Goal: Information Seeking & Learning: Learn about a topic

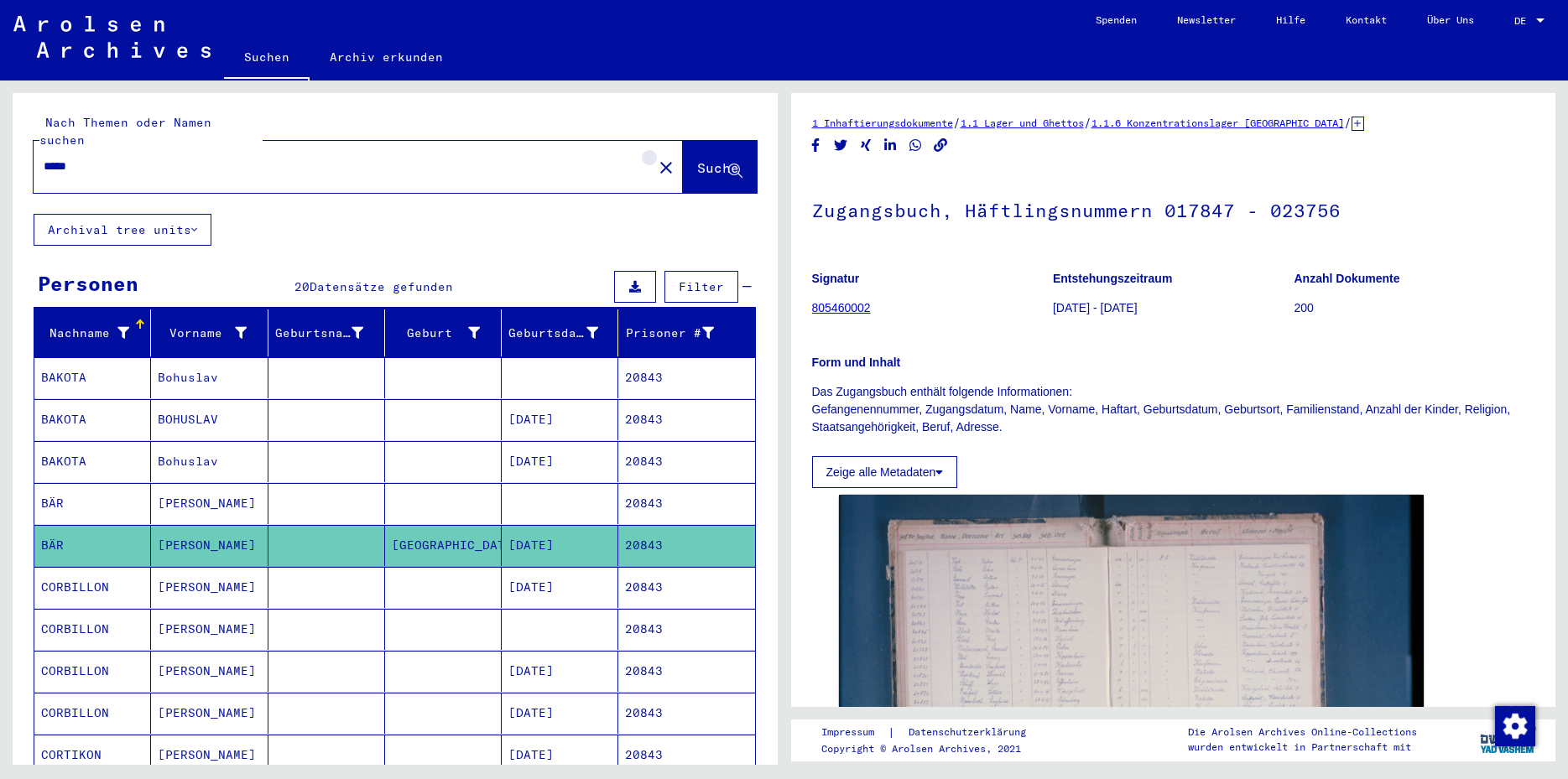
click at [656, 158] on mat-icon "close" at bounding box center [666, 168] width 21 height 21
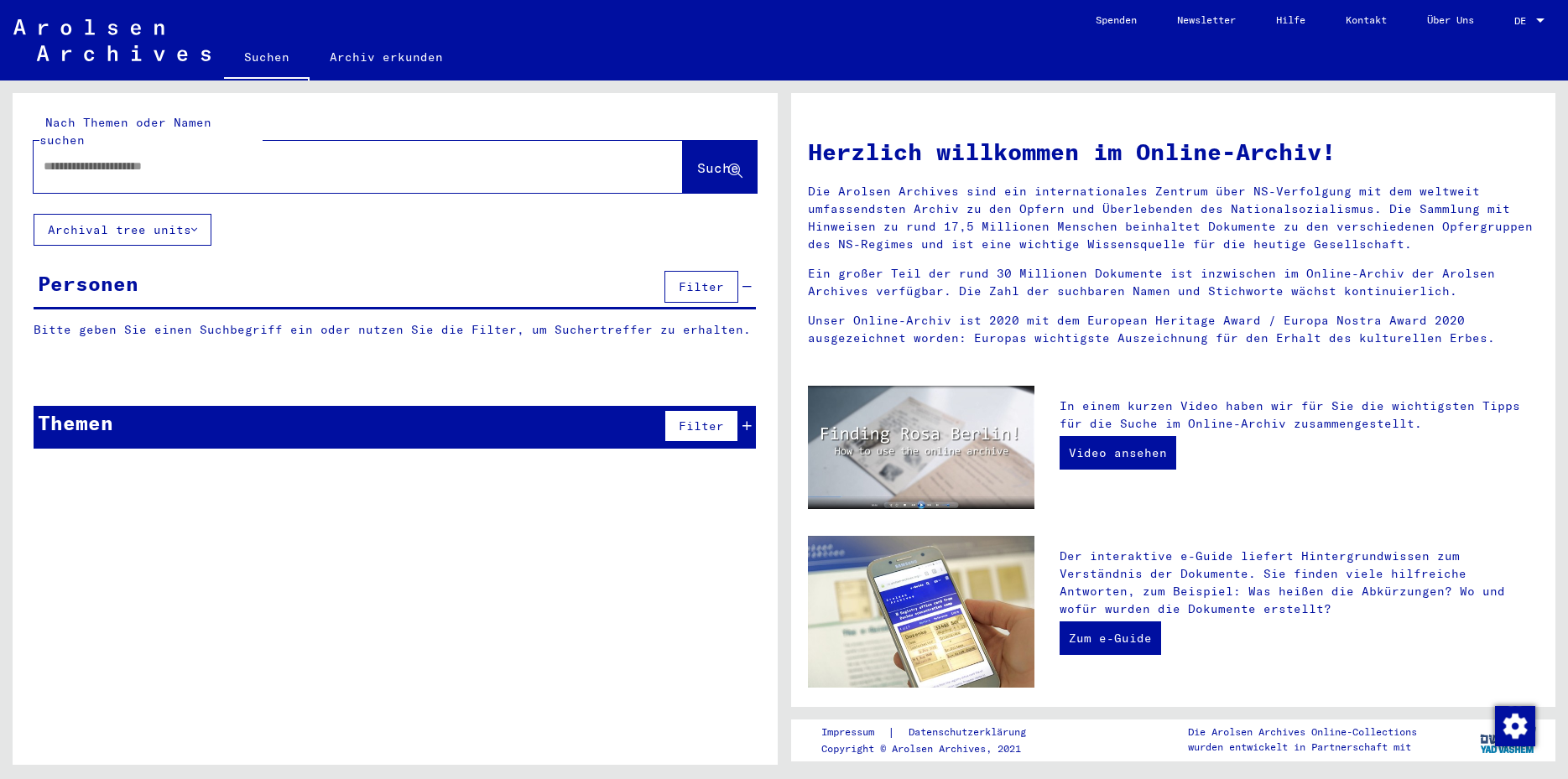
click at [80, 158] on input "text" at bounding box center [338, 167] width 589 height 18
type input "*******"
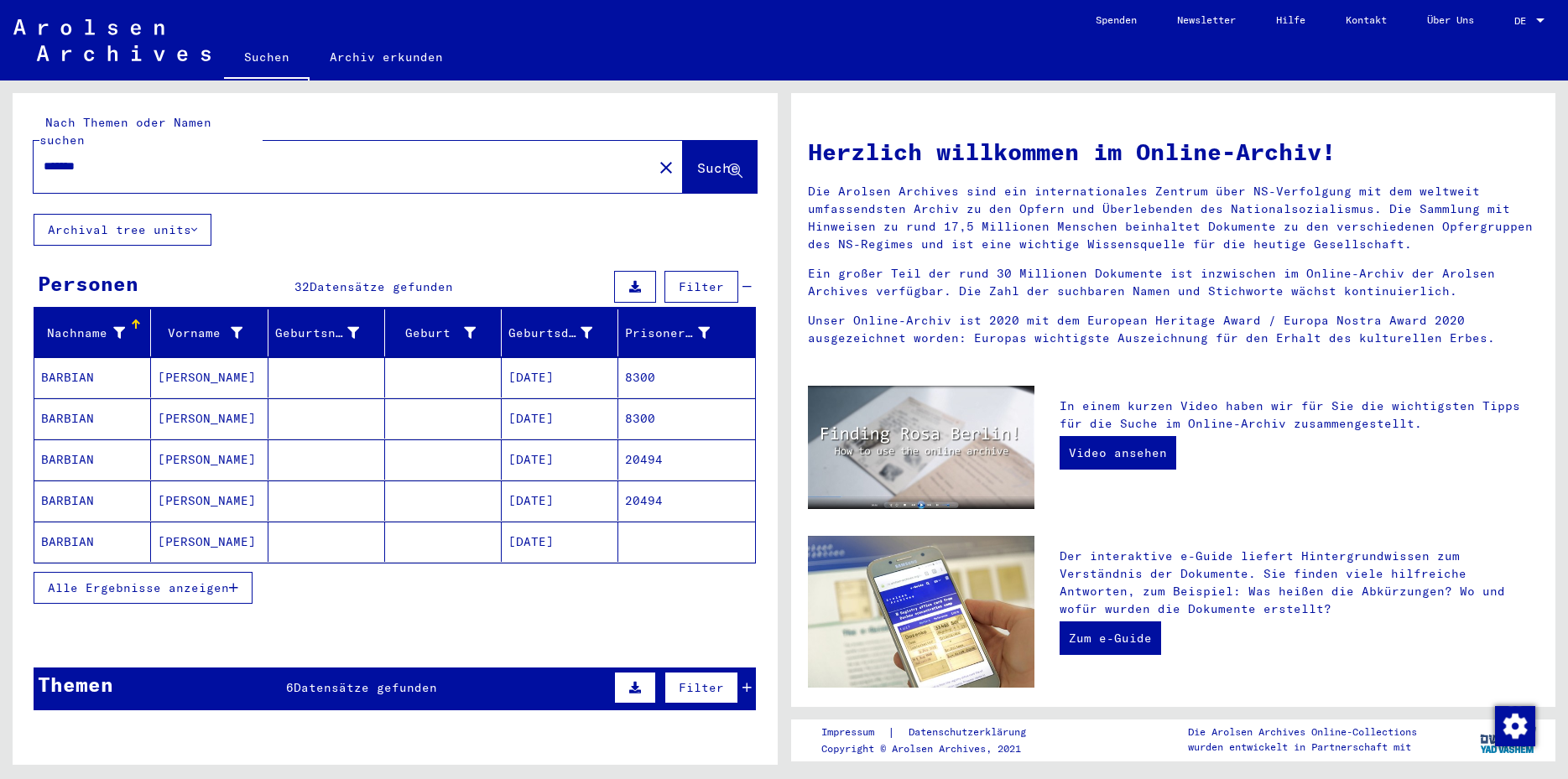
click at [406, 357] on mat-cell at bounding box center [443, 377] width 117 height 40
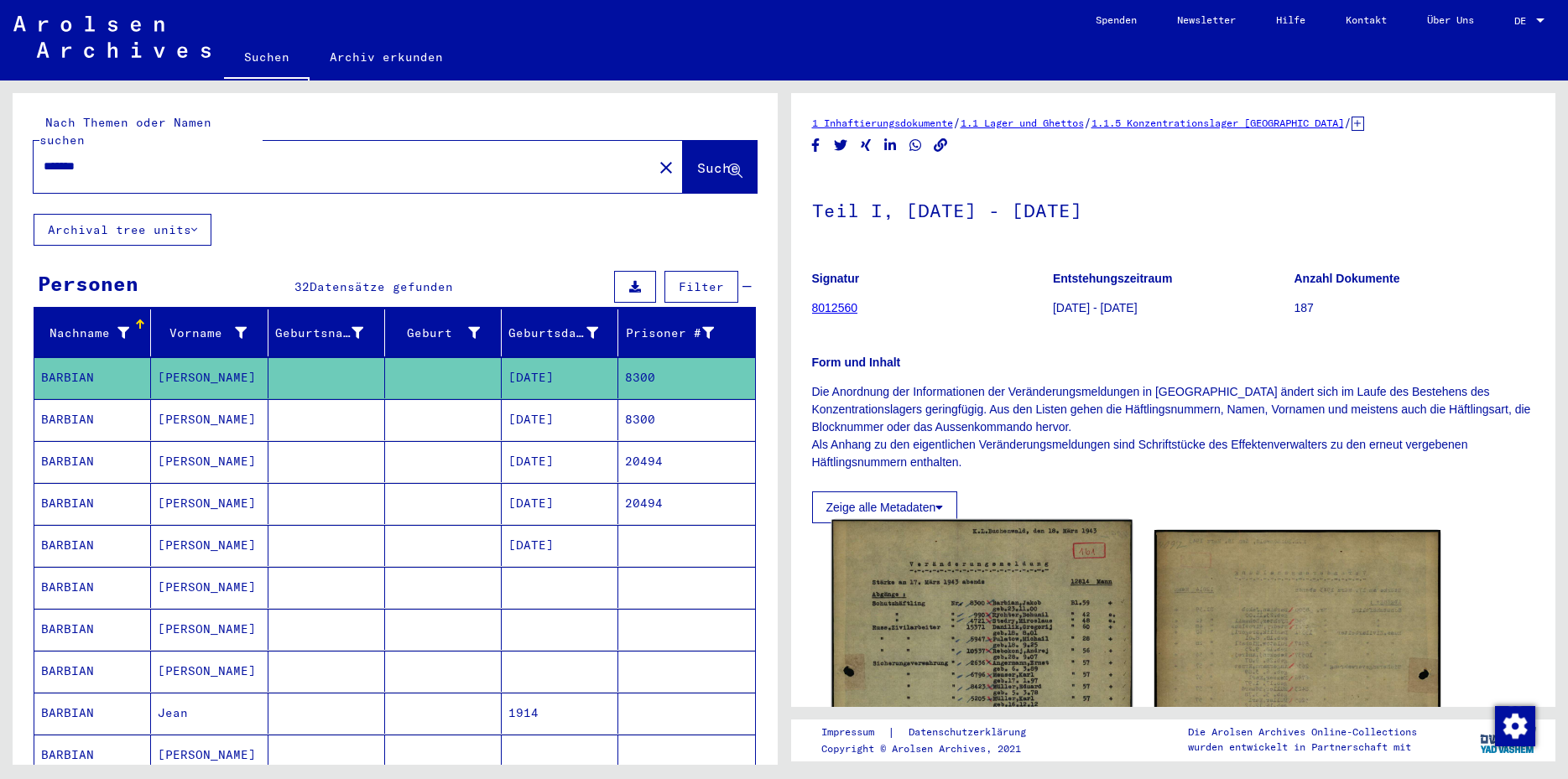
click at [939, 629] on img at bounding box center [982, 730] width 300 height 421
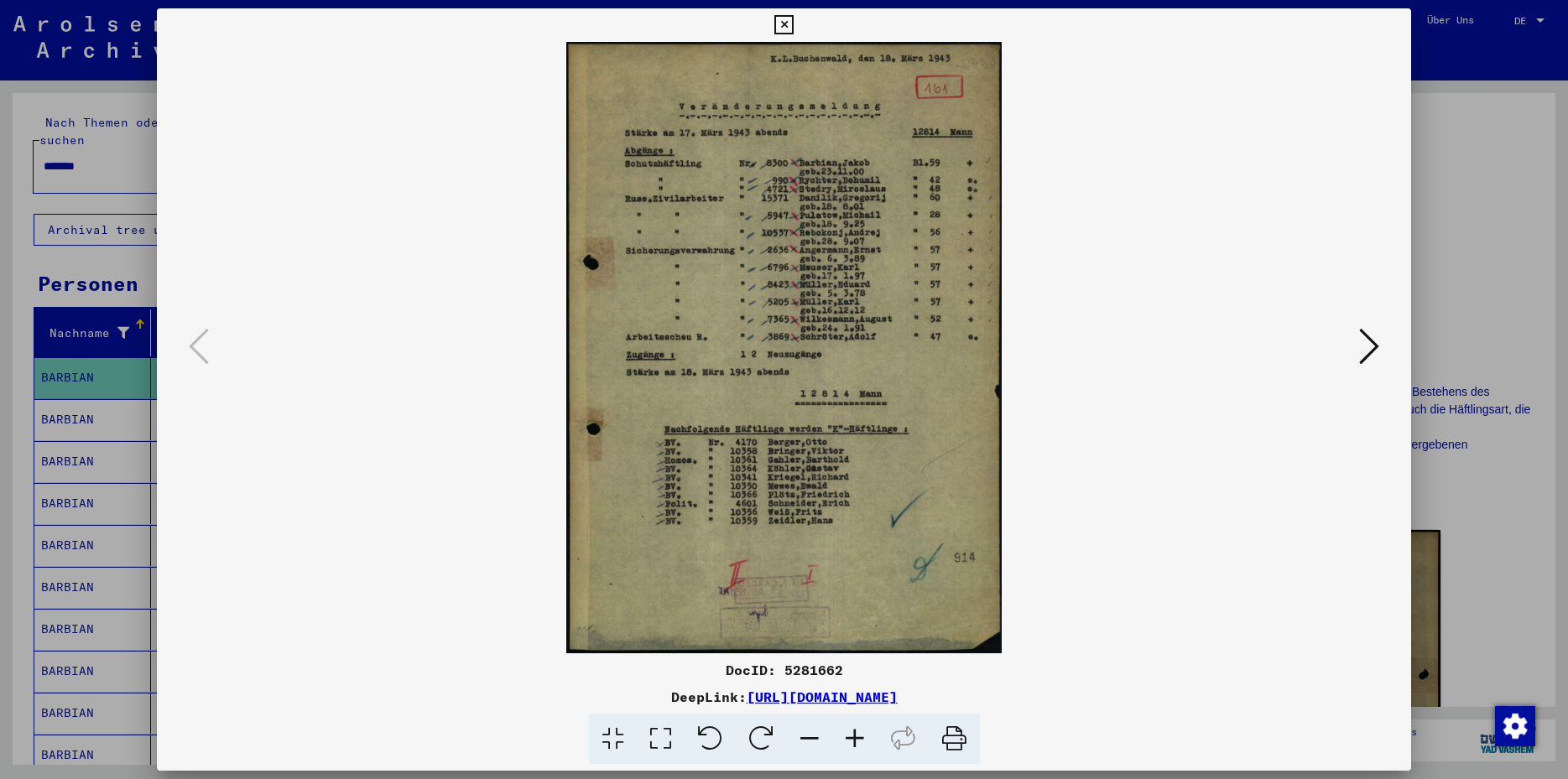
click at [793, 28] on icon at bounding box center [784, 25] width 20 height 21
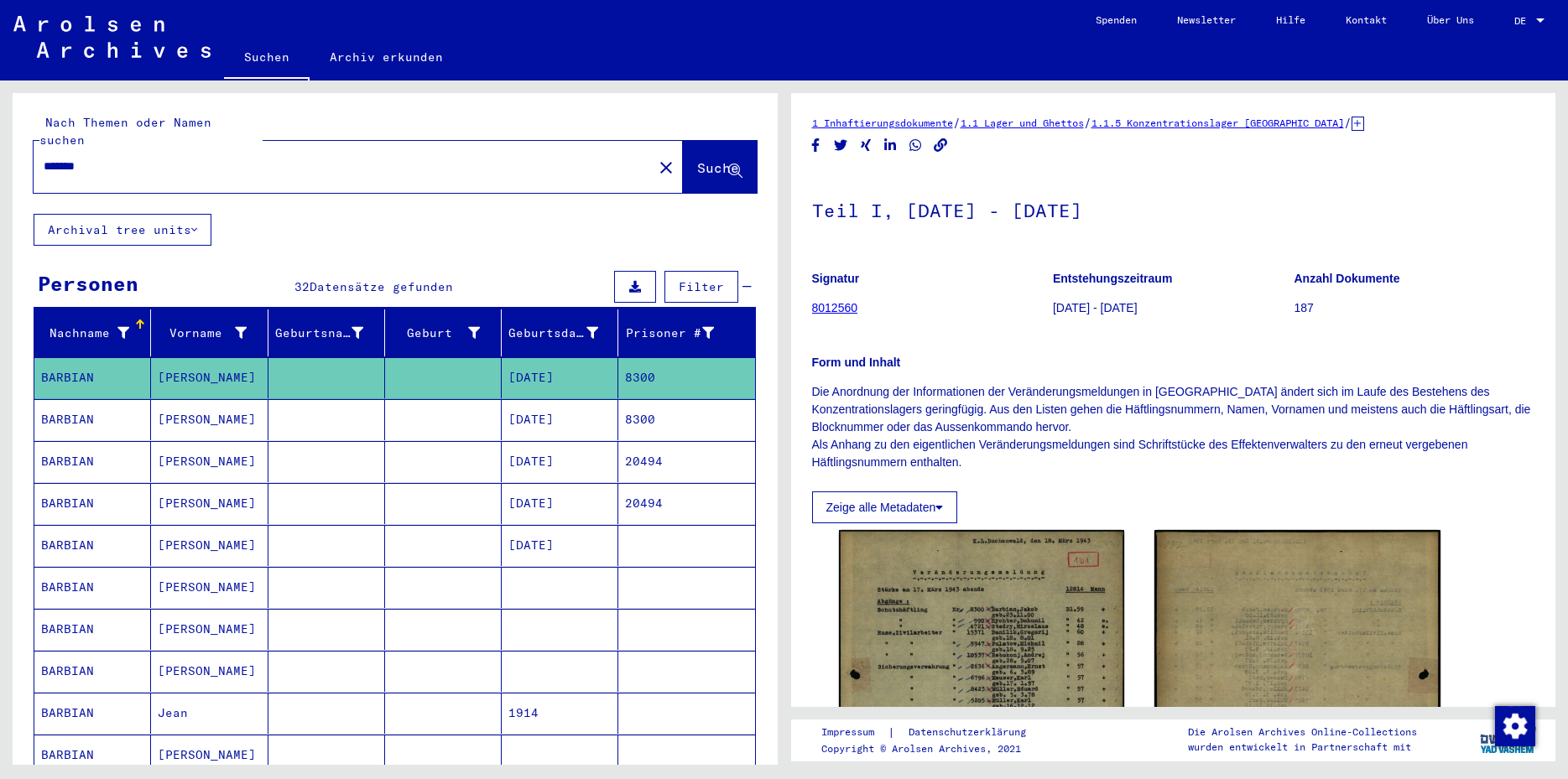
click at [542, 409] on mat-cell "[DATE]" at bounding box center [560, 420] width 117 height 41
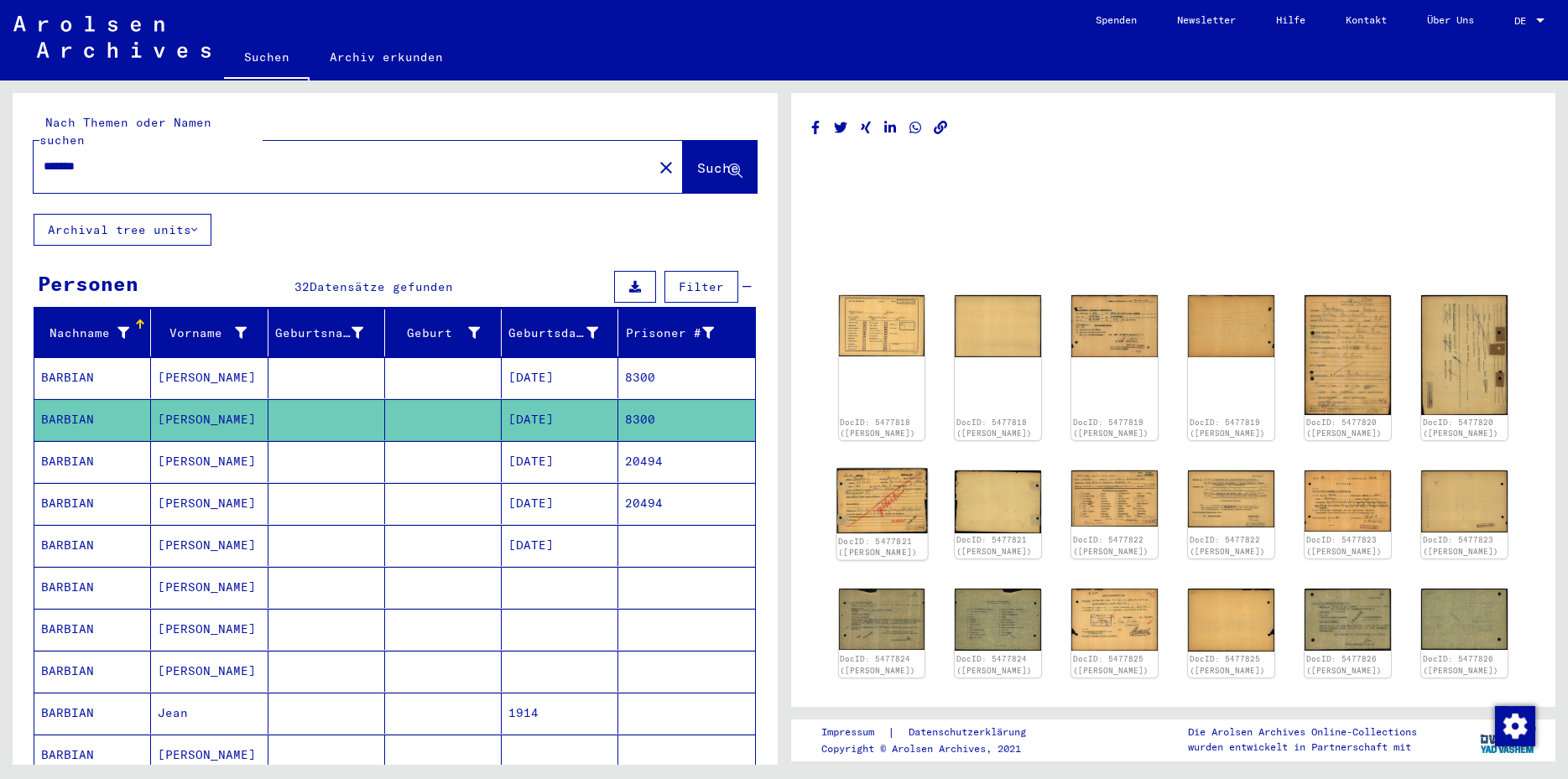
click at [875, 507] on img at bounding box center [881, 501] width 90 height 64
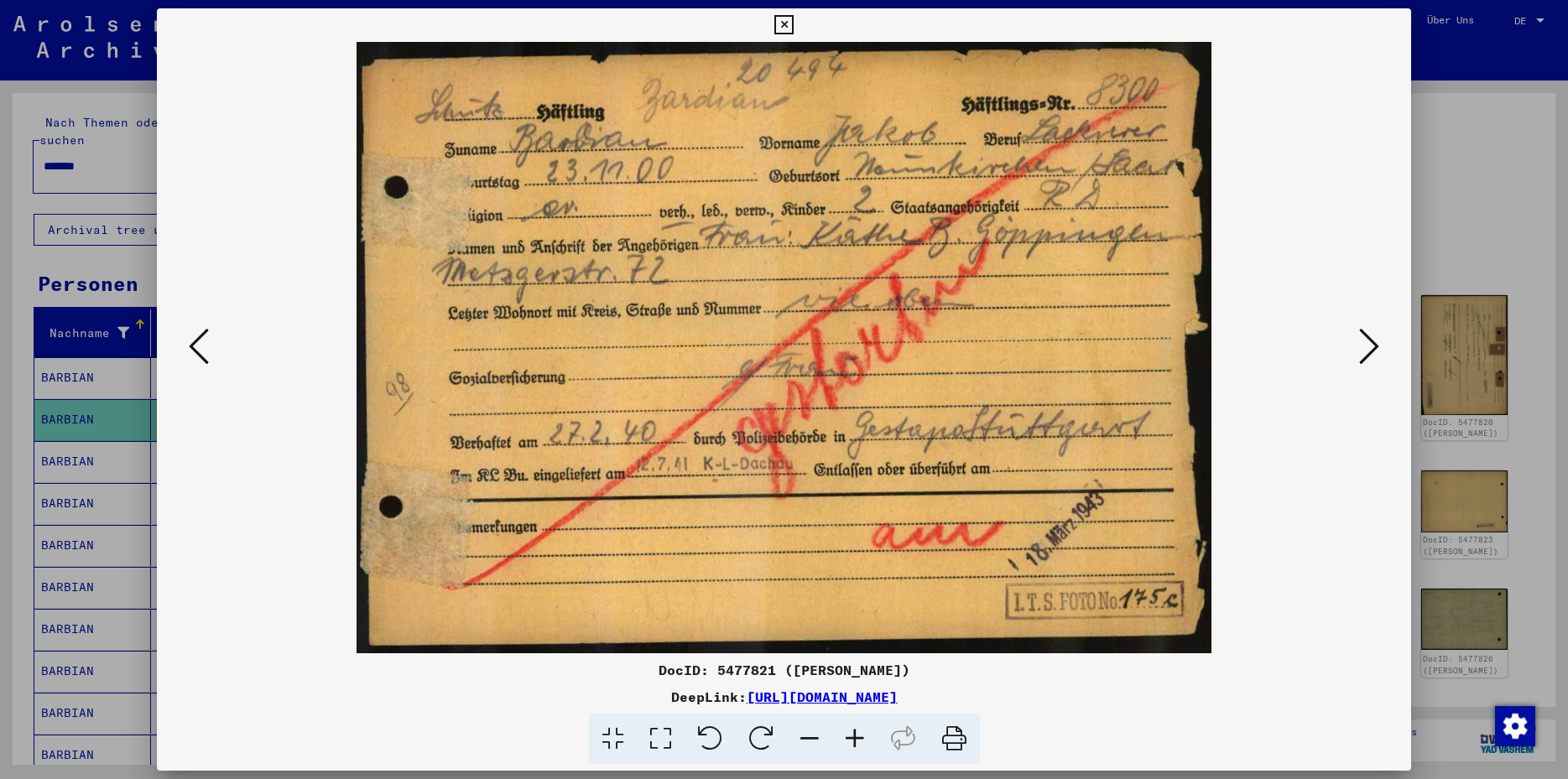
click at [793, 26] on icon at bounding box center [784, 25] width 20 height 21
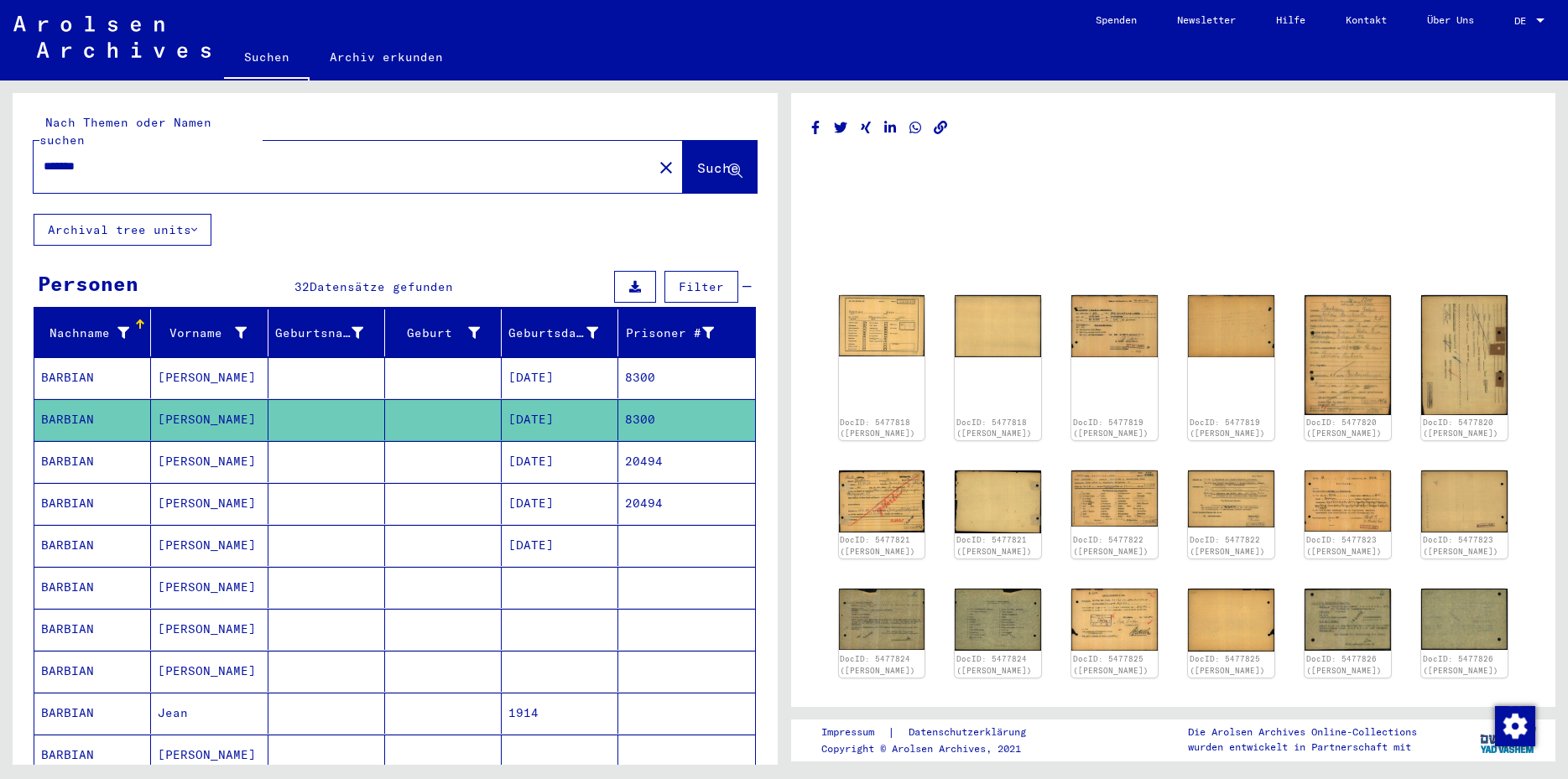
click at [667, 443] on mat-cell "20494" at bounding box center [686, 462] width 136 height 41
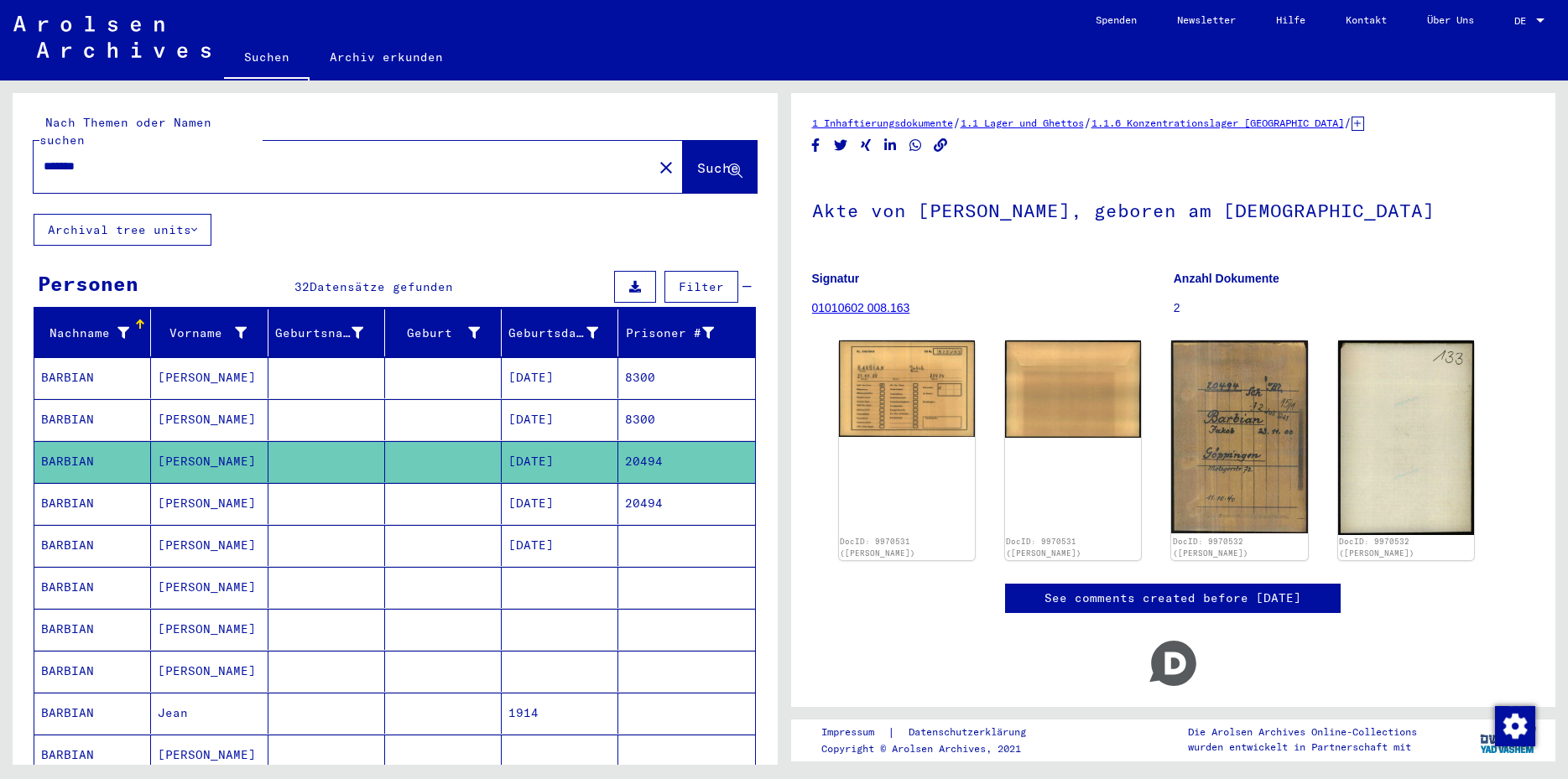
click at [655, 483] on mat-cell "20494" at bounding box center [686, 504] width 136 height 41
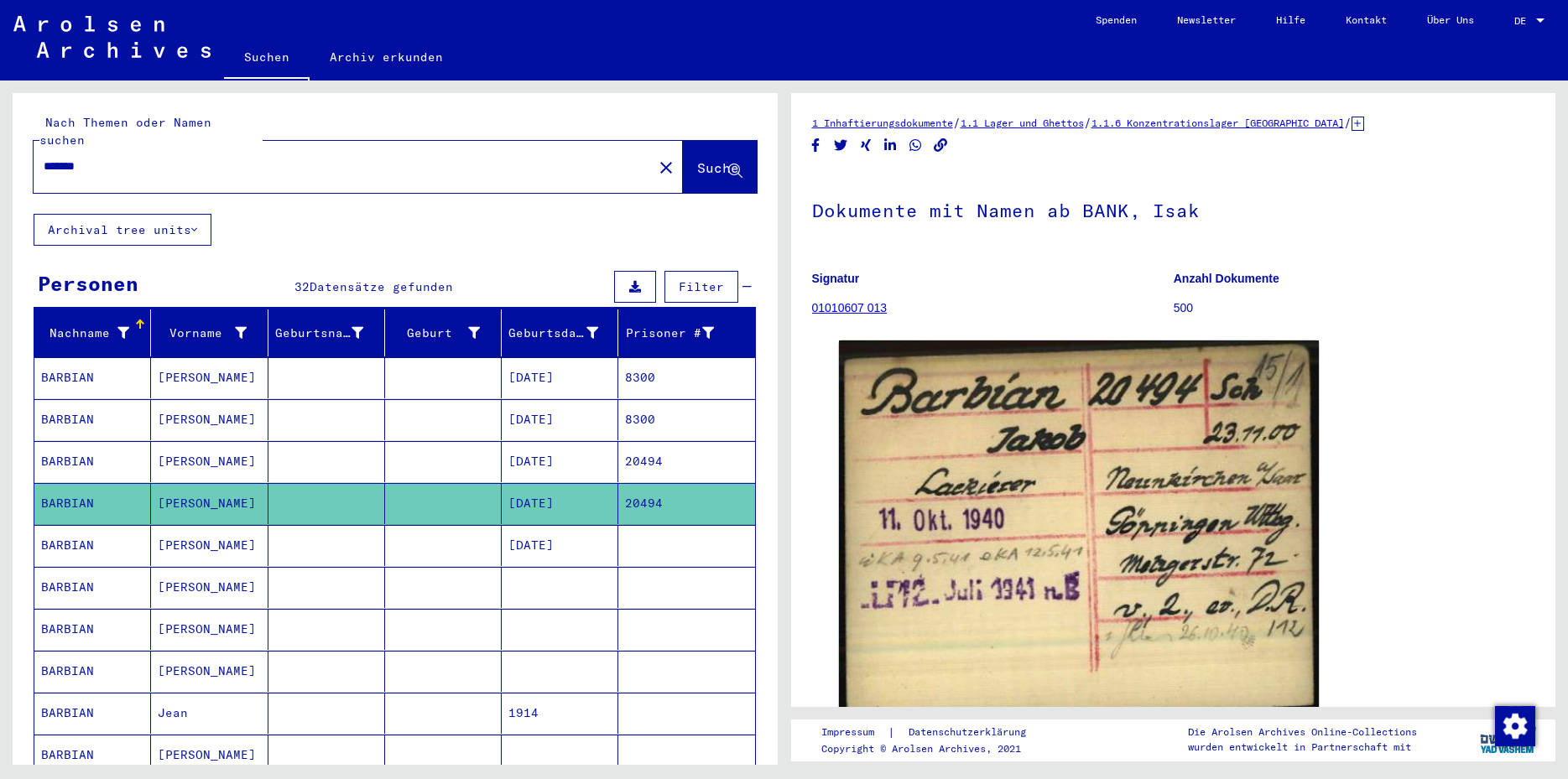
click at [633, 531] on mat-cell at bounding box center [686, 546] width 136 height 41
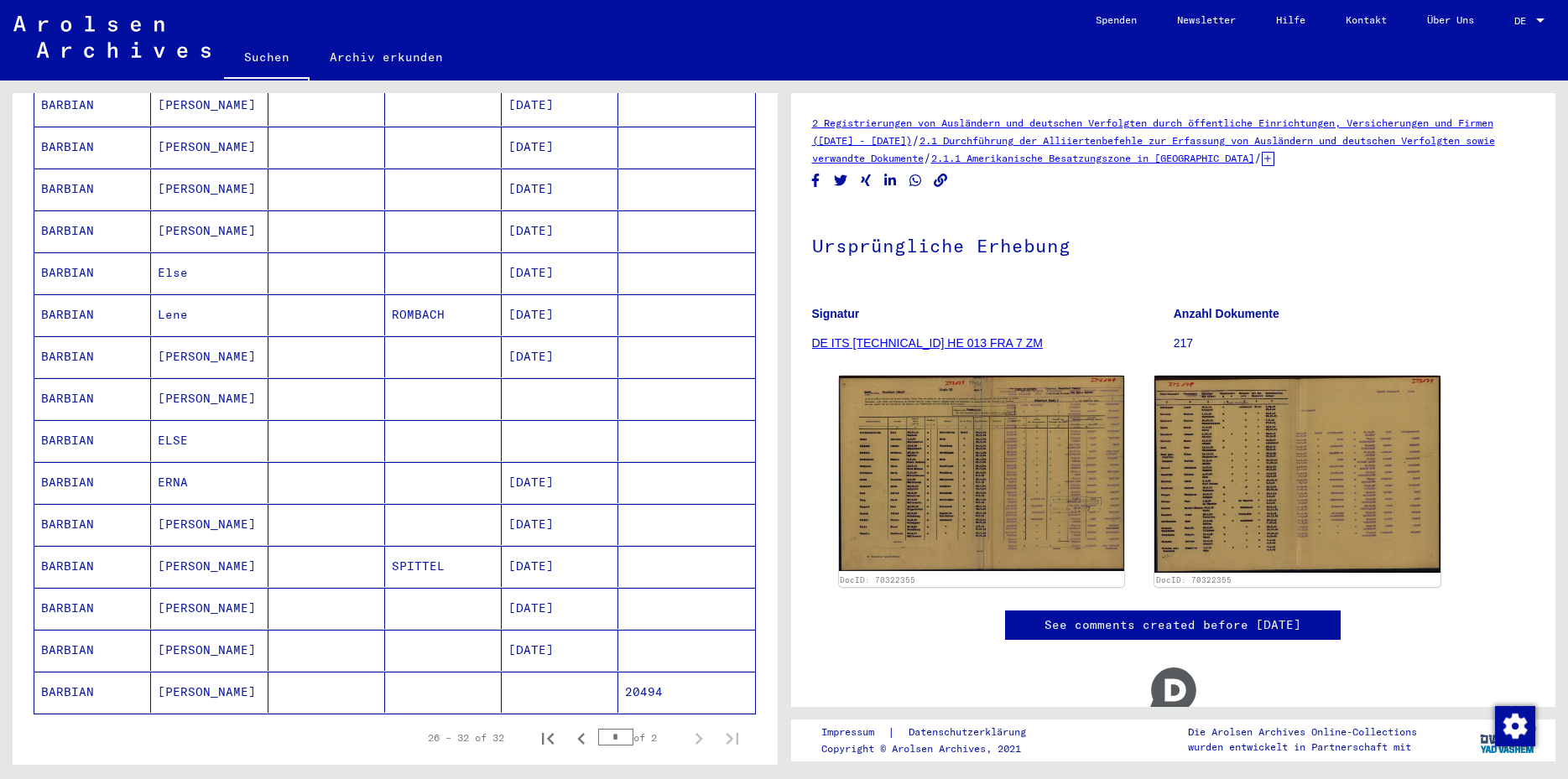
scroll to position [733, 0]
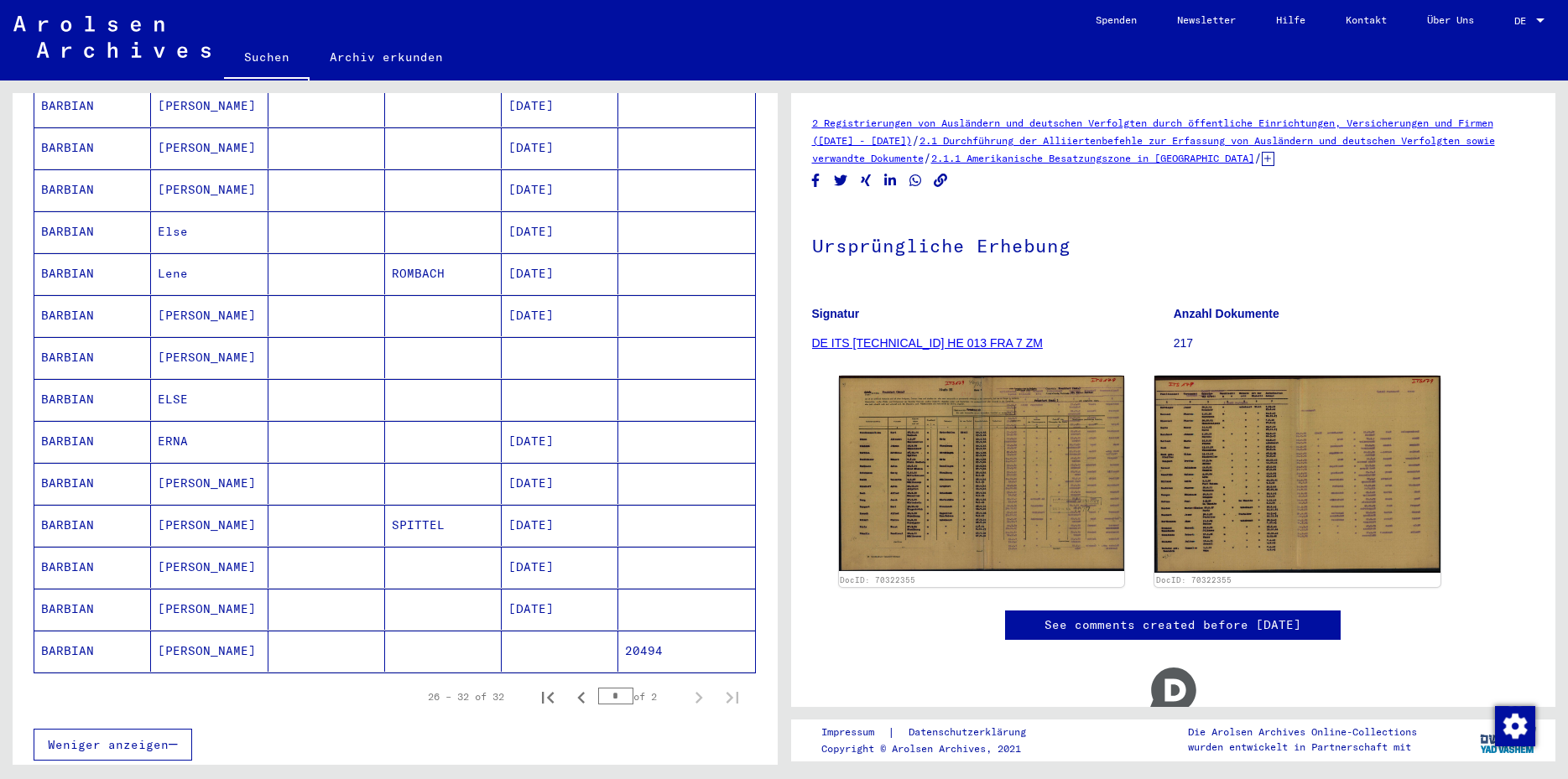
click at [542, 692] on icon "First page" at bounding box center [548, 698] width 12 height 12
click at [696, 692] on icon "Next page" at bounding box center [700, 698] width 7 height 12
type input "*"
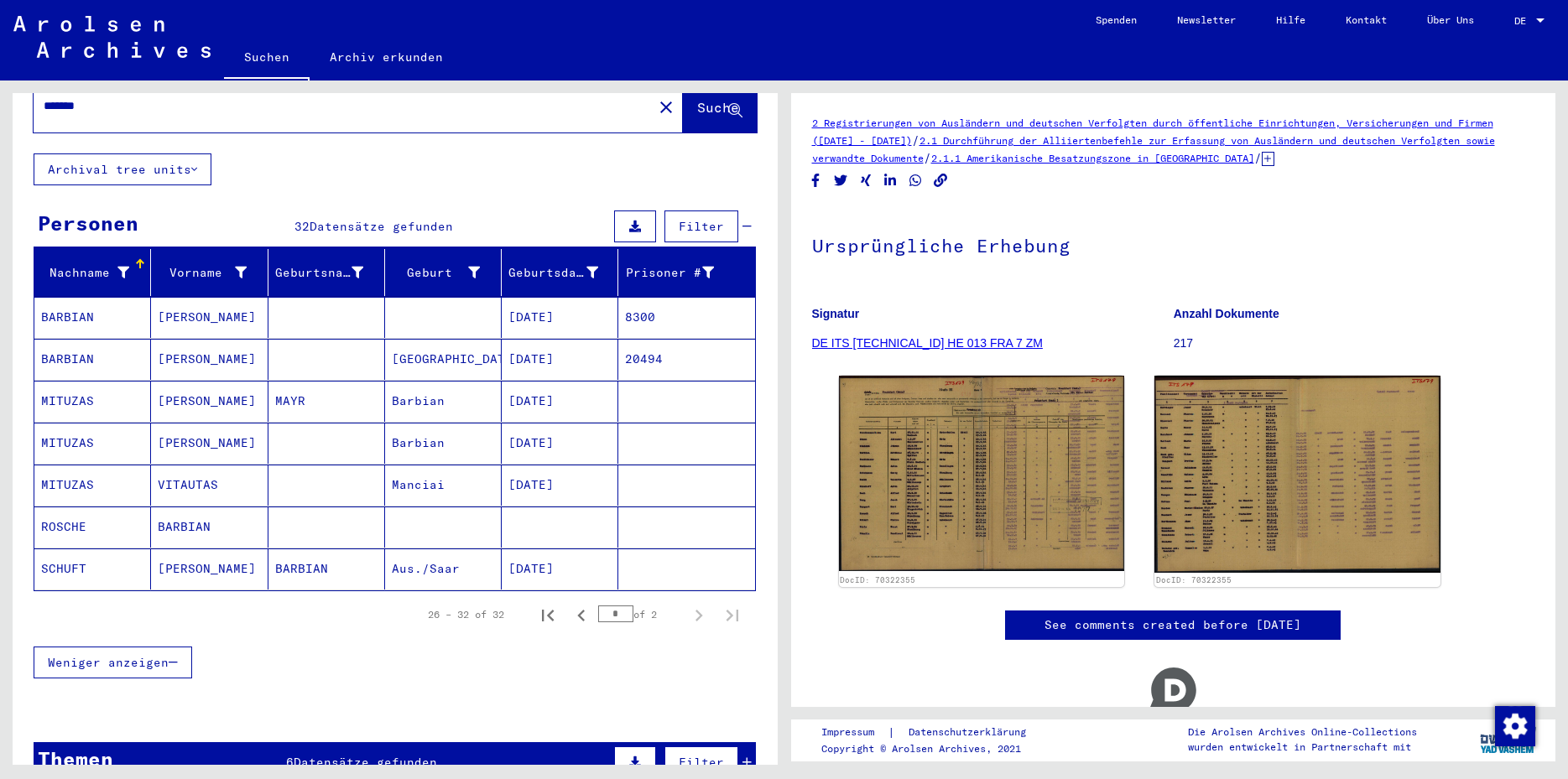
scroll to position [0, 0]
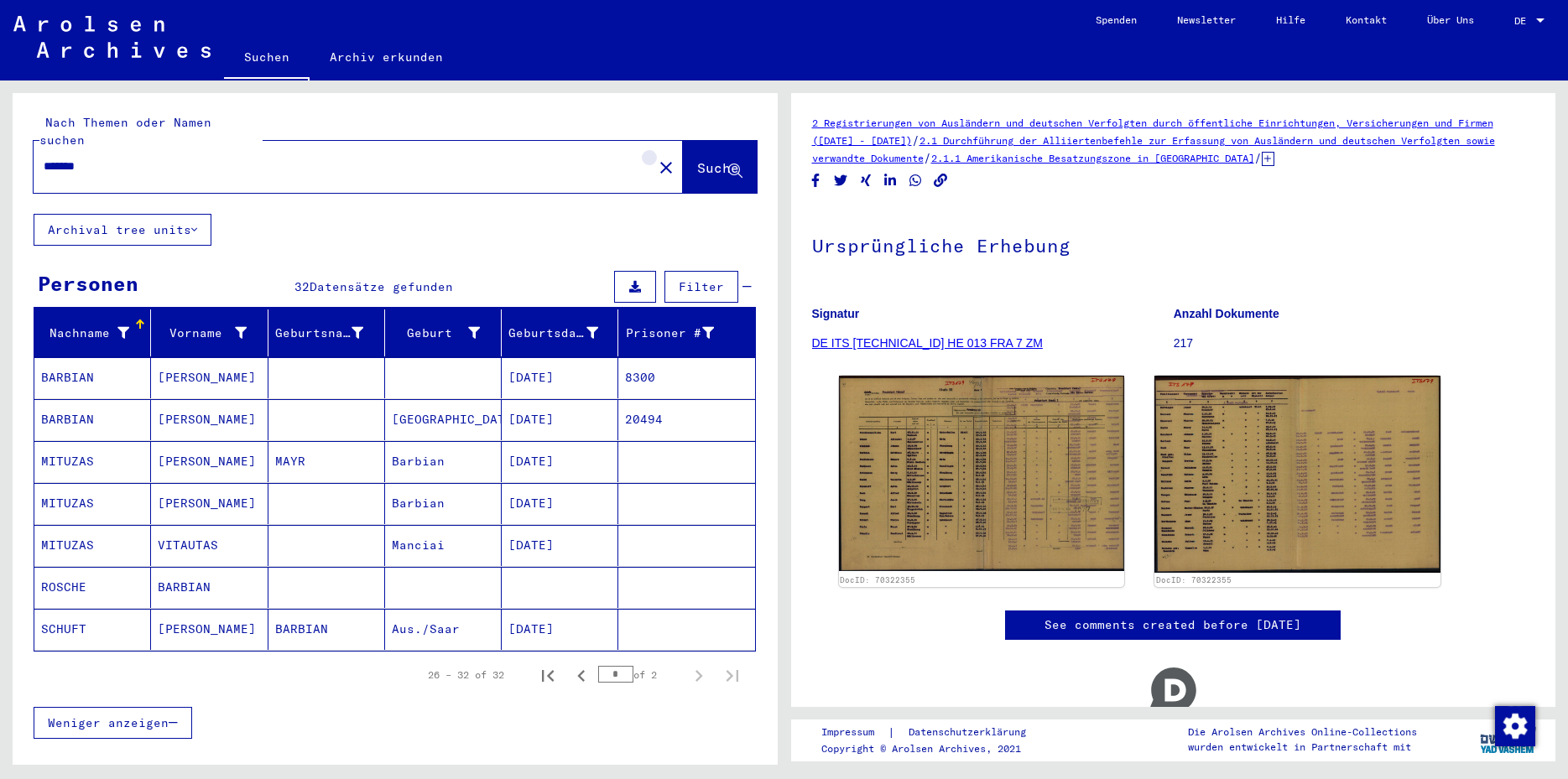
click at [656, 158] on mat-icon "close" at bounding box center [666, 168] width 21 height 21
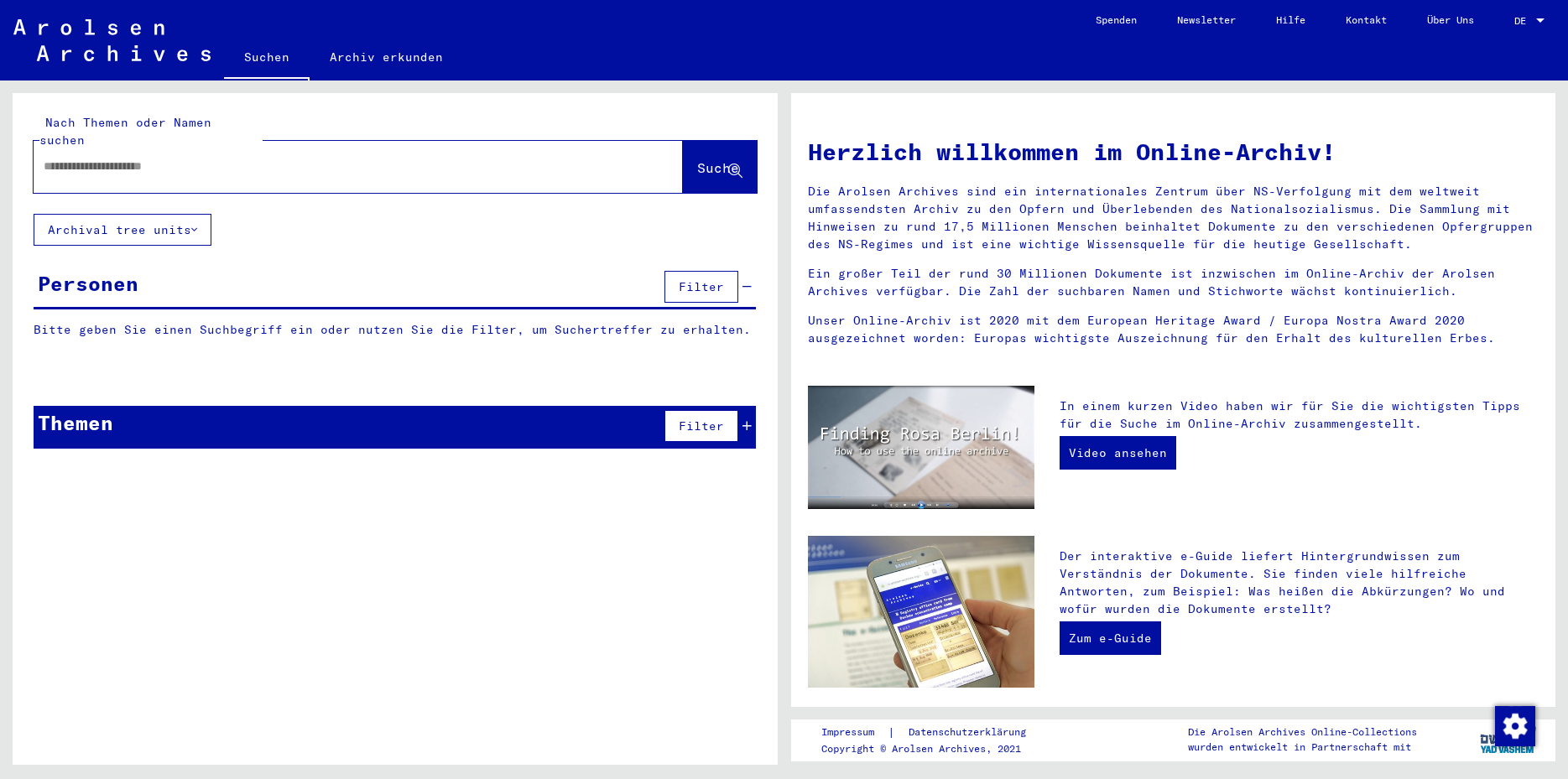
click at [107, 158] on input "text" at bounding box center [338, 167] width 589 height 18
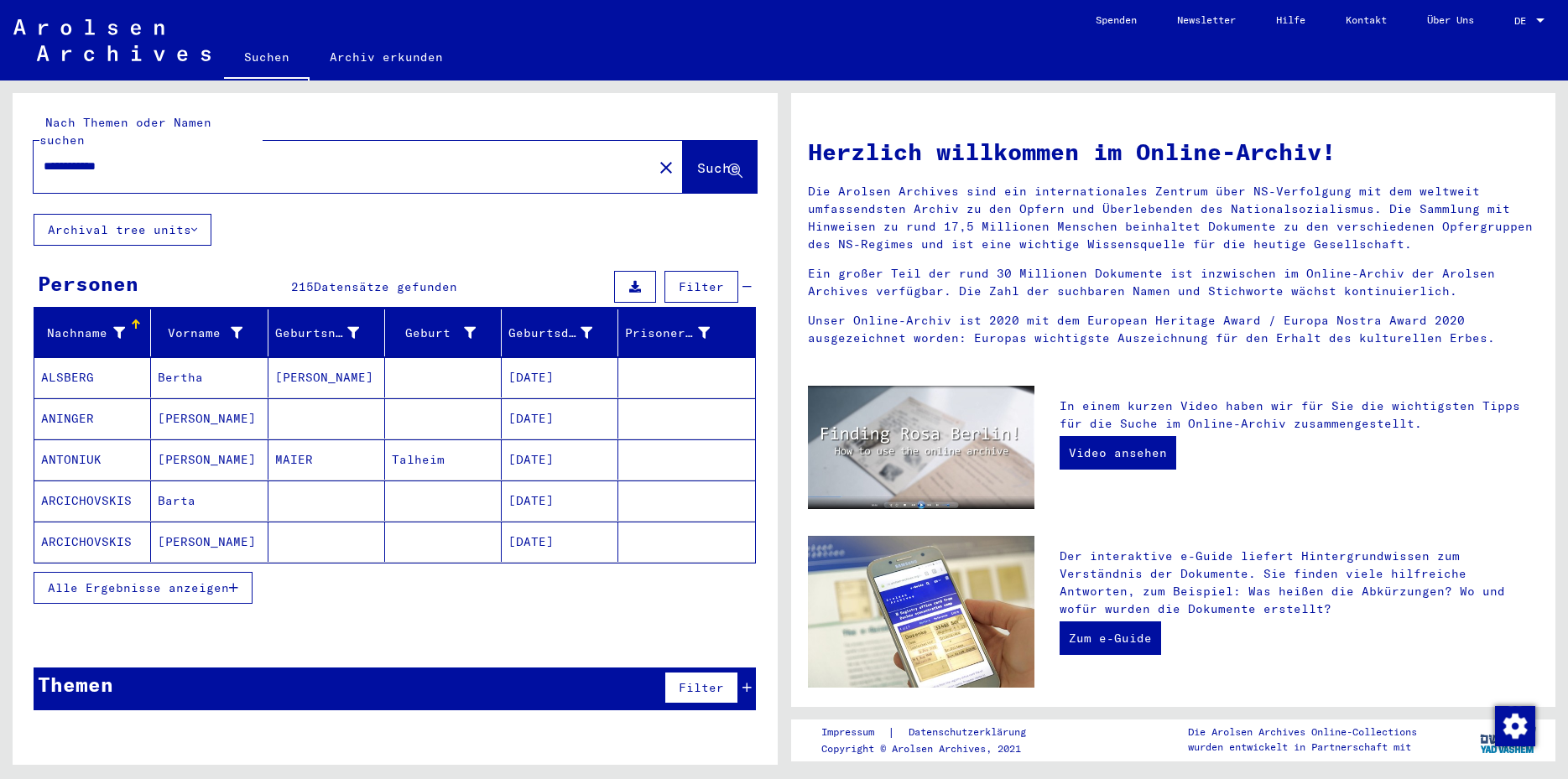
click at [235, 582] on icon "button" at bounding box center [233, 588] width 9 height 12
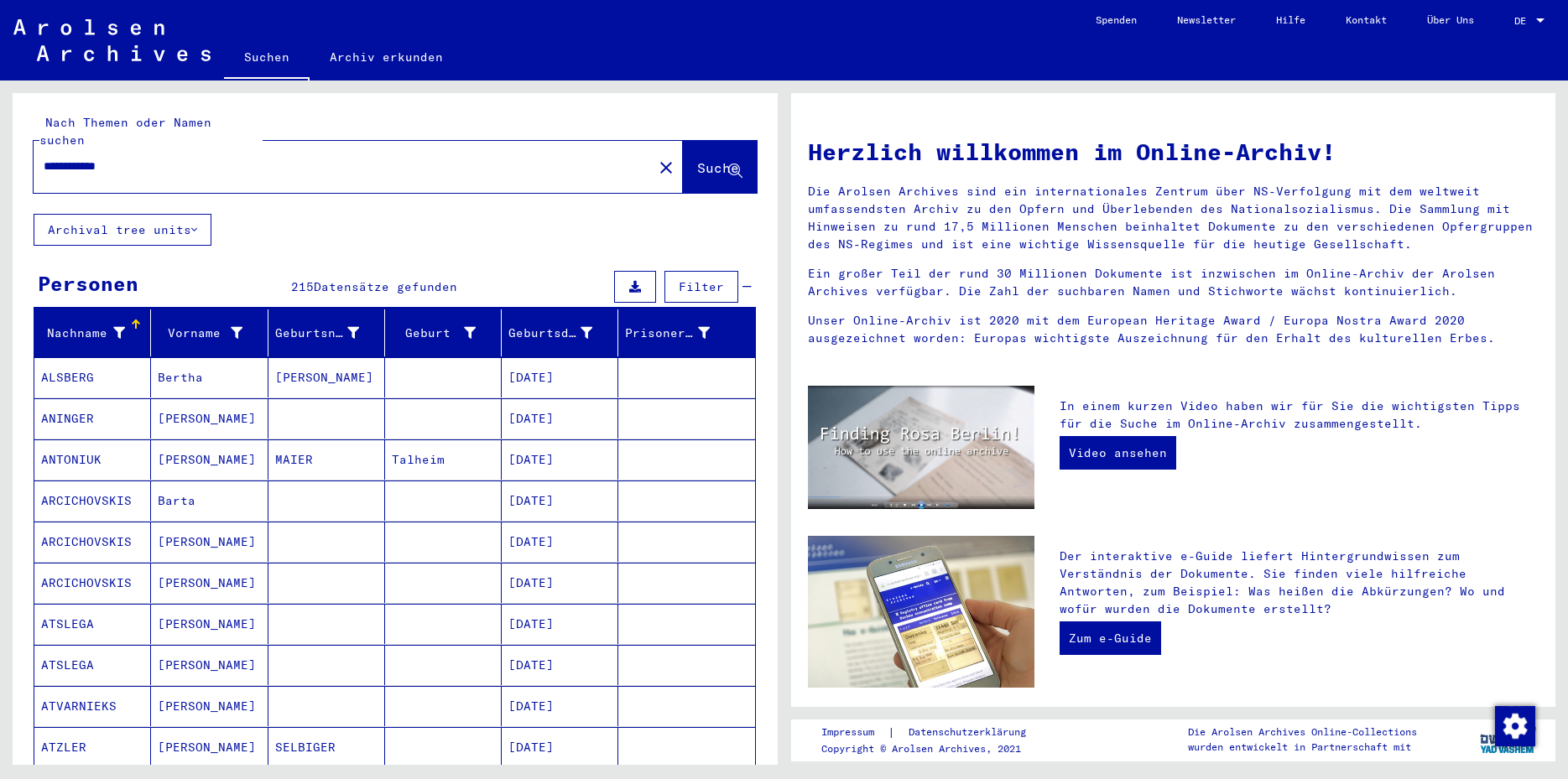
click at [784, 576] on mat-grid-list "**********" at bounding box center [784, 423] width 1568 height 684
click at [183, 158] on input "**********" at bounding box center [338, 167] width 589 height 18
type input "**********"
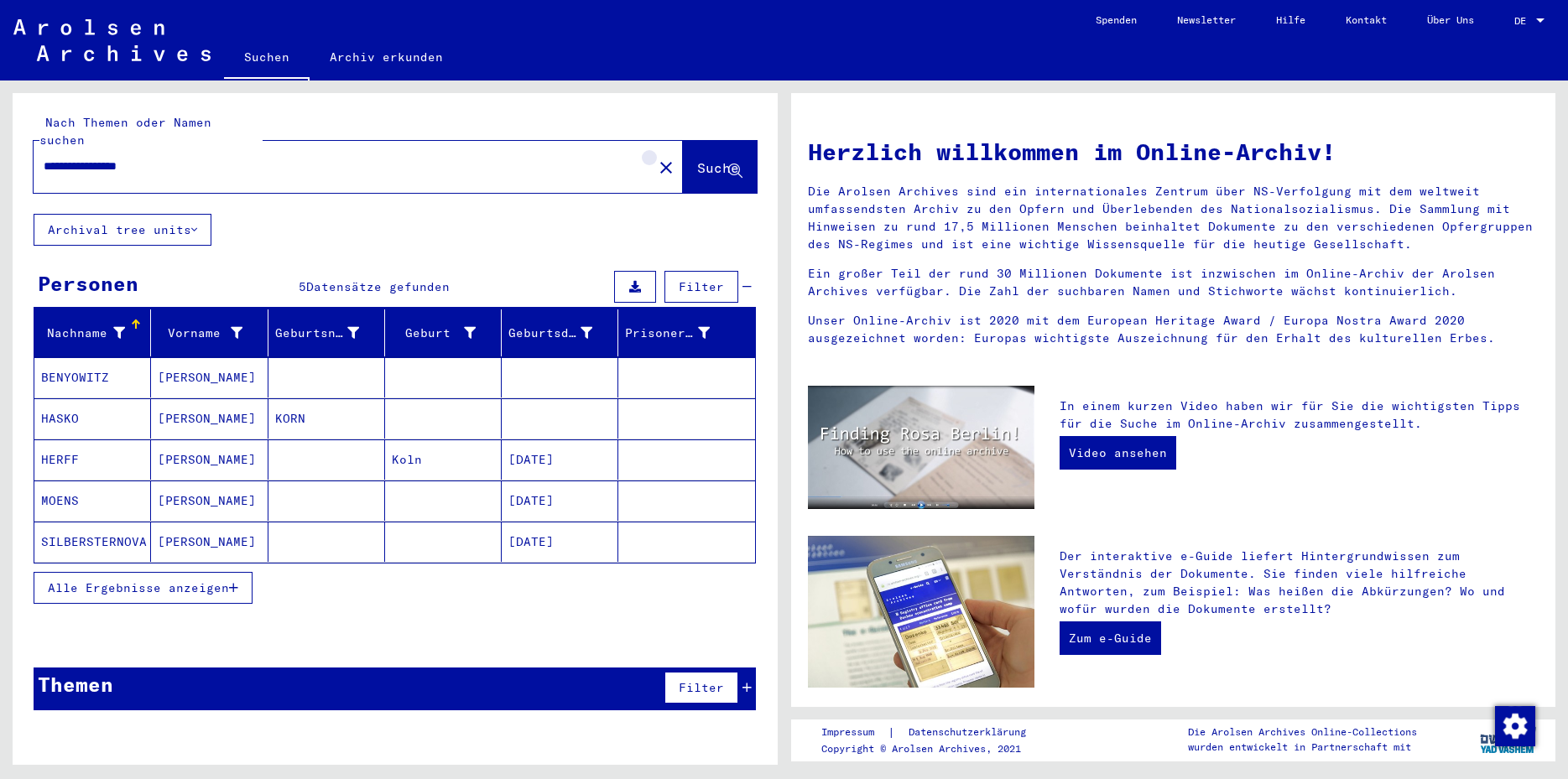
click at [656, 158] on mat-icon "close" at bounding box center [666, 168] width 21 height 21
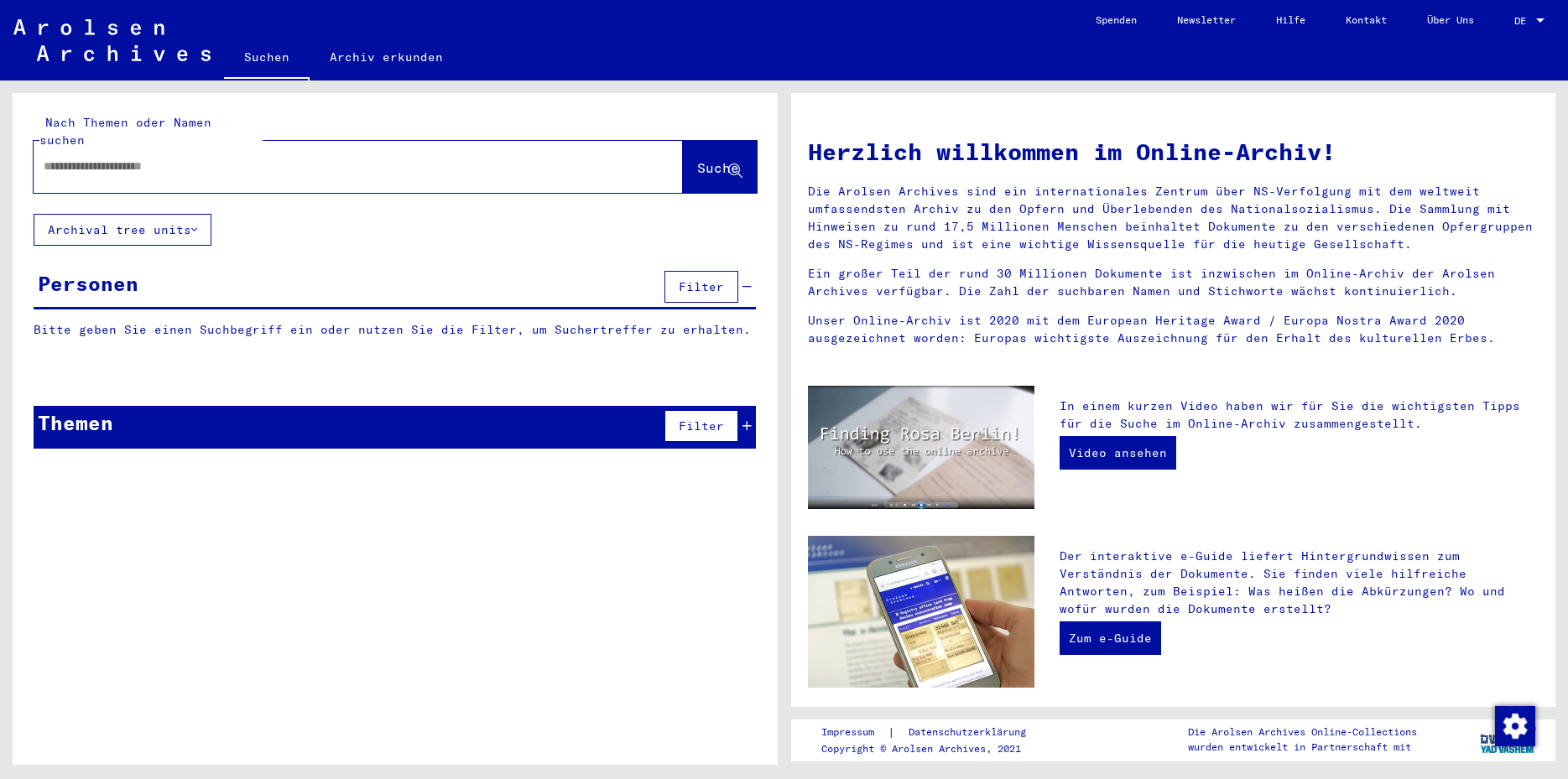
click at [48, 158] on input "text" at bounding box center [338, 167] width 589 height 18
type input "********"
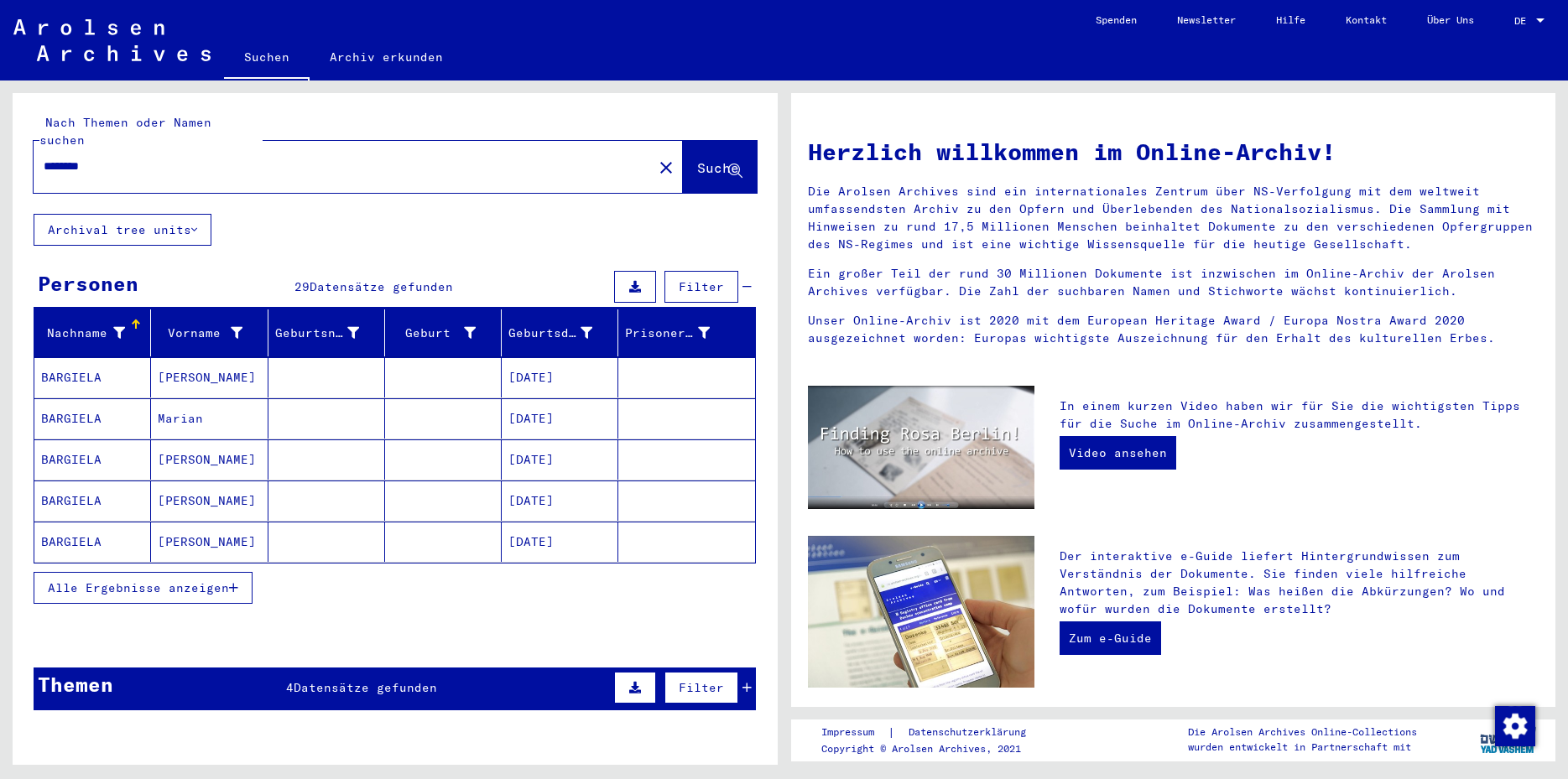
click at [231, 582] on icon "button" at bounding box center [233, 588] width 9 height 12
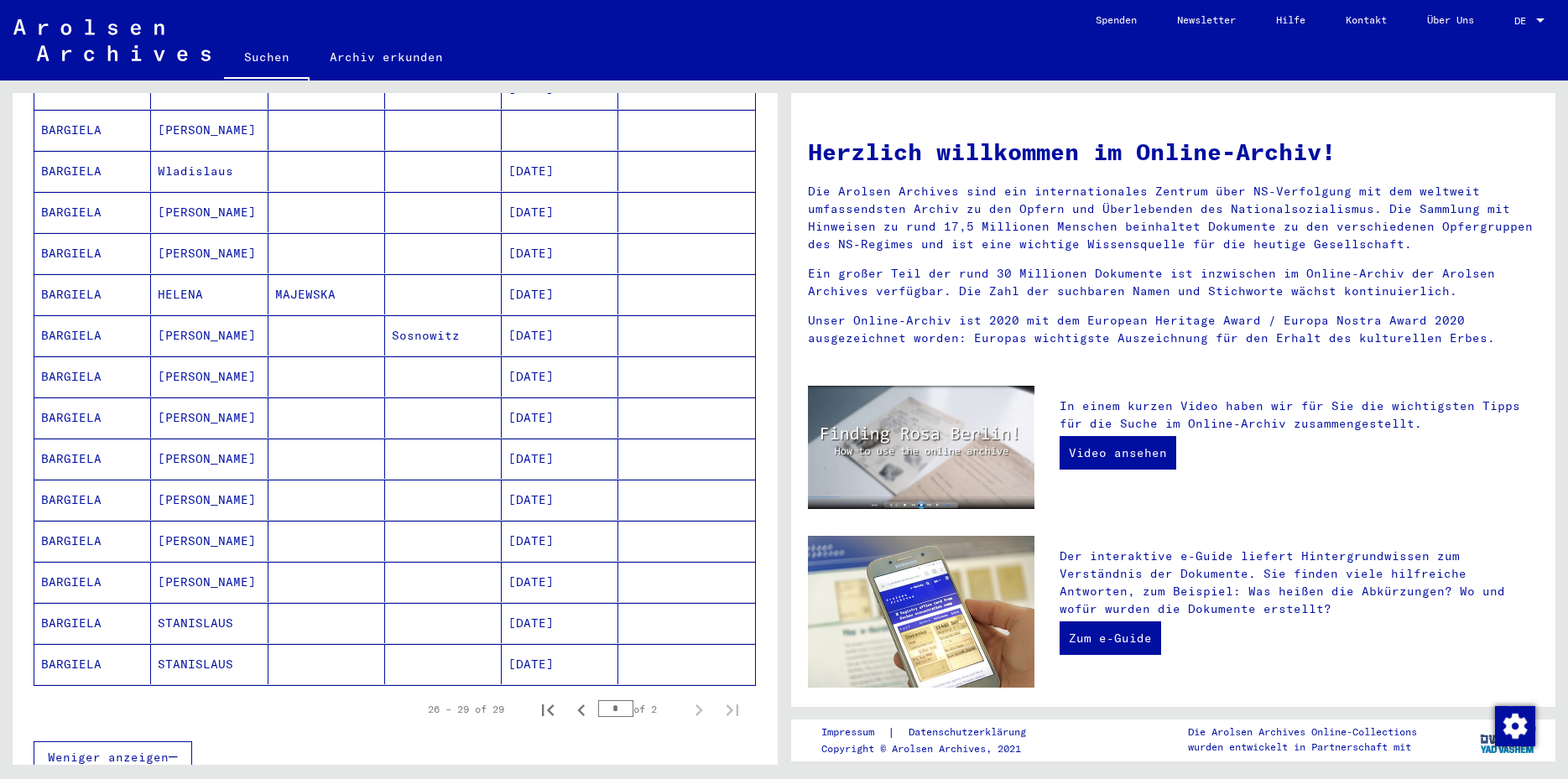
scroll to position [708, 0]
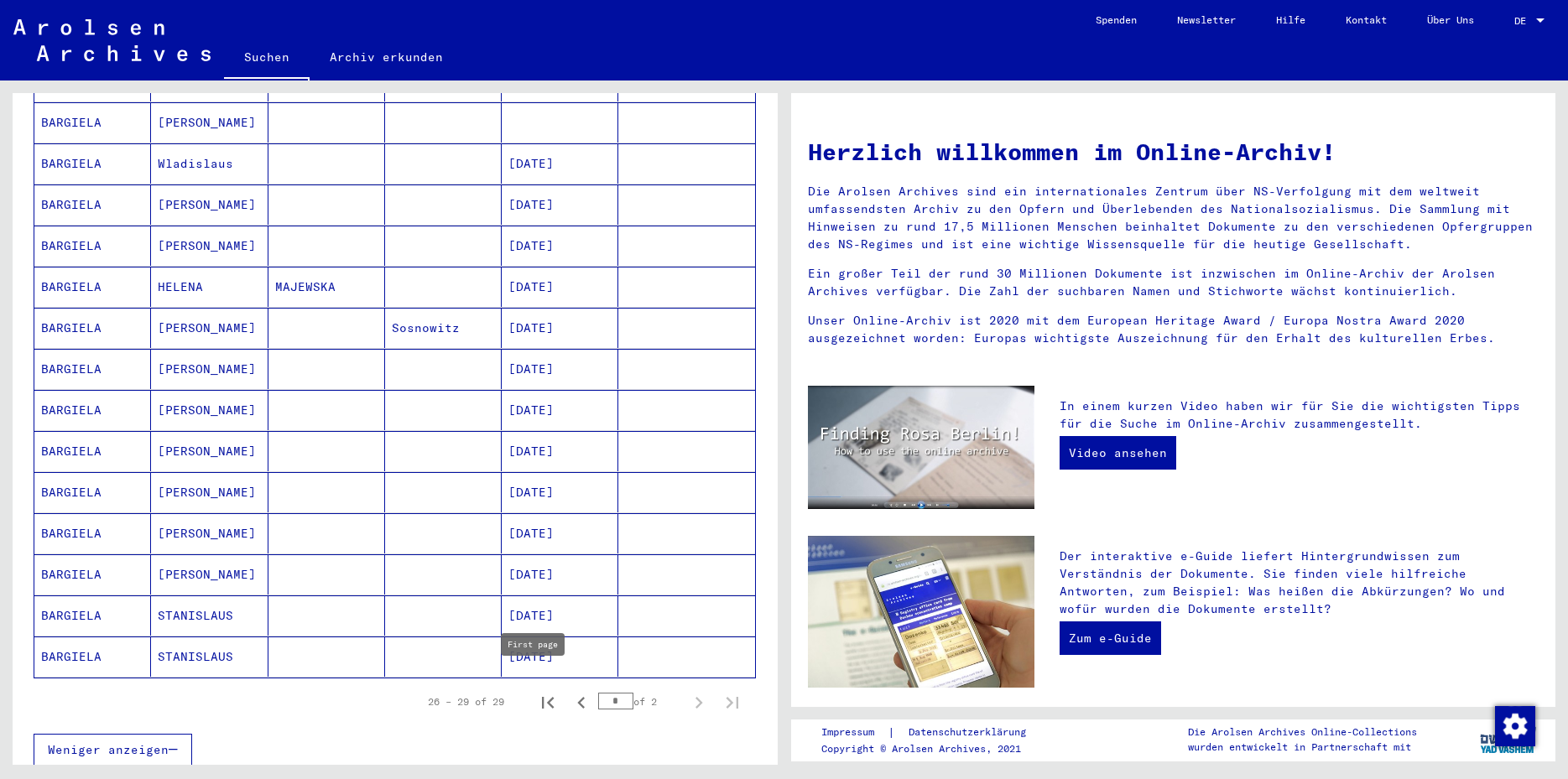
click at [536, 691] on icon "First page" at bounding box center [548, 703] width 23 height 23
click at [696, 697] on icon "Next page" at bounding box center [700, 702] width 7 height 12
type input "*"
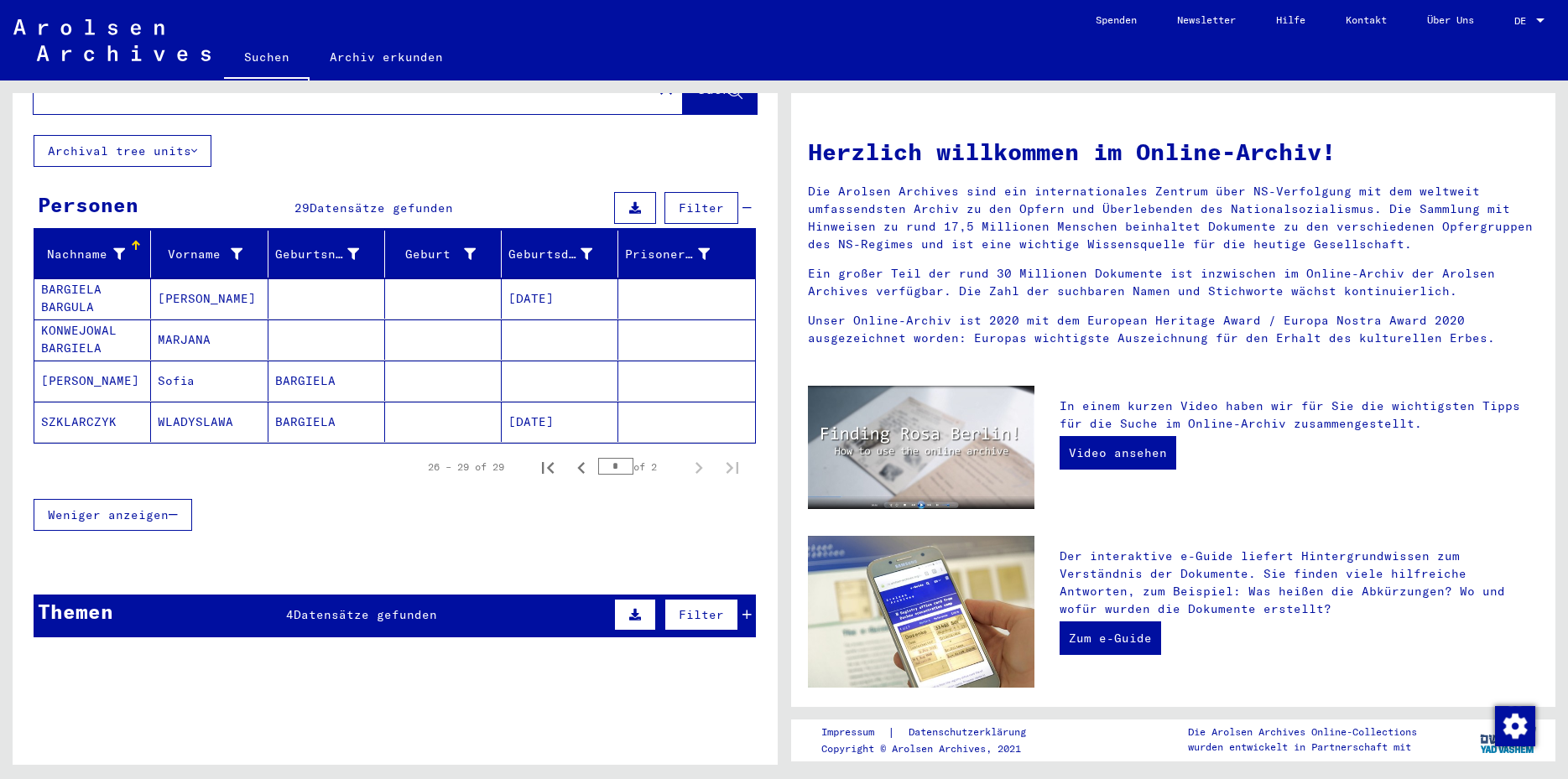
scroll to position [0, 0]
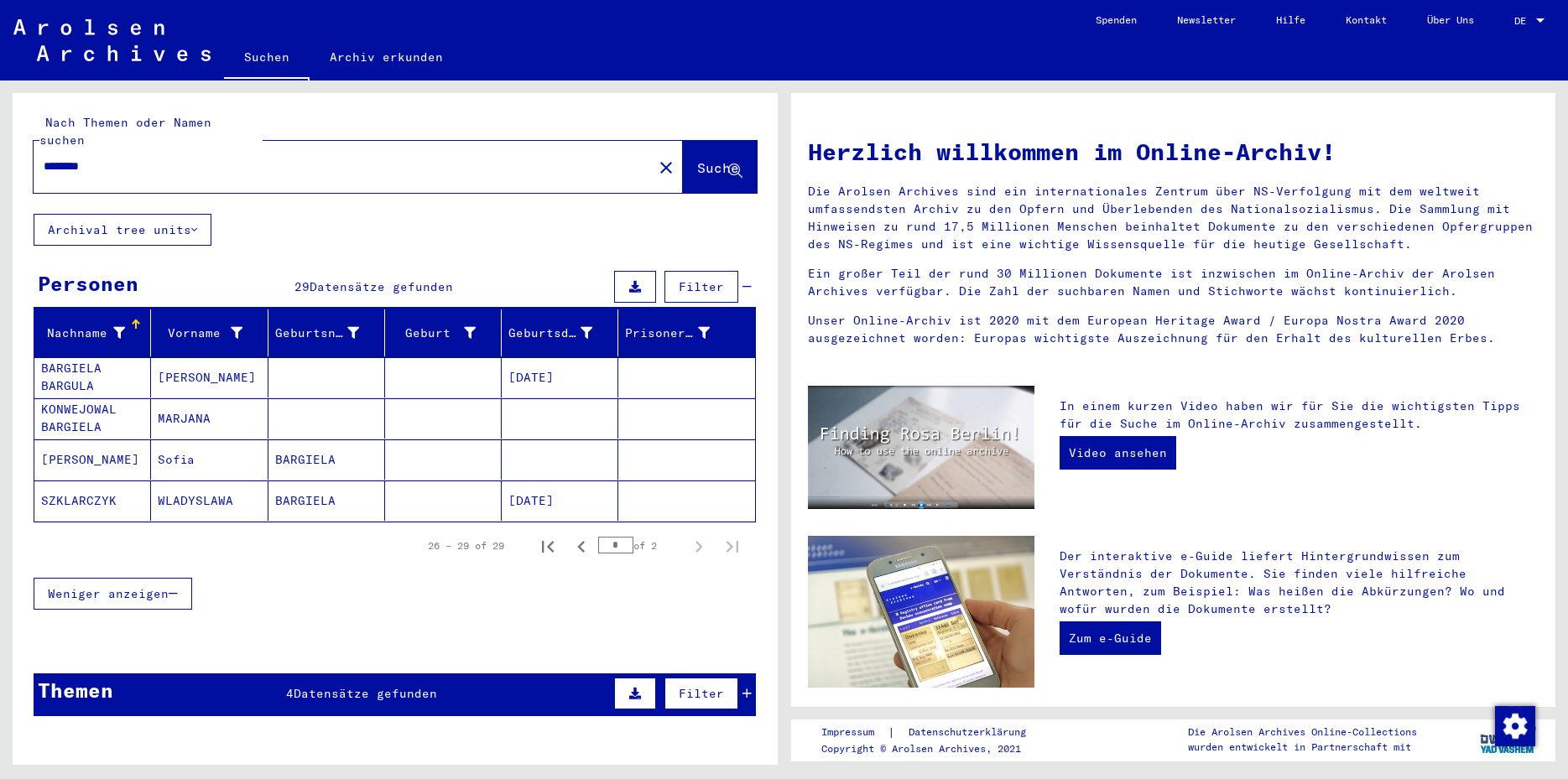
click at [656, 158] on mat-icon "close" at bounding box center [666, 168] width 21 height 21
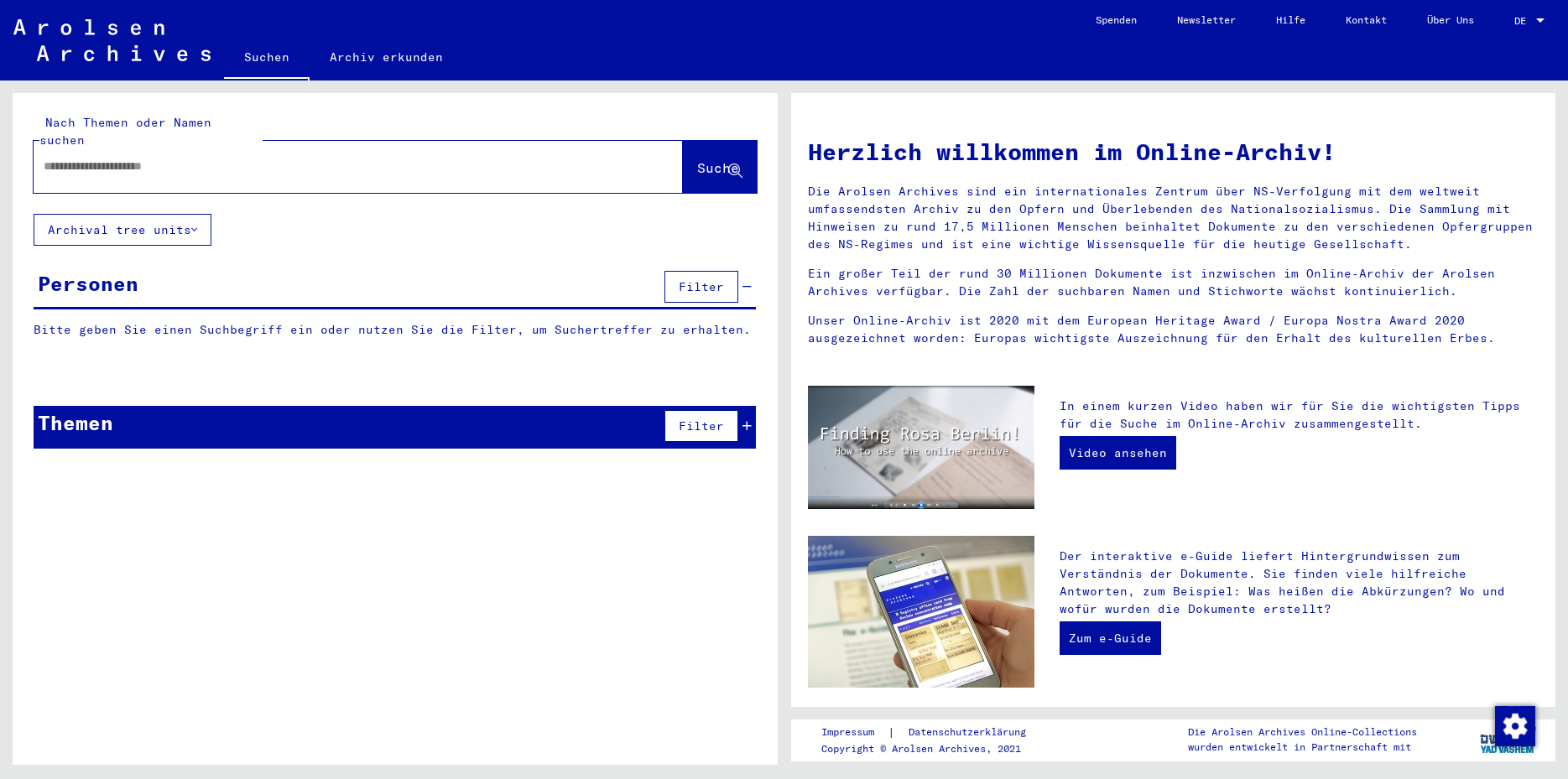
click at [65, 158] on input "text" at bounding box center [338, 167] width 589 height 18
type input "**********"
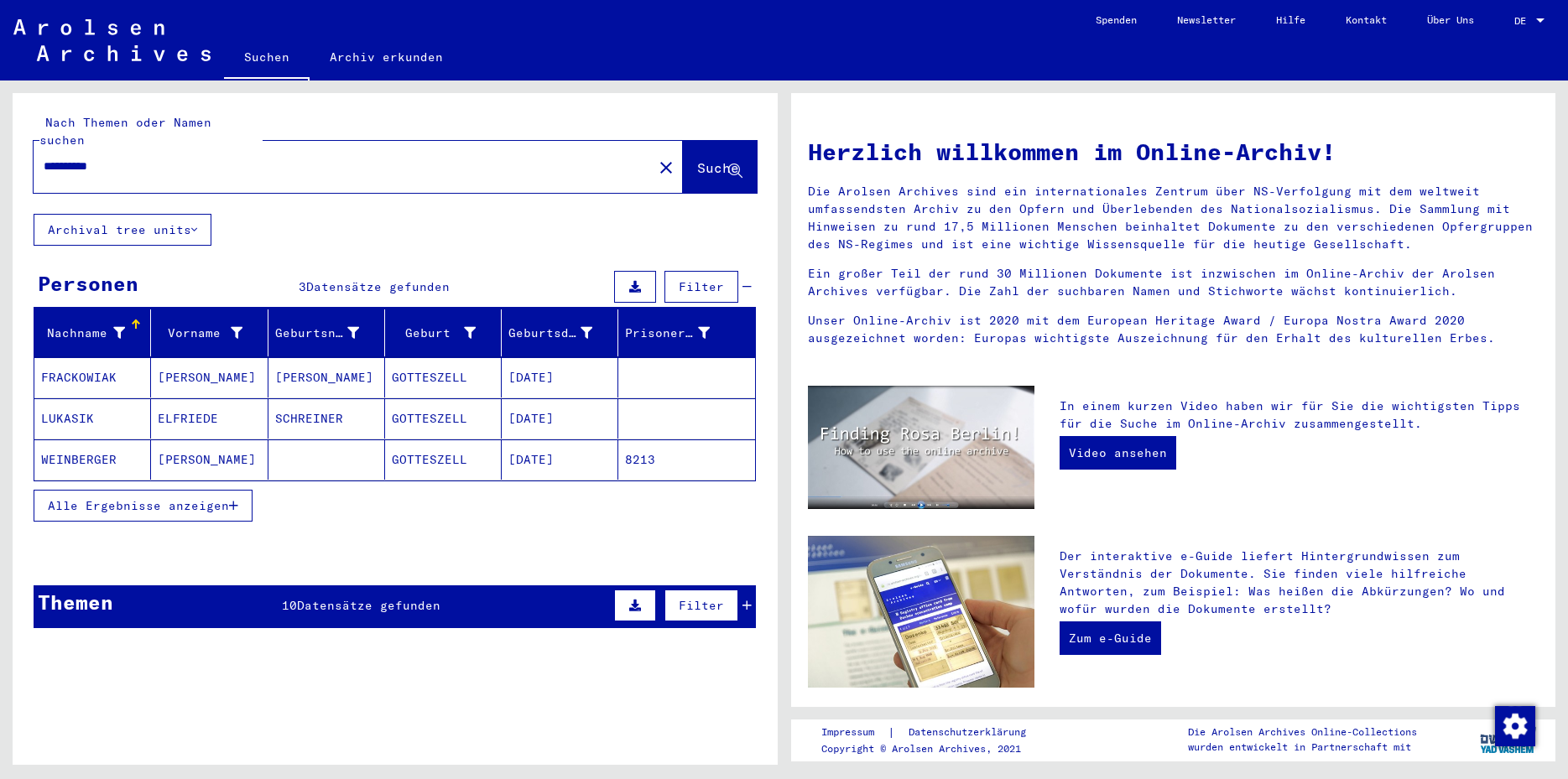
click at [742, 599] on icon at bounding box center [747, 605] width 9 height 12
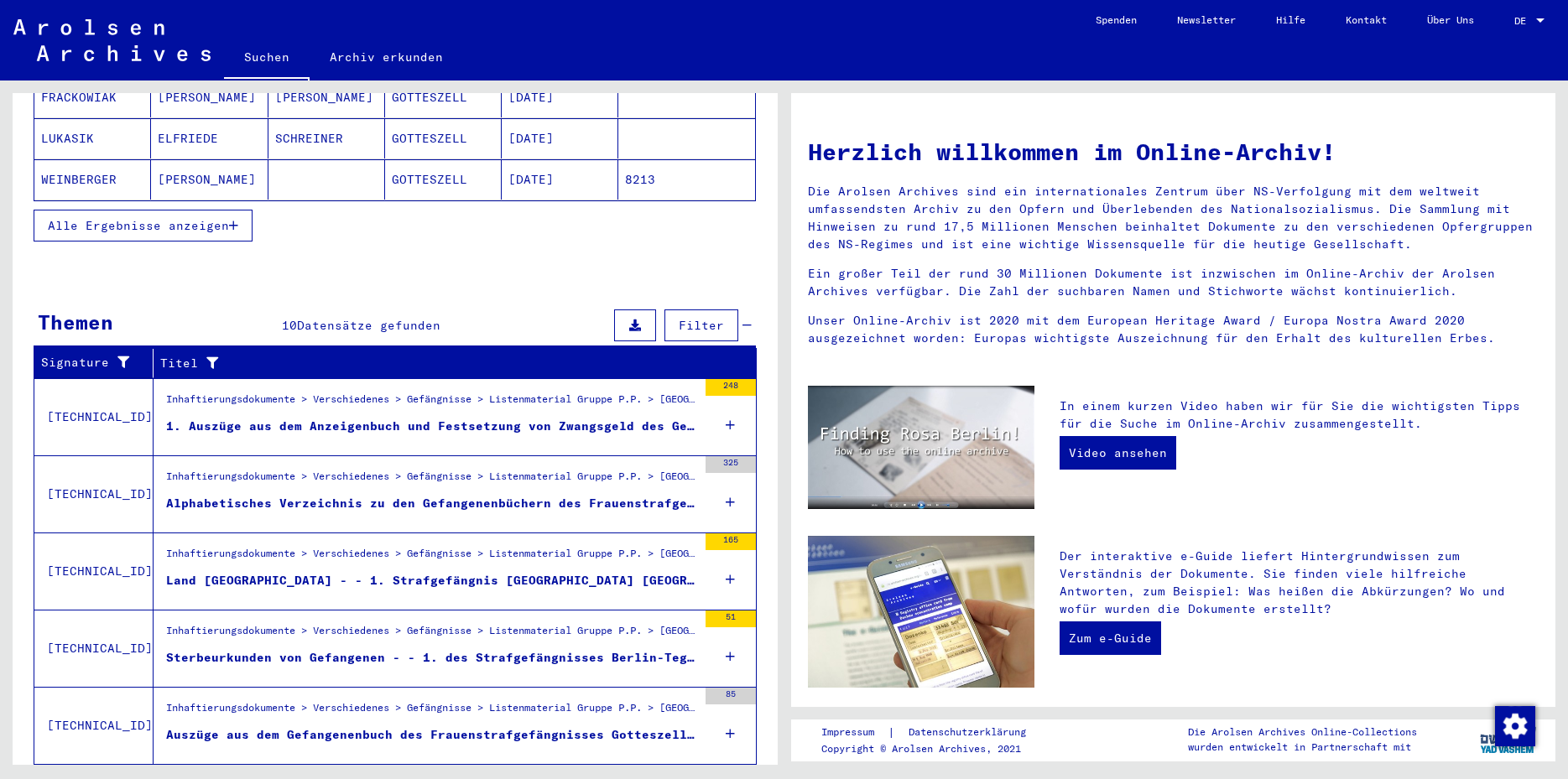
scroll to position [301, 0]
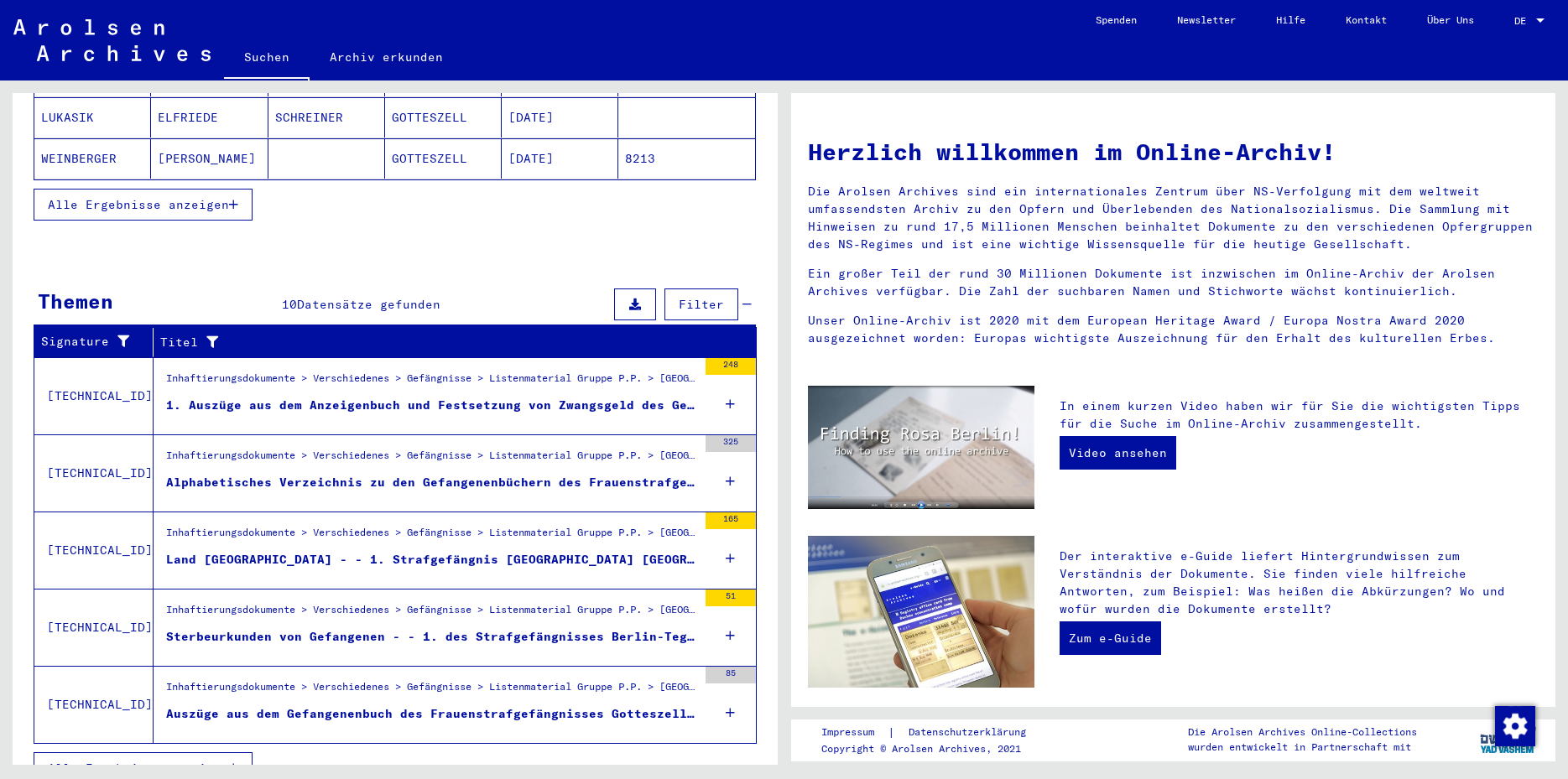
click at [621, 397] on div "1. Auszüge aus dem Anzeigenbuch und Festsetzung von Zwangsgeld des Gendarmerie-…" at bounding box center [432, 406] width 531 height 18
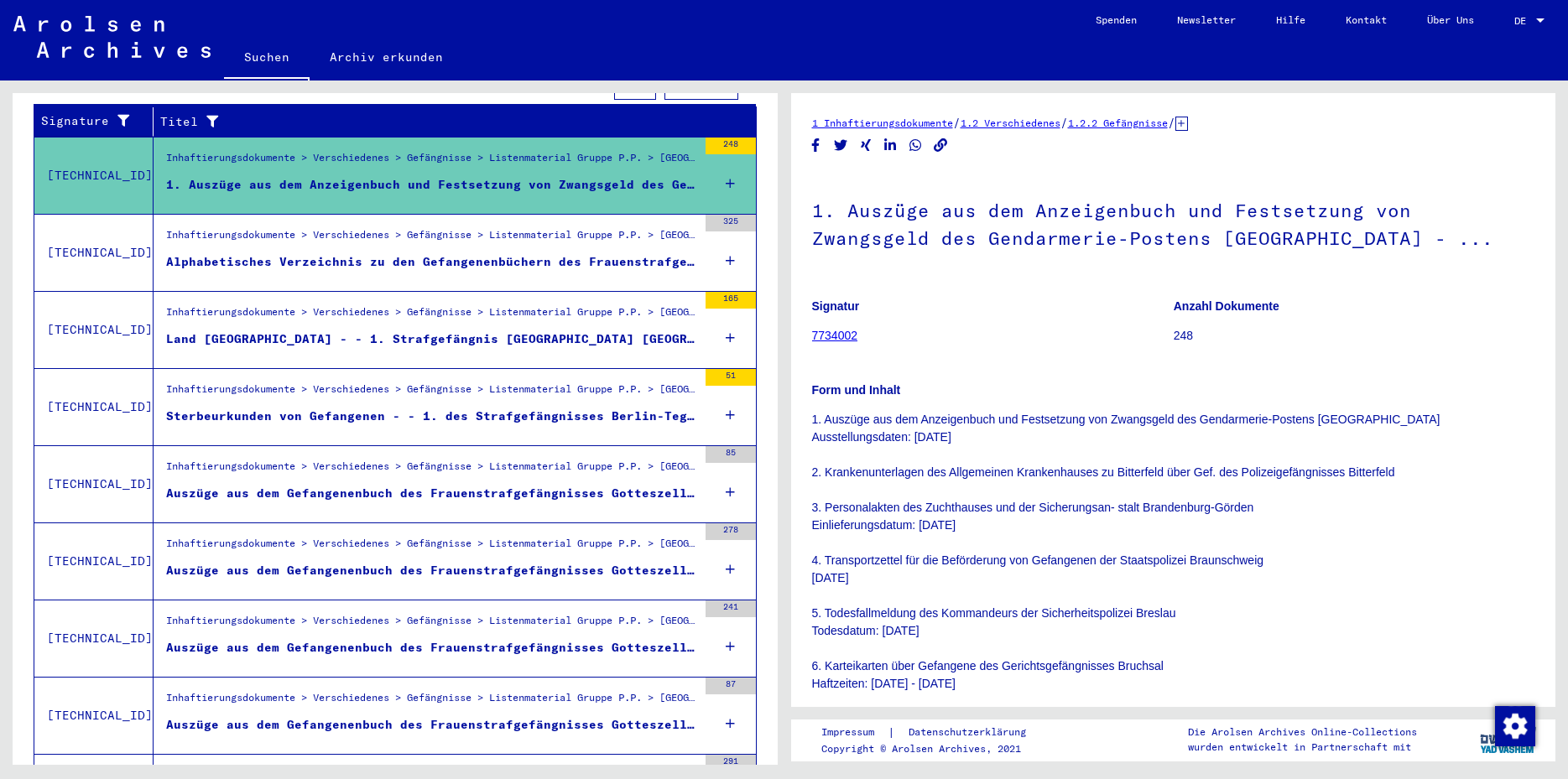
drag, startPoint x: 1556, startPoint y: 235, endPoint x: 1557, endPoint y: 262, distance: 27.0
click at [1557, 262] on div "1 Inhaftierungsdokumente / 1.2 Verschiedenes / 1.2.2 Gefängnisse / [TECHNICAL_I…" at bounding box center [1176, 423] width 784 height 684
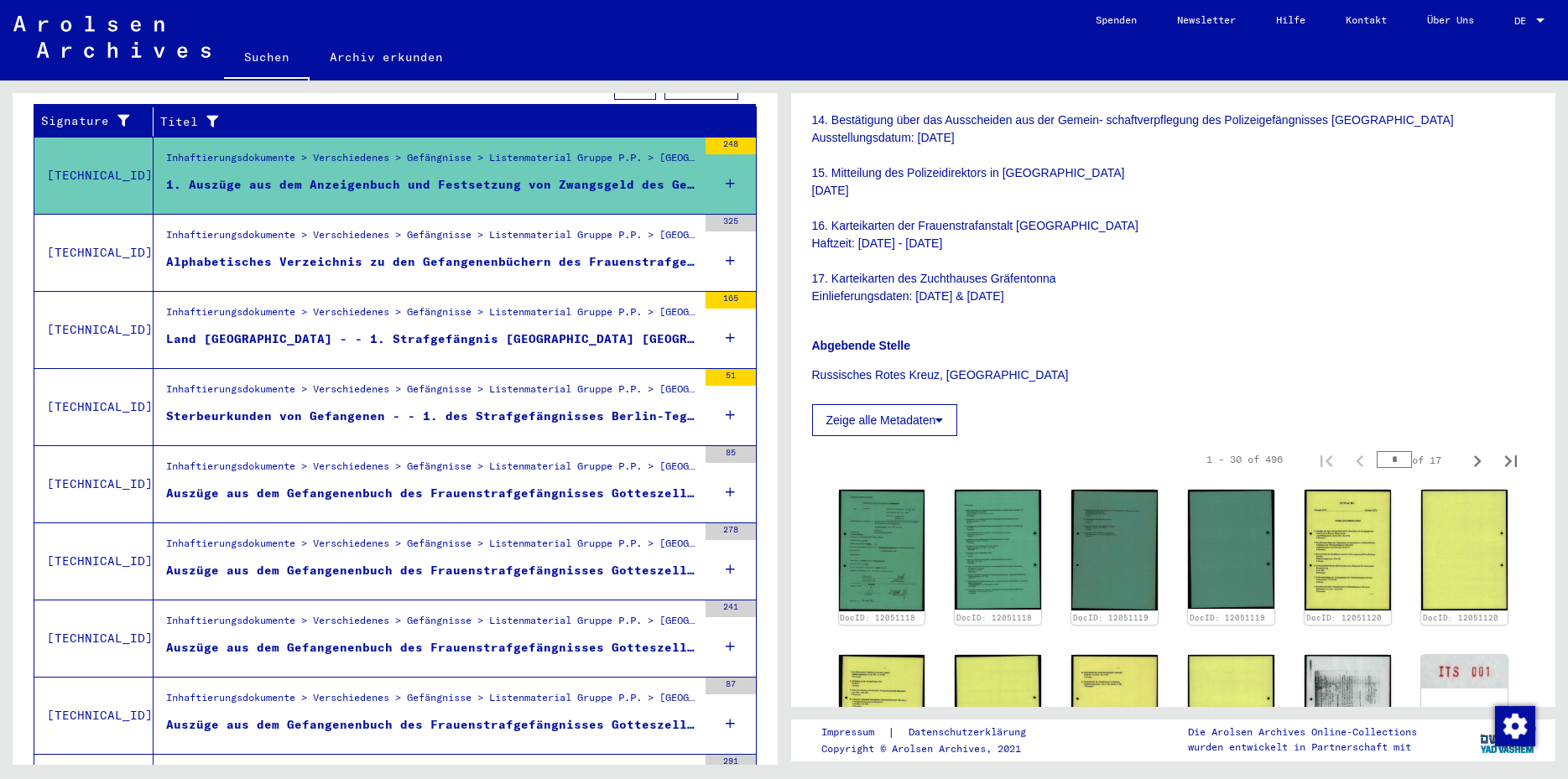
scroll to position [1219, 0]
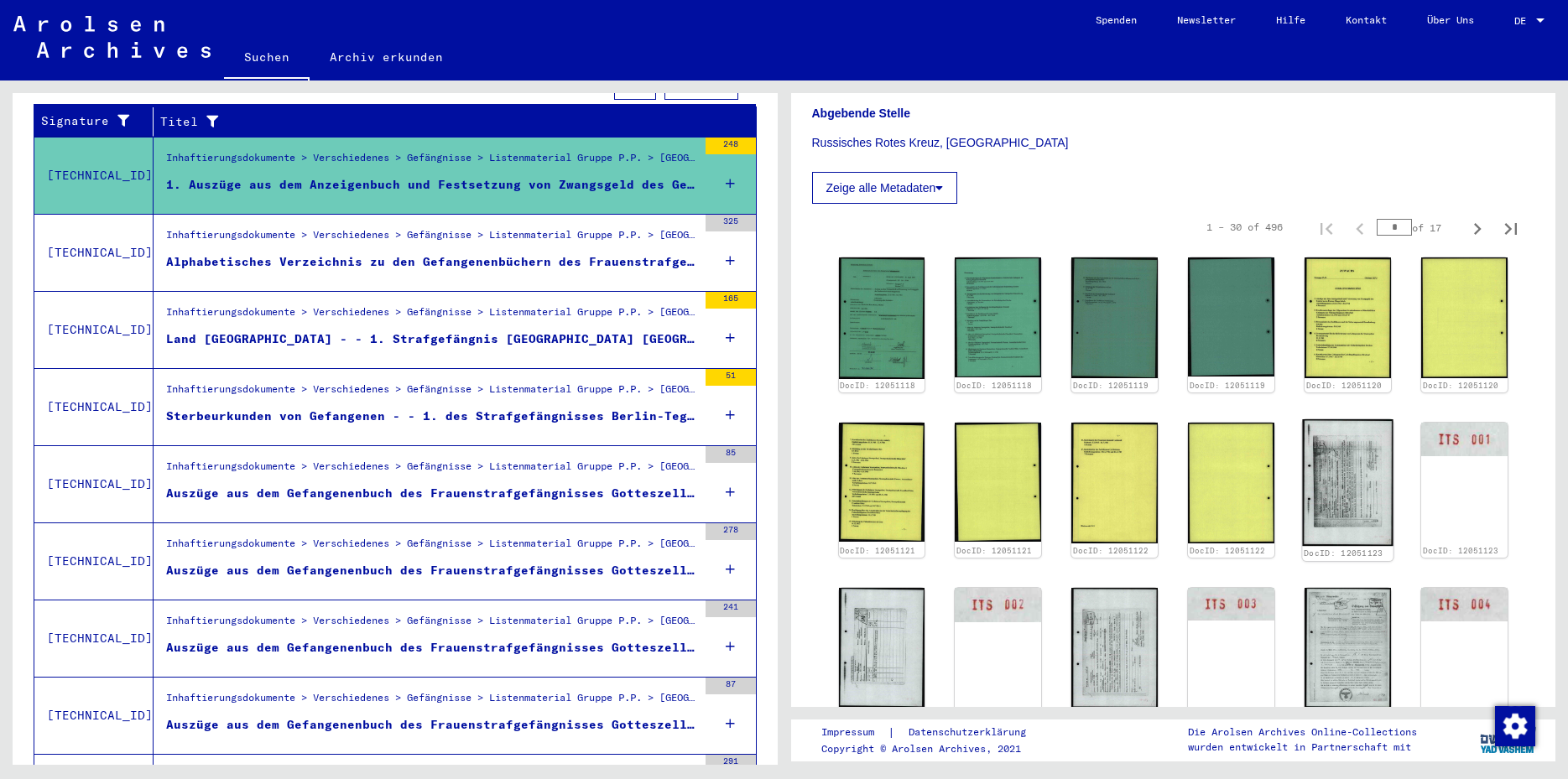
click at [1332, 454] on img at bounding box center [1347, 483] width 90 height 127
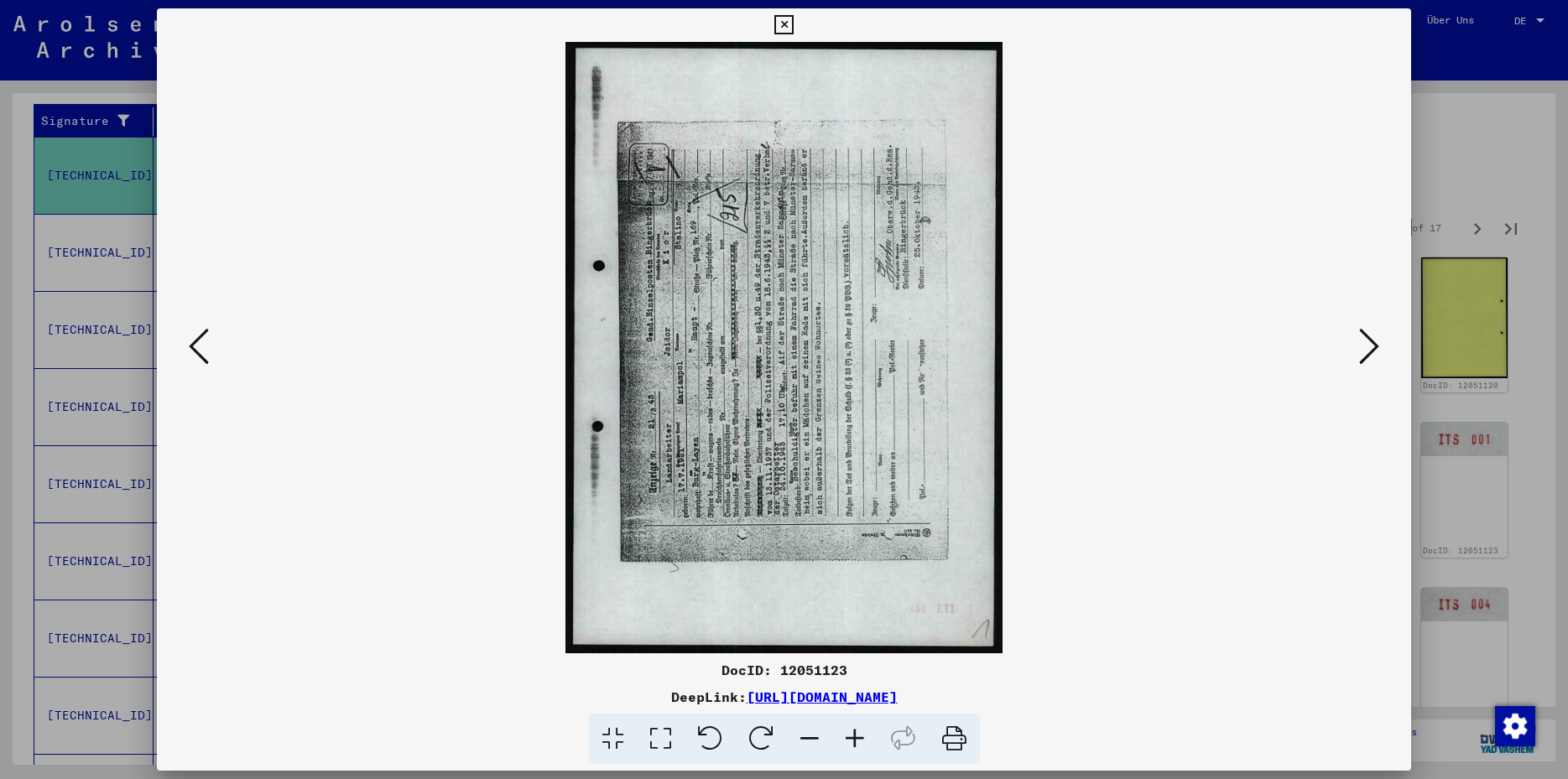
click at [770, 744] on icon at bounding box center [761, 739] width 51 height 51
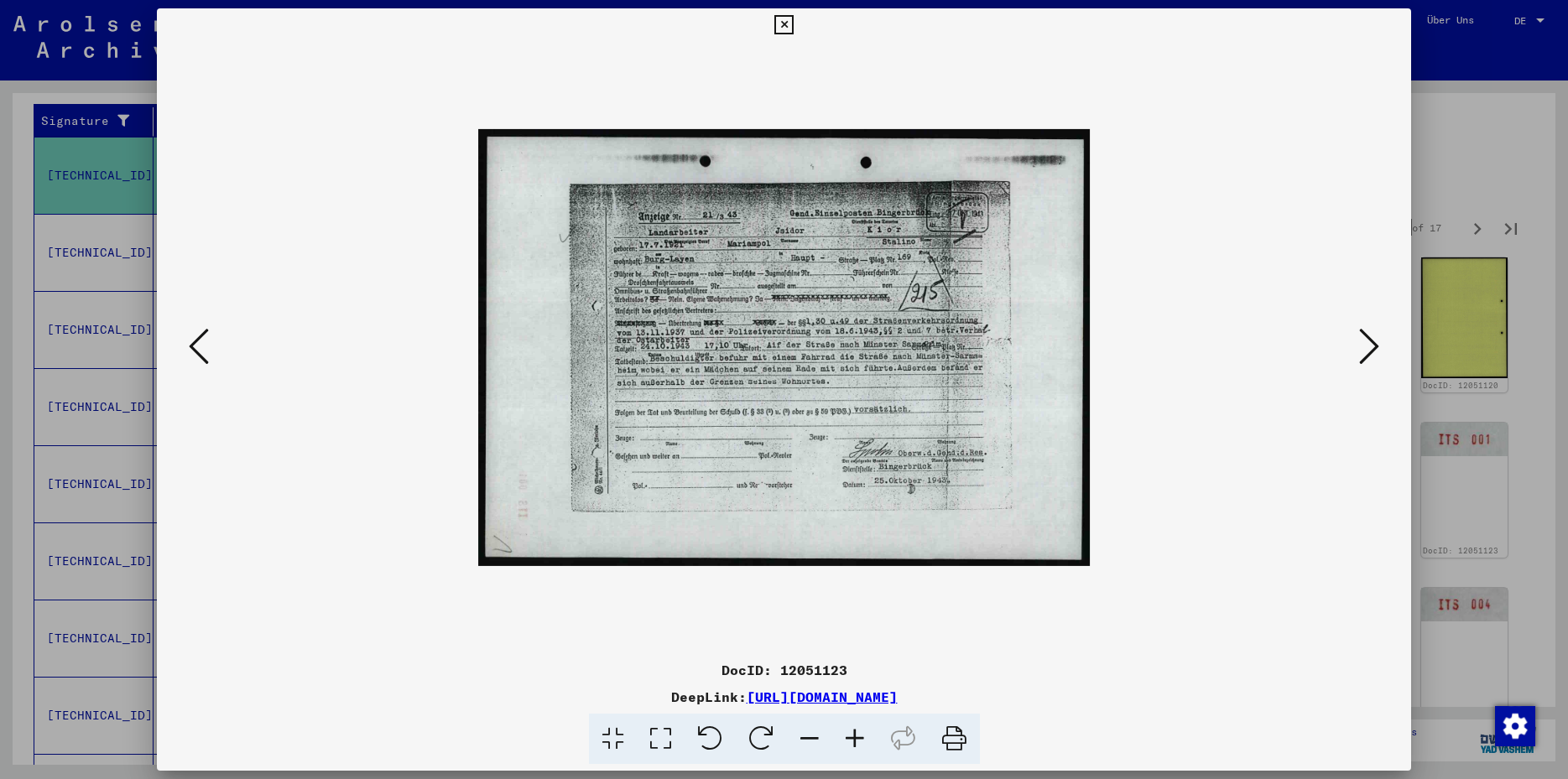
click at [1371, 338] on icon at bounding box center [1369, 346] width 21 height 40
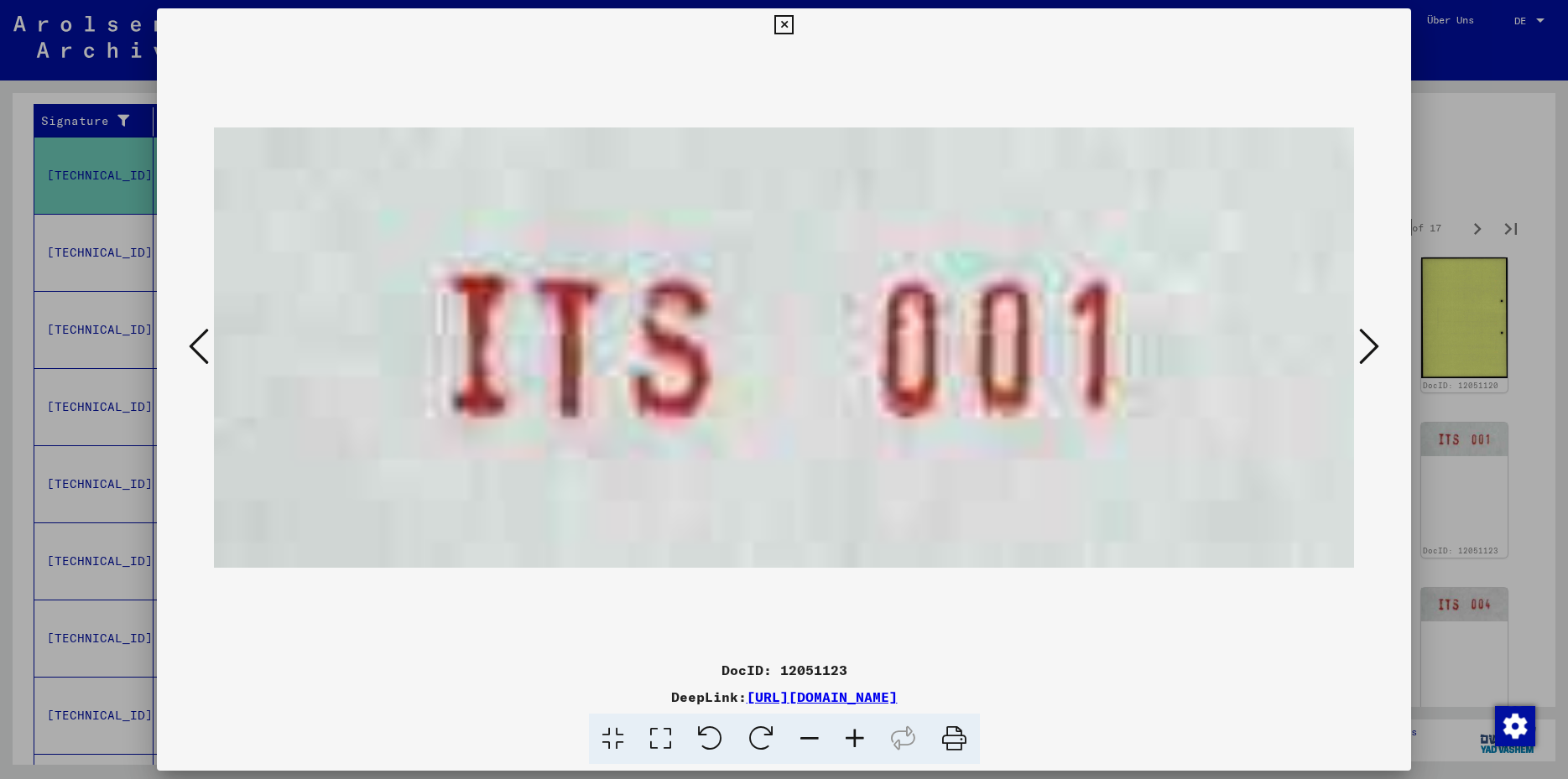
click at [1371, 338] on icon at bounding box center [1369, 346] width 21 height 40
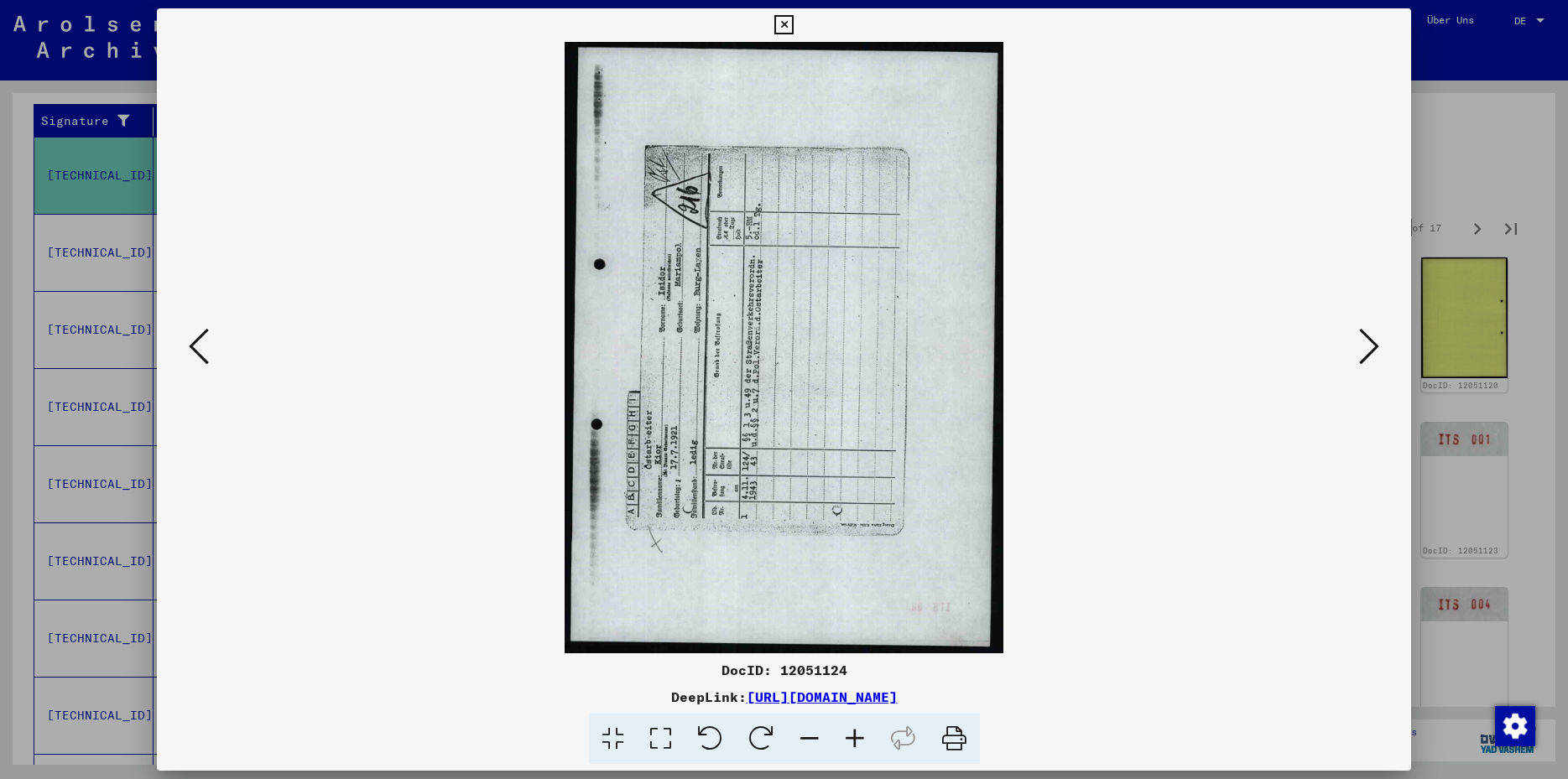
click at [1371, 338] on icon at bounding box center [1369, 346] width 21 height 40
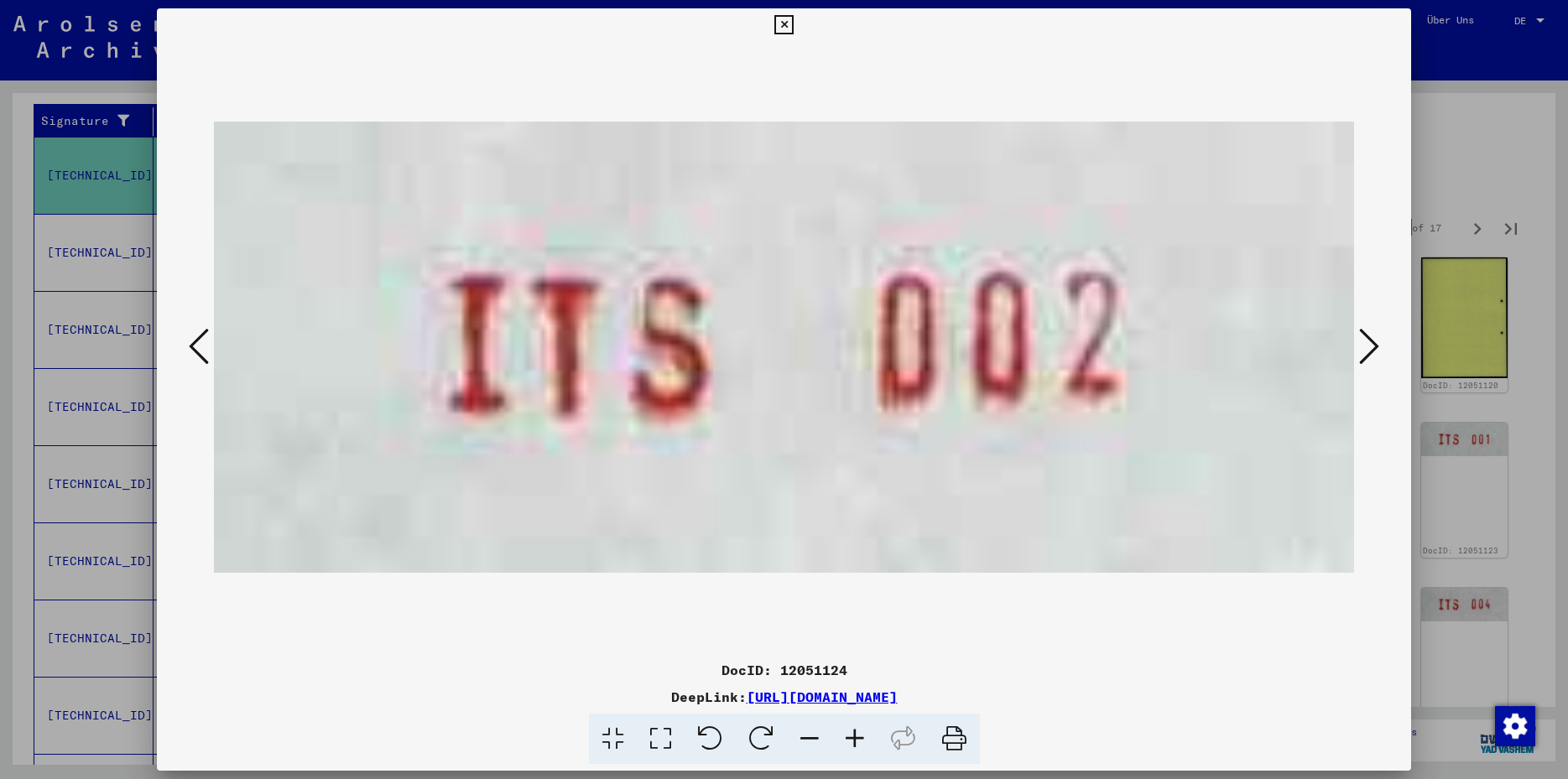
click at [1371, 338] on icon at bounding box center [1369, 346] width 21 height 40
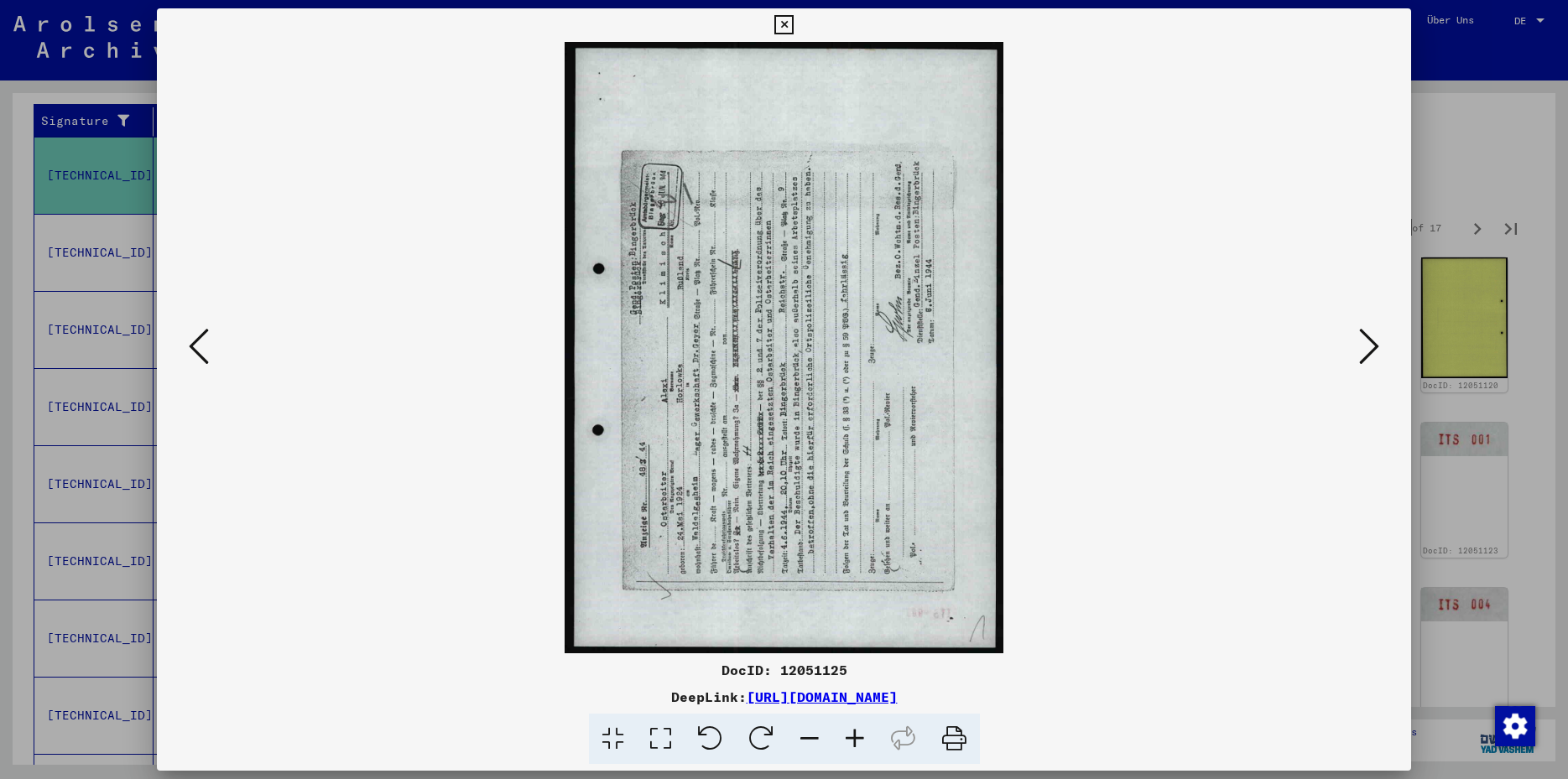
click at [769, 733] on icon at bounding box center [761, 739] width 51 height 51
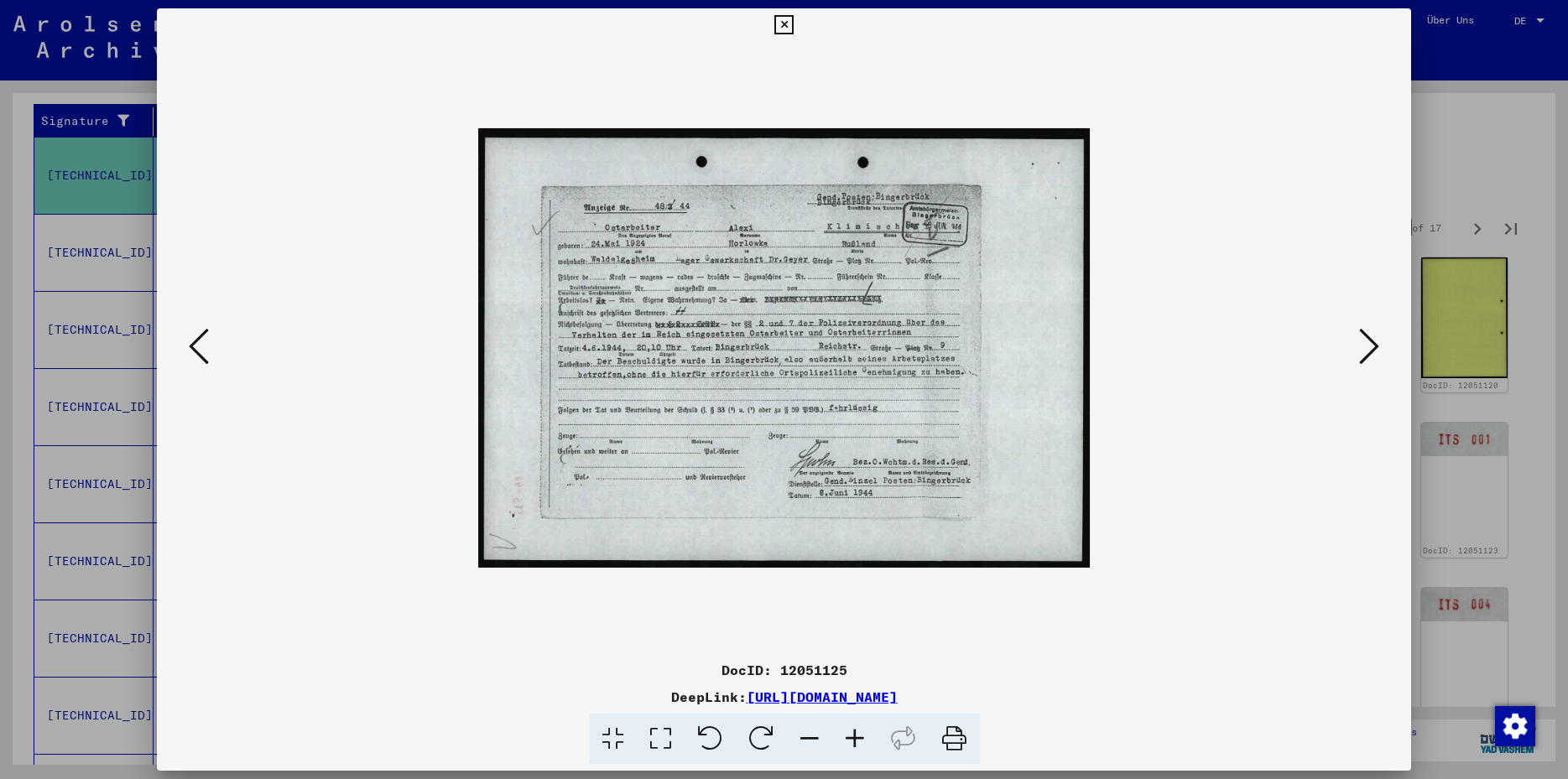
click at [1372, 350] on icon at bounding box center [1369, 346] width 21 height 40
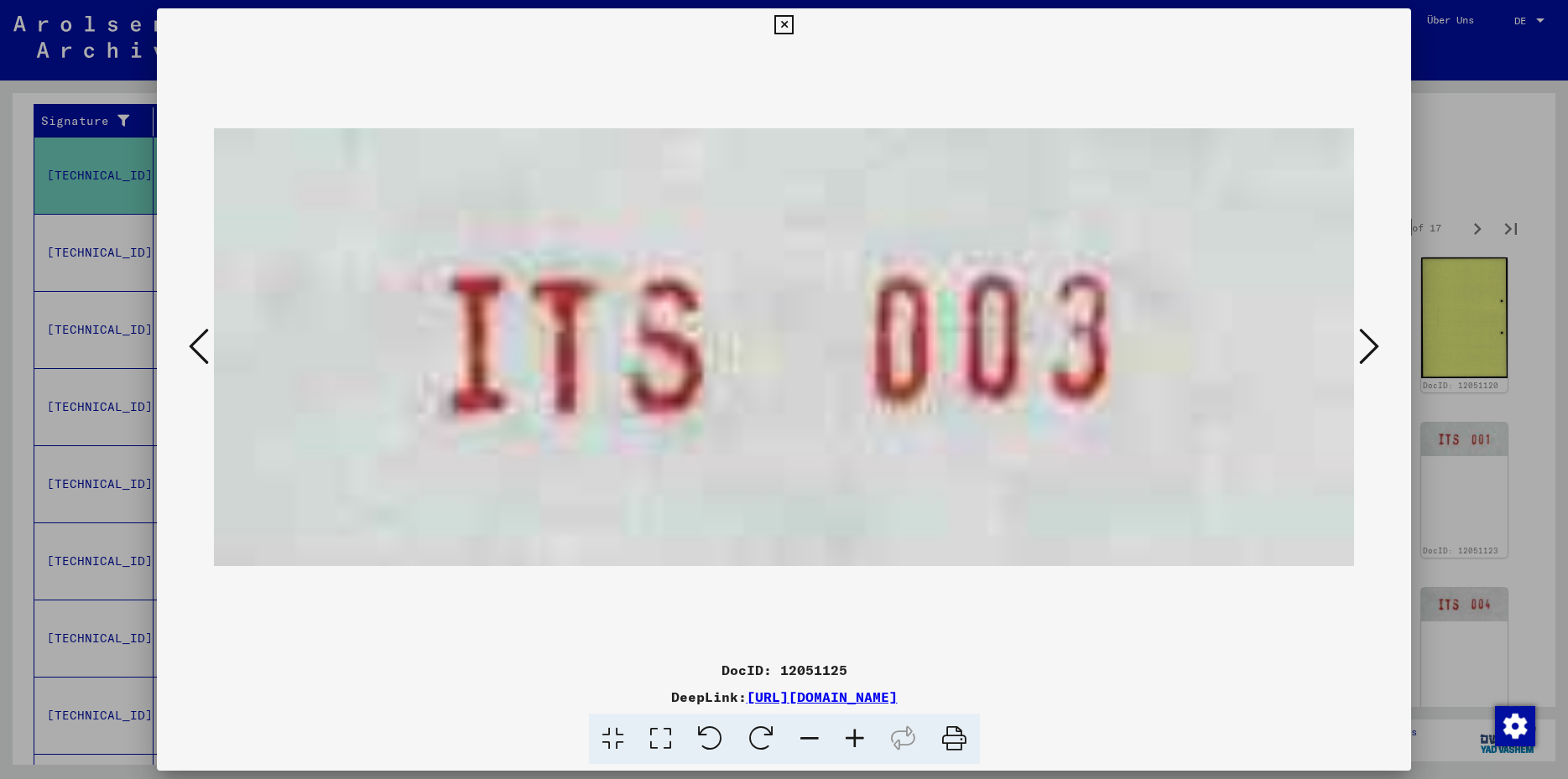
click at [1372, 350] on icon at bounding box center [1369, 346] width 21 height 40
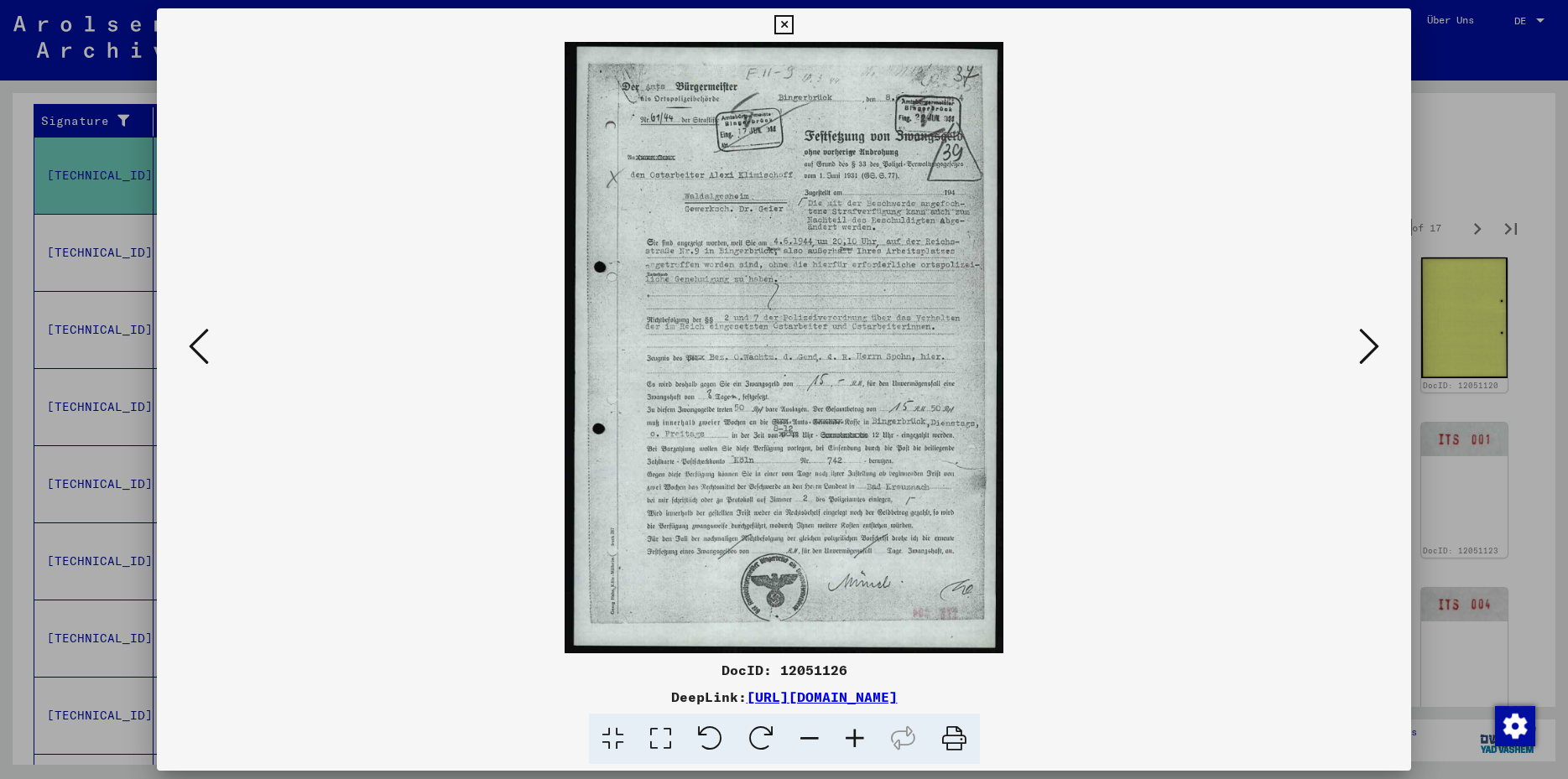
click at [1372, 350] on icon at bounding box center [1369, 346] width 21 height 40
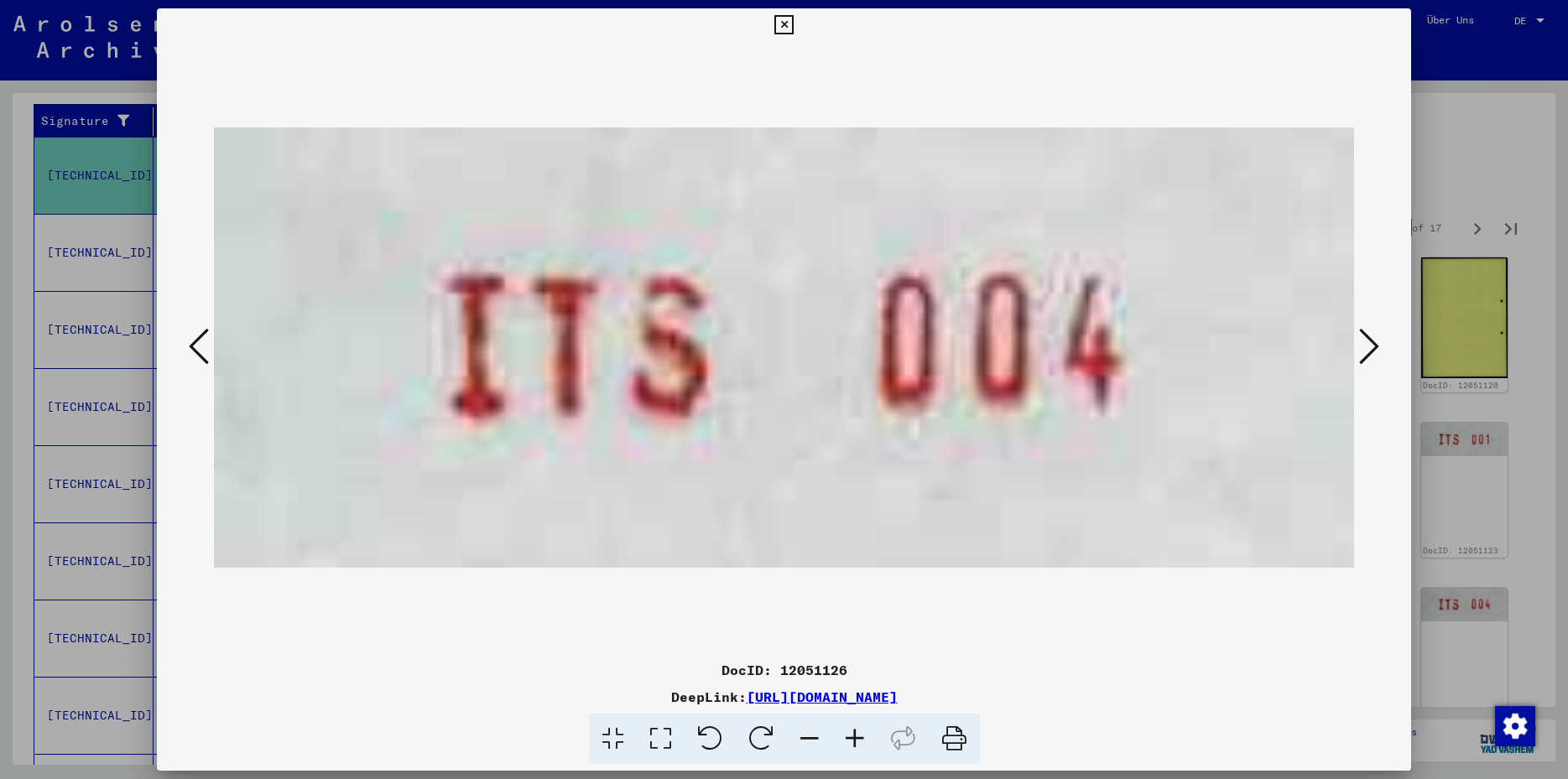
click at [1372, 350] on icon at bounding box center [1369, 346] width 21 height 40
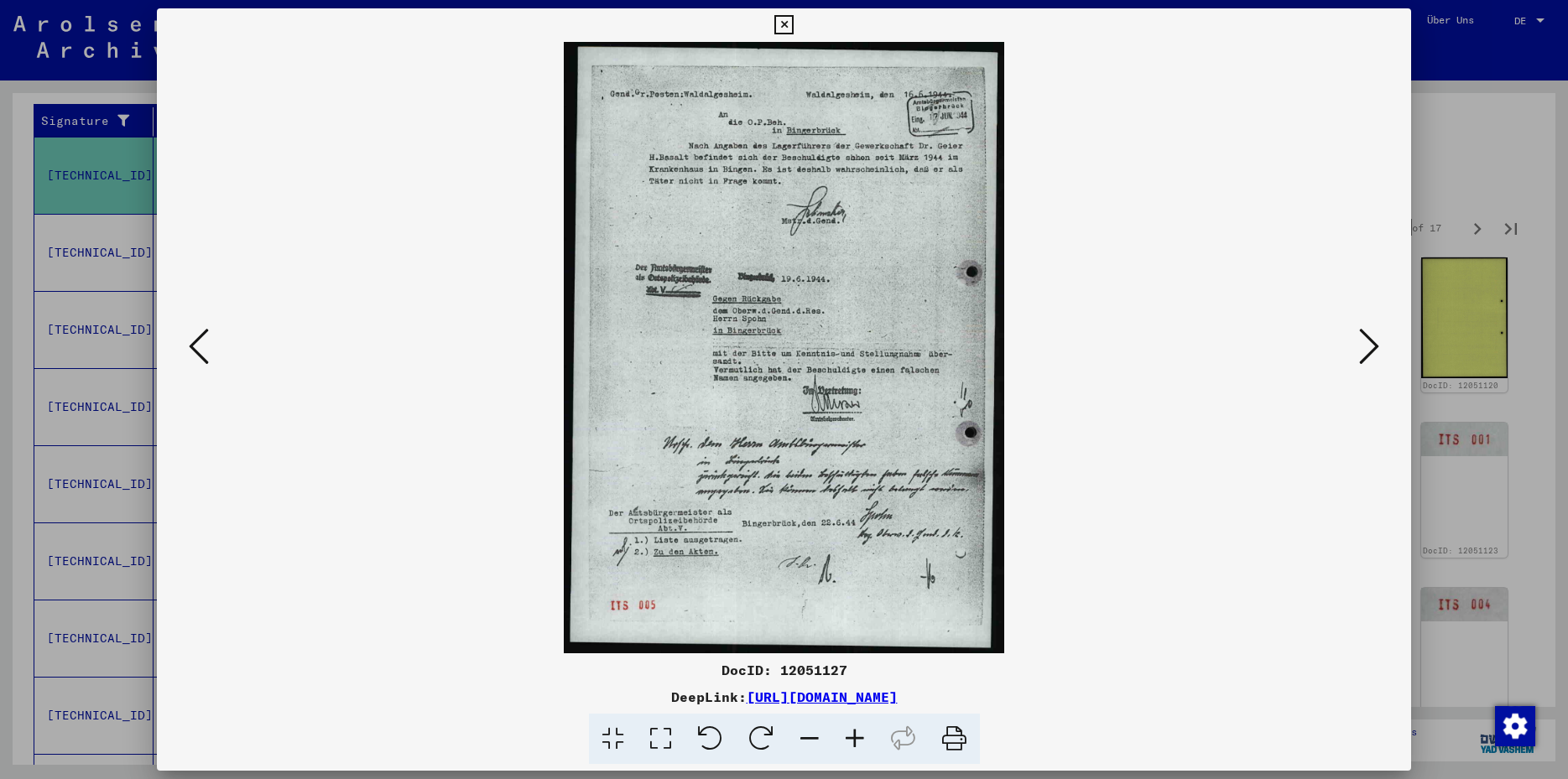
click at [1372, 350] on icon at bounding box center [1369, 346] width 21 height 40
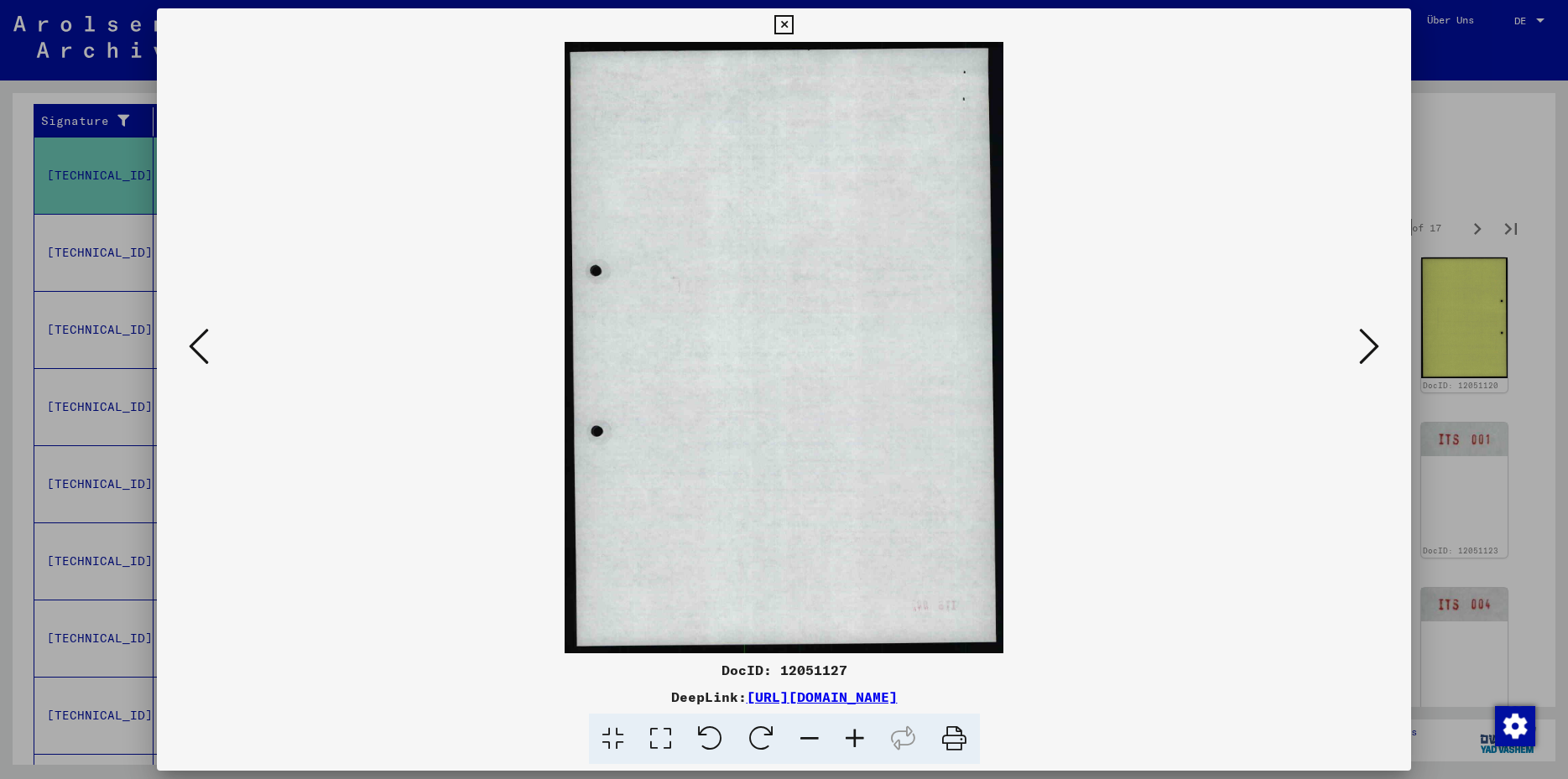
click at [1372, 350] on icon at bounding box center [1369, 346] width 21 height 40
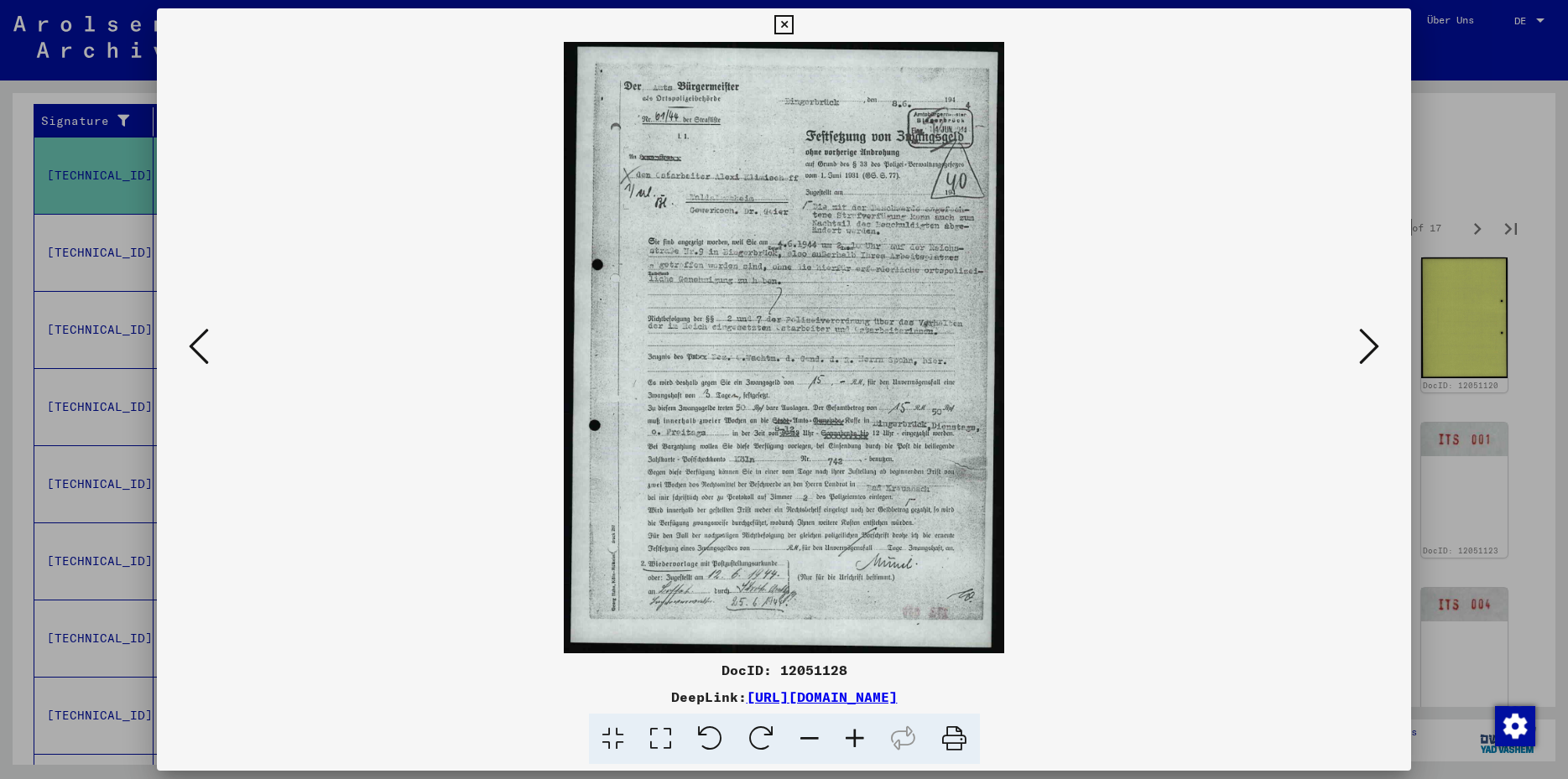
click at [1372, 350] on icon at bounding box center [1369, 346] width 21 height 40
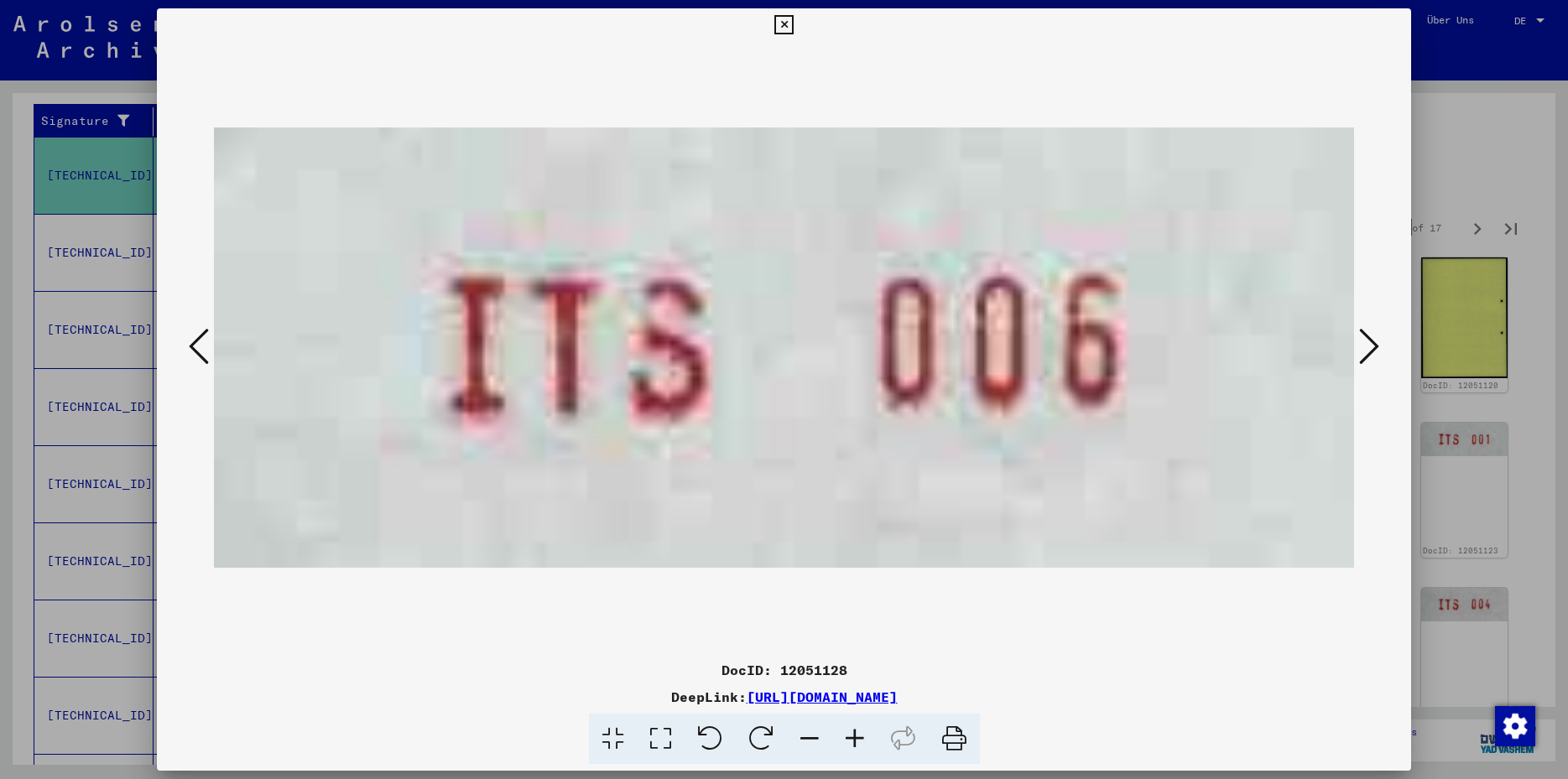
click at [1372, 350] on icon at bounding box center [1369, 346] width 21 height 40
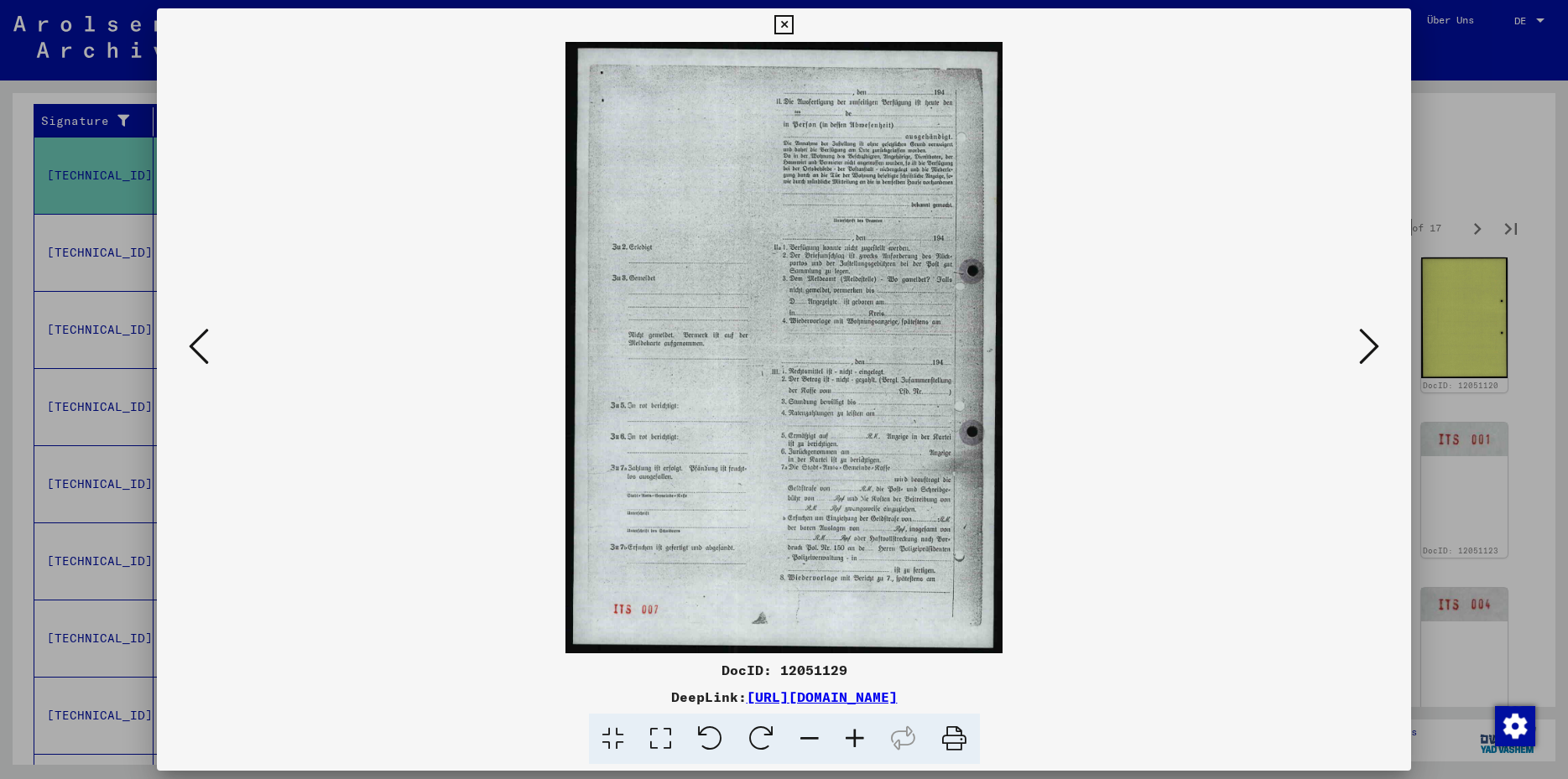
click at [793, 28] on icon at bounding box center [784, 25] width 20 height 21
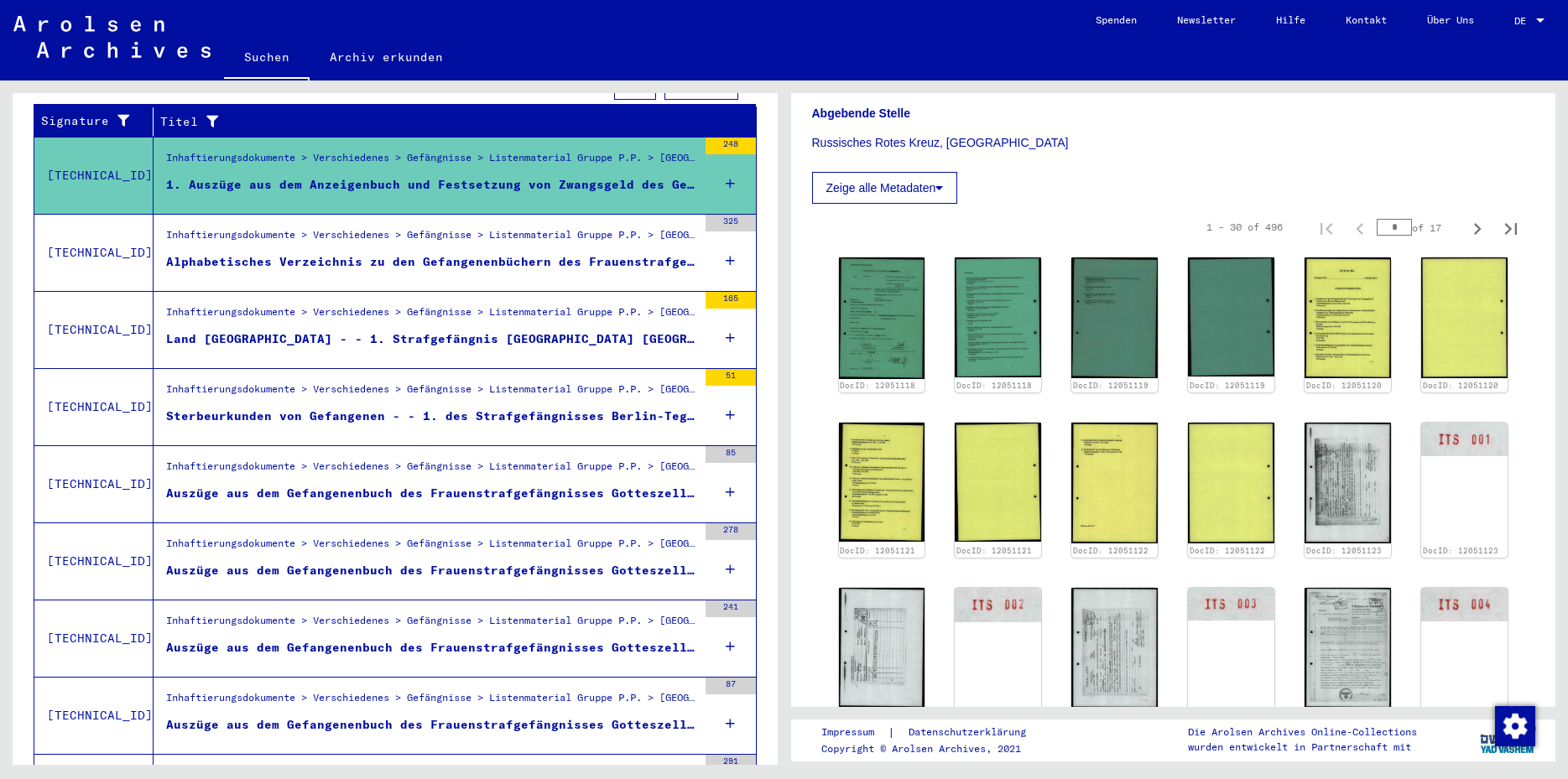
click at [1385, 219] on input "*" at bounding box center [1394, 227] width 35 height 17
type input "**"
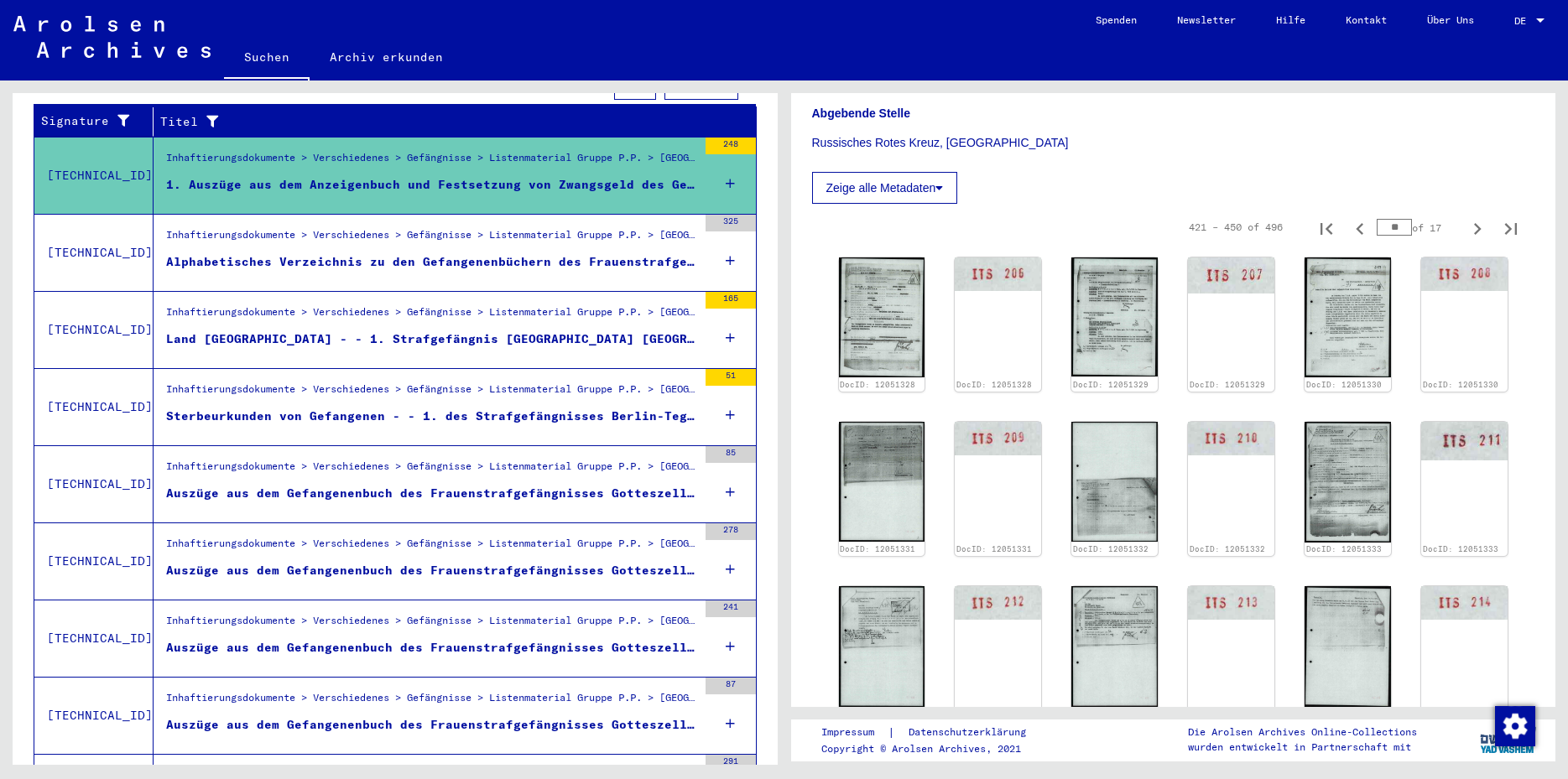
scroll to position [1126, 0]
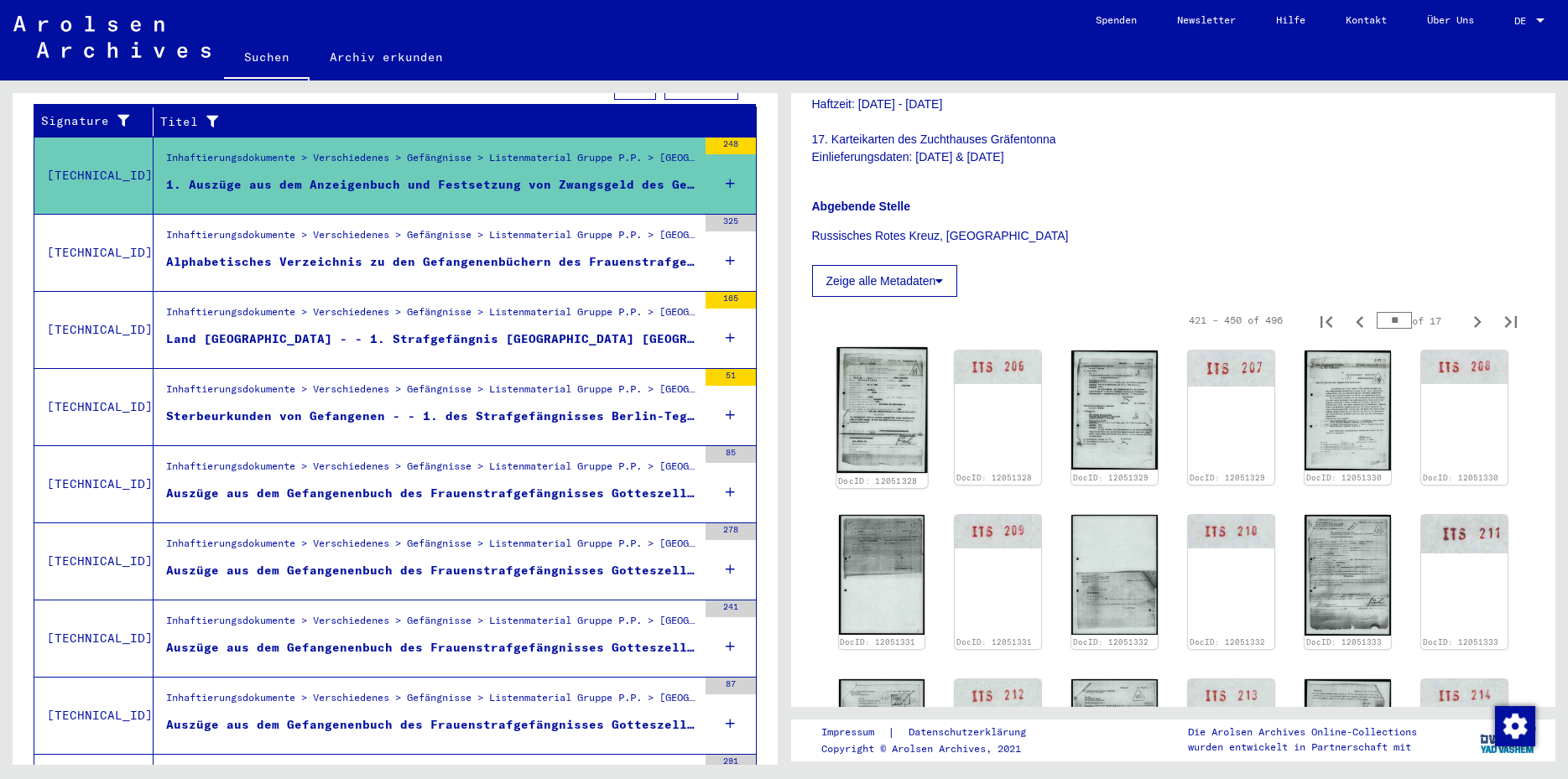
click at [880, 381] on img at bounding box center [881, 410] width 90 height 126
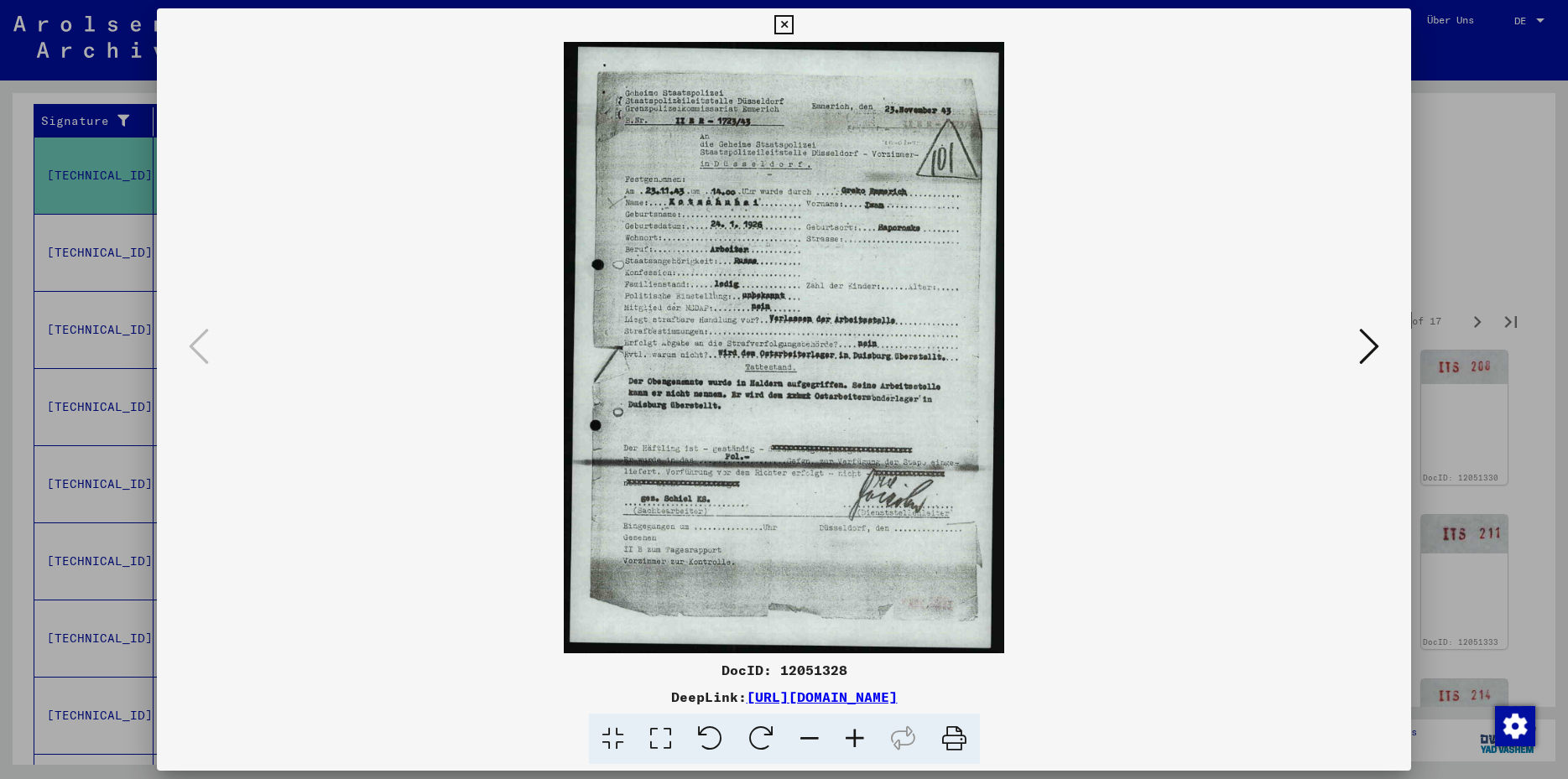
click at [1372, 351] on icon at bounding box center [1369, 346] width 21 height 40
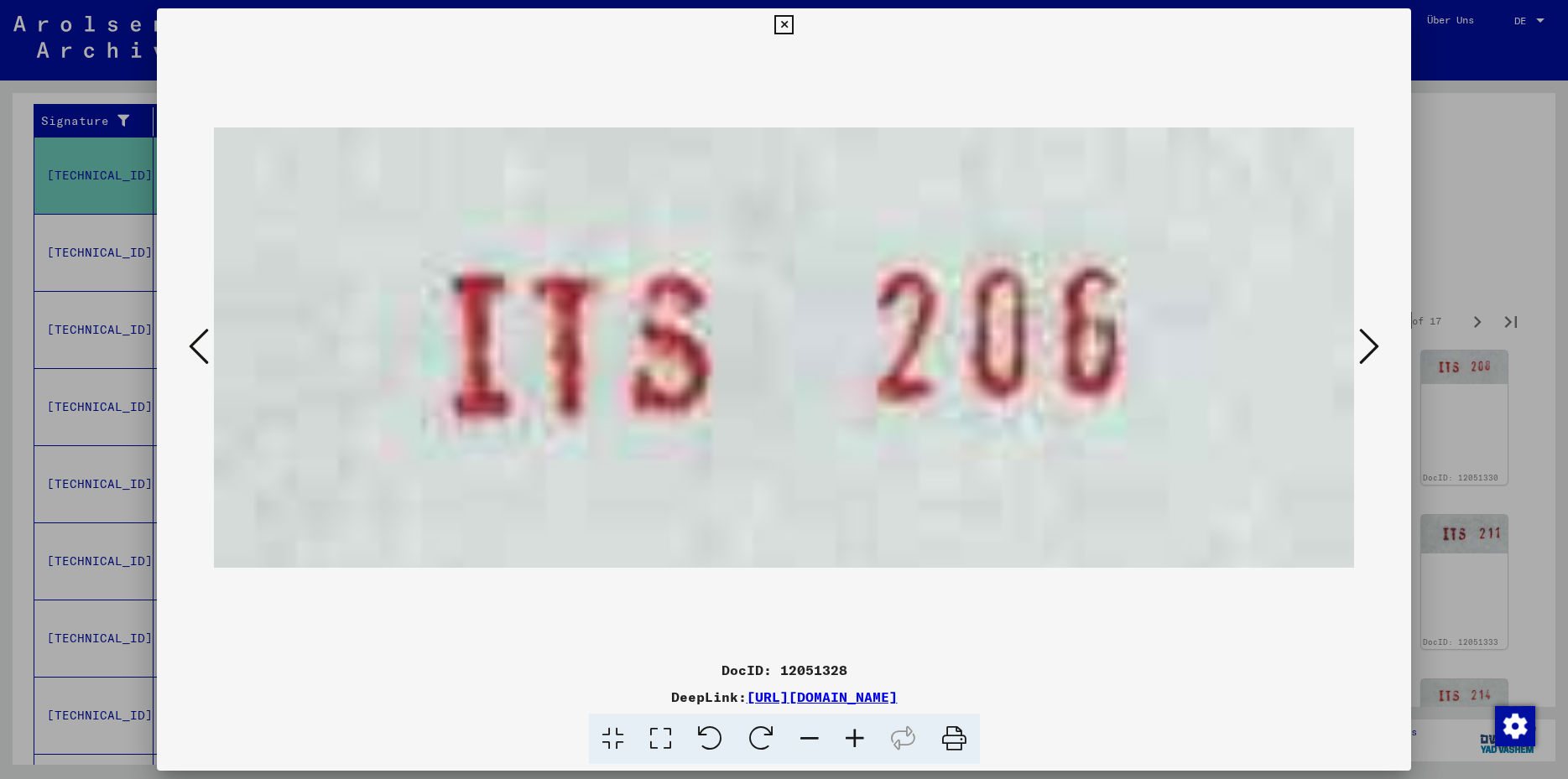
click at [1372, 351] on icon at bounding box center [1369, 346] width 21 height 40
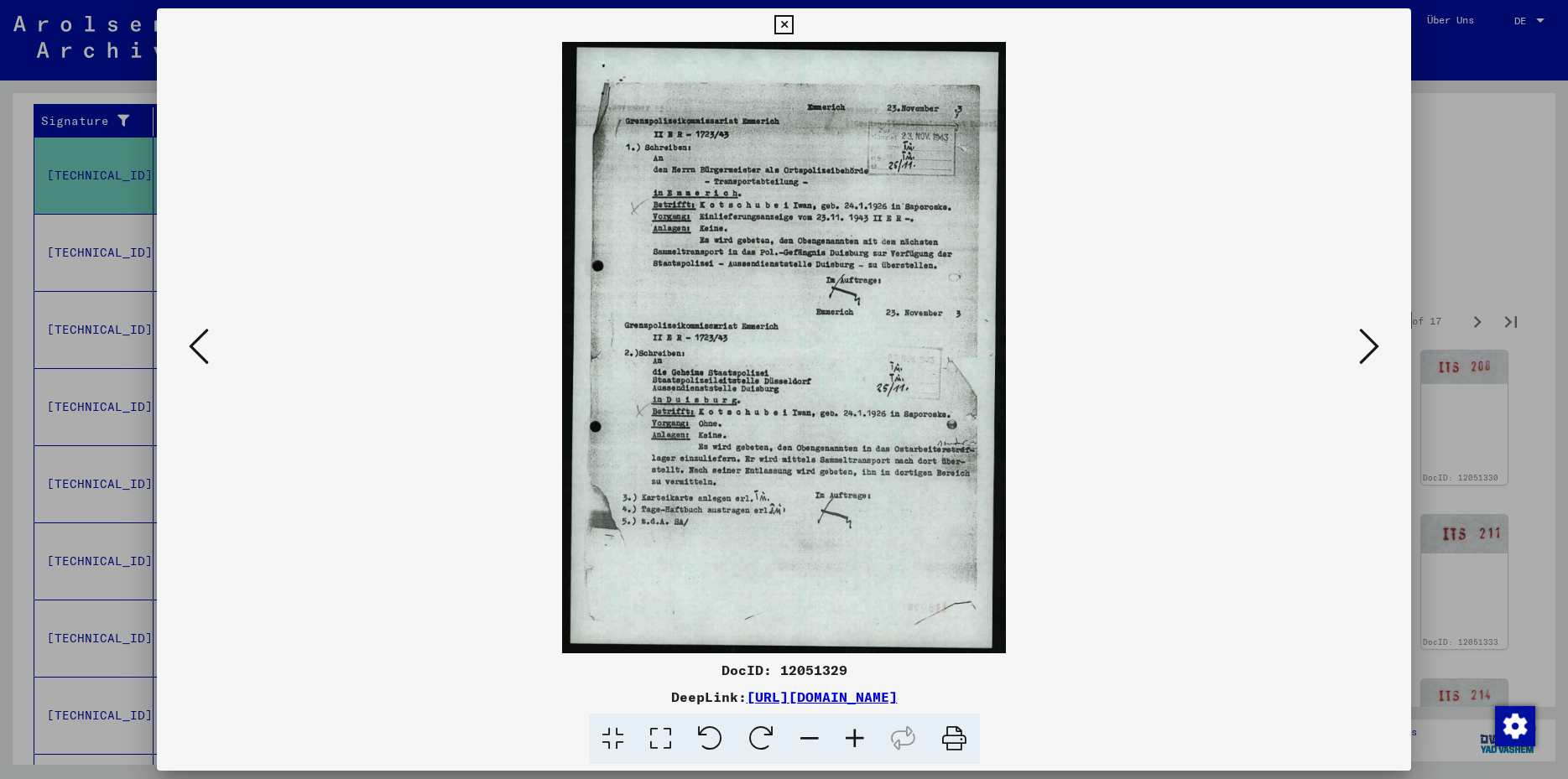
click at [1372, 351] on icon at bounding box center [1369, 346] width 21 height 40
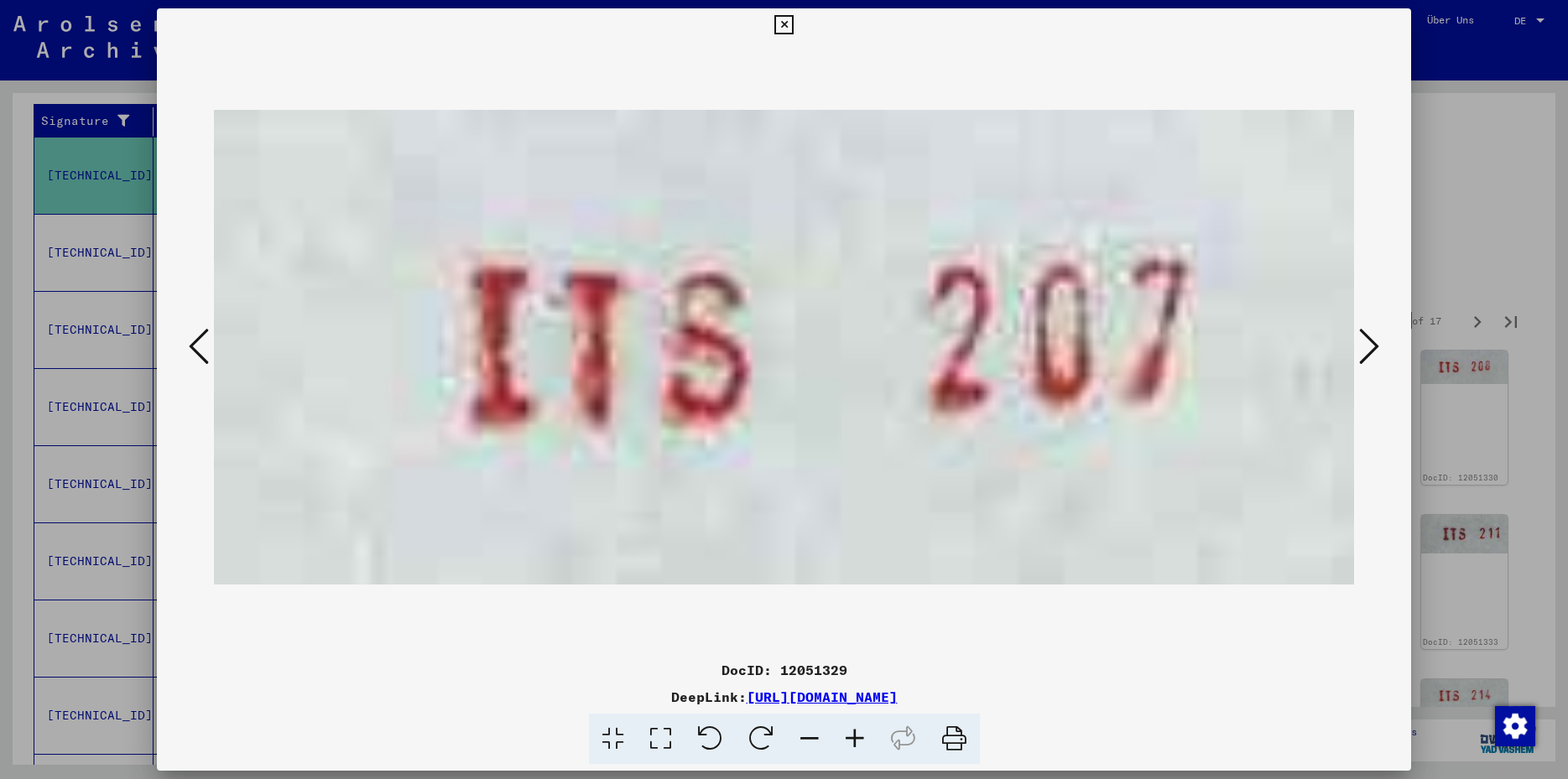
click at [1372, 351] on icon at bounding box center [1369, 346] width 21 height 40
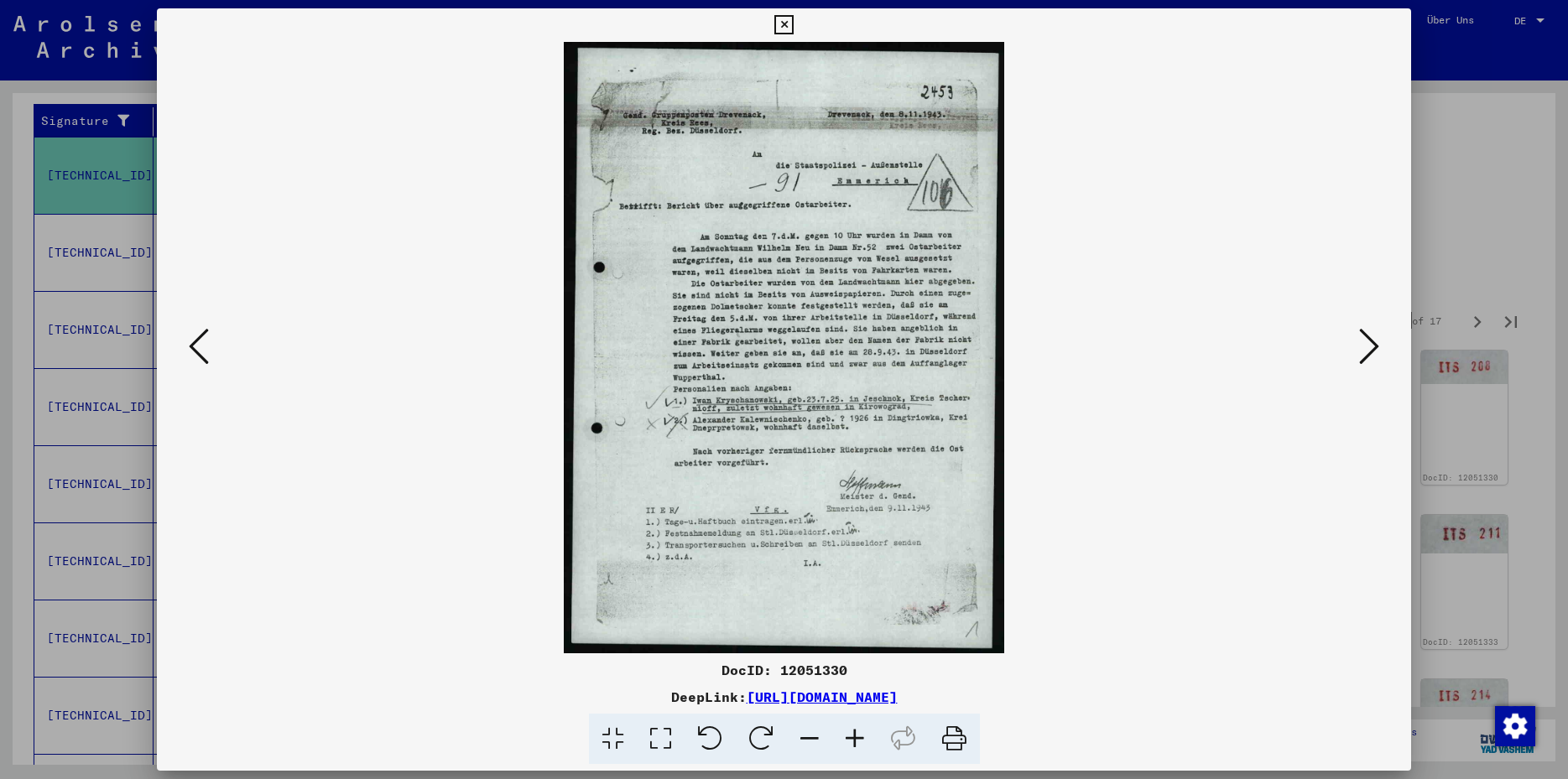
click at [1372, 351] on icon at bounding box center [1369, 346] width 21 height 40
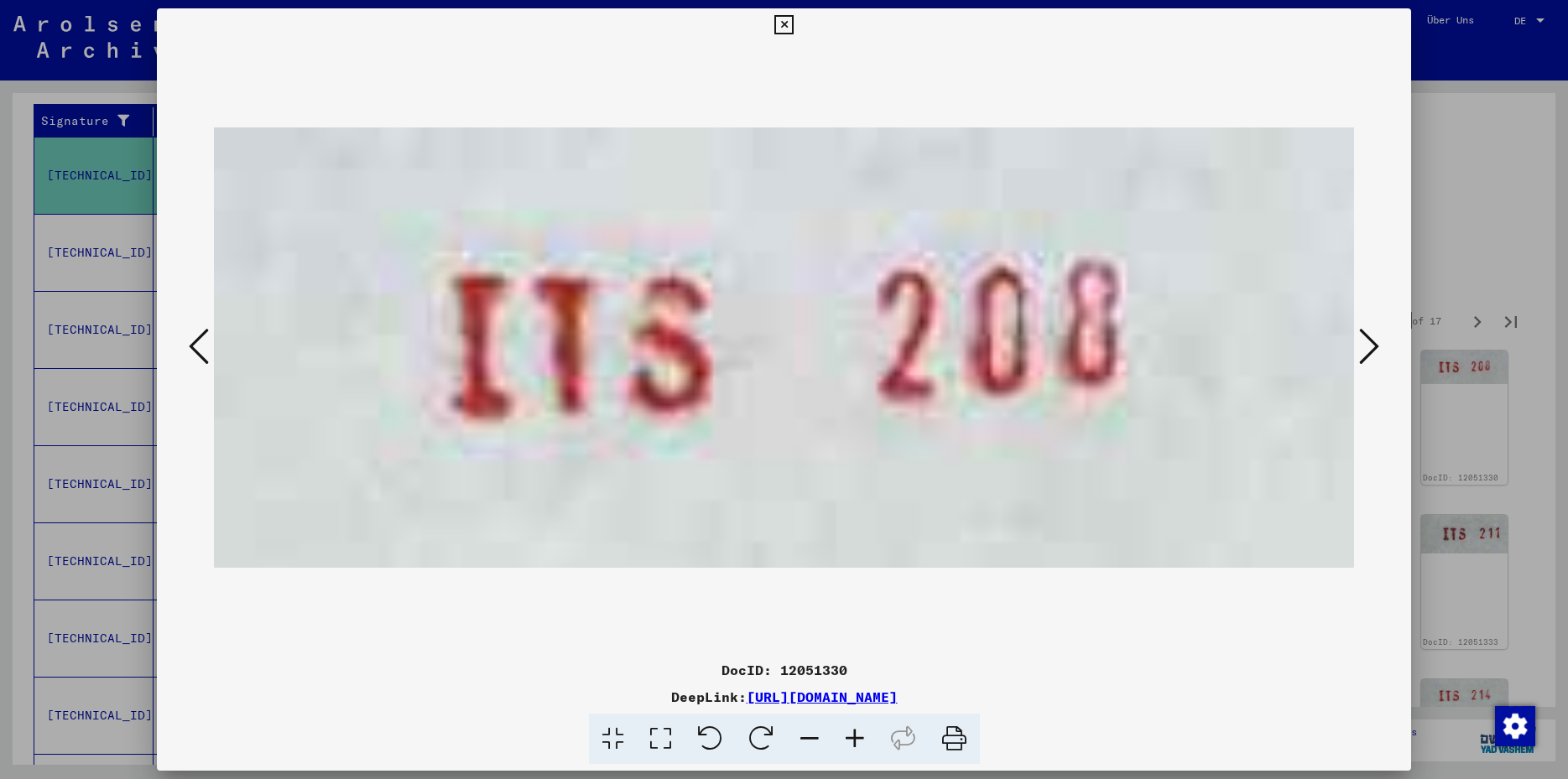
click at [1372, 351] on icon at bounding box center [1369, 346] width 21 height 40
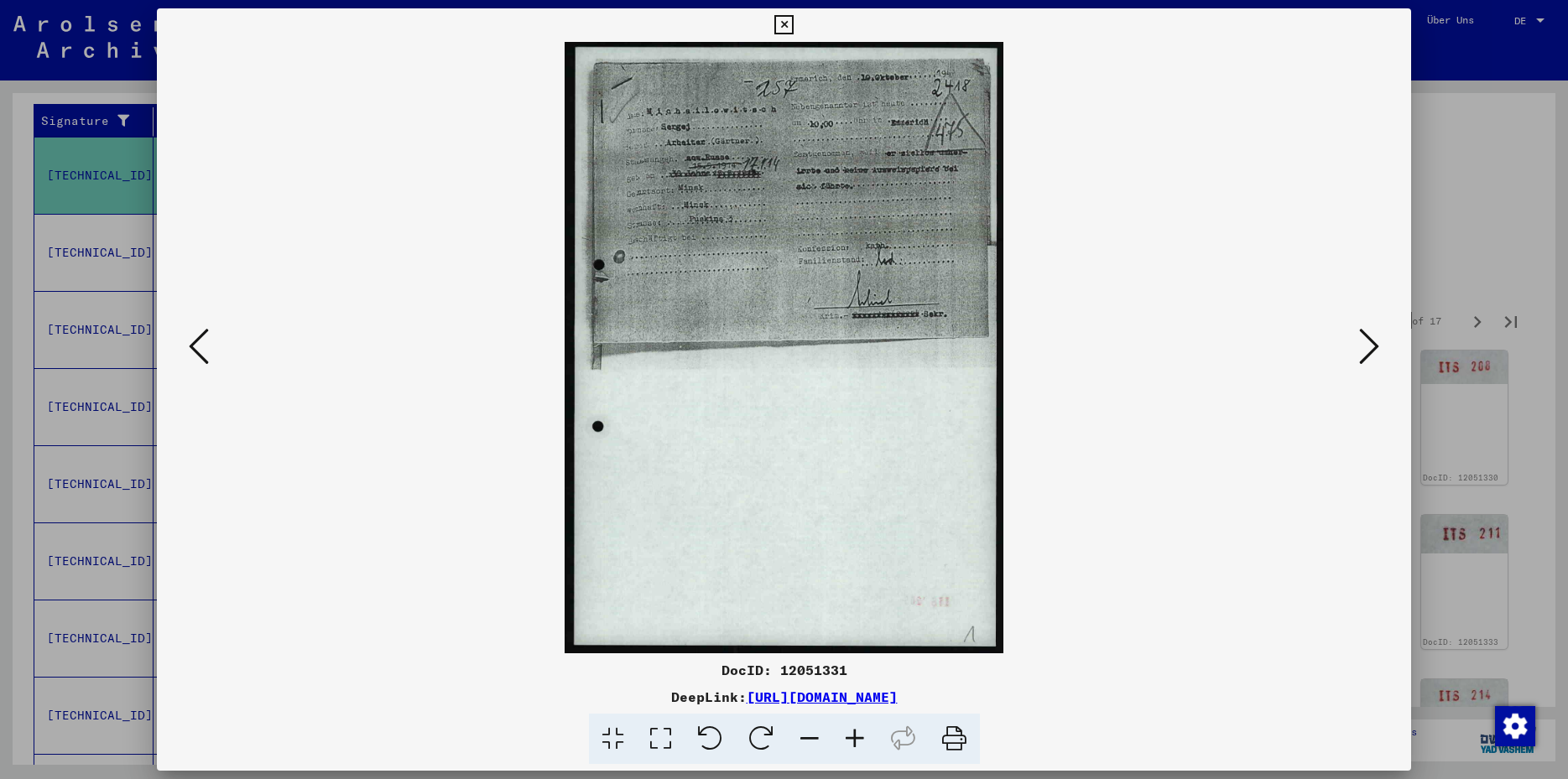
click at [1372, 351] on icon at bounding box center [1369, 346] width 21 height 40
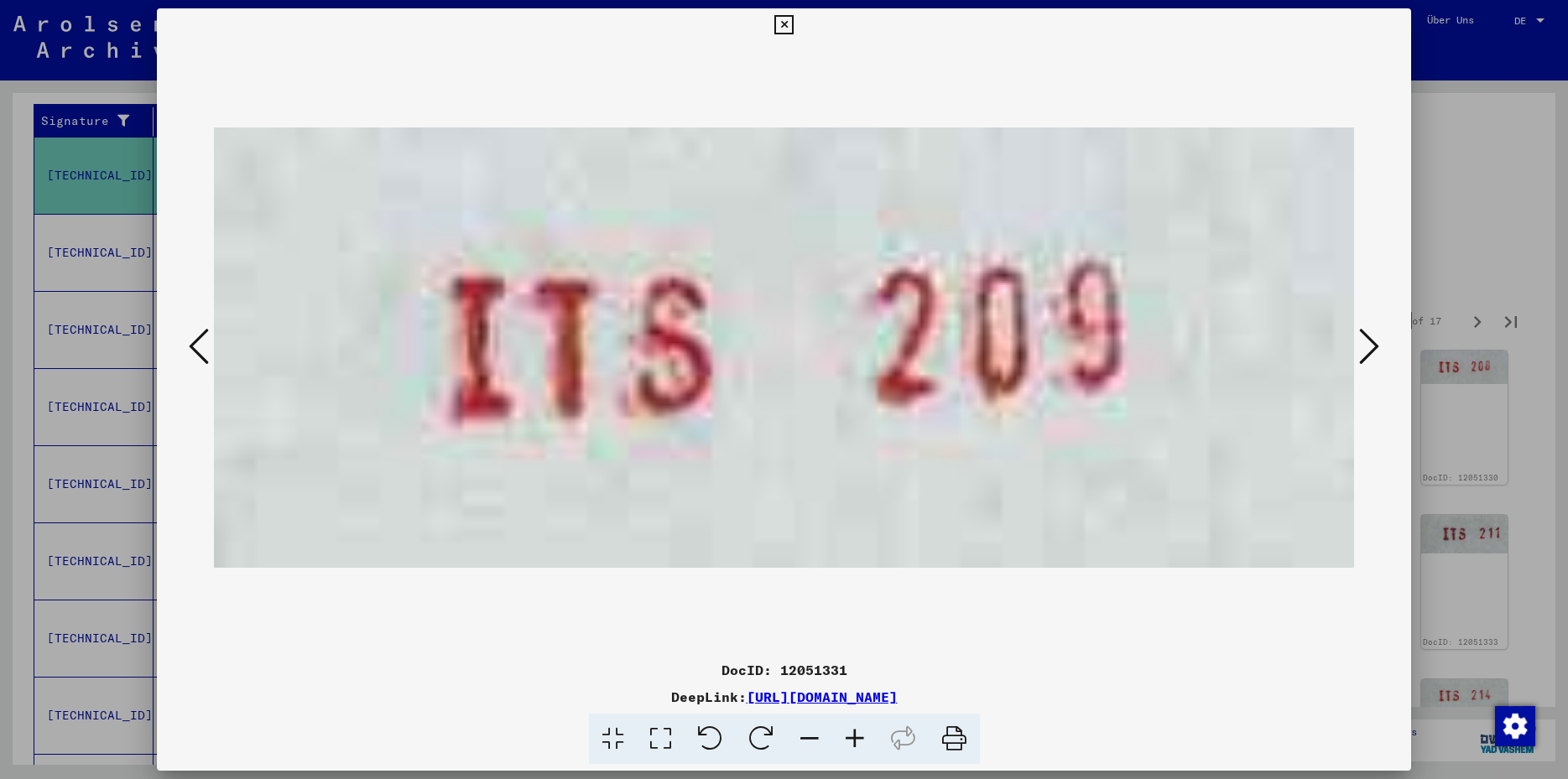
click at [1372, 351] on icon at bounding box center [1369, 346] width 21 height 40
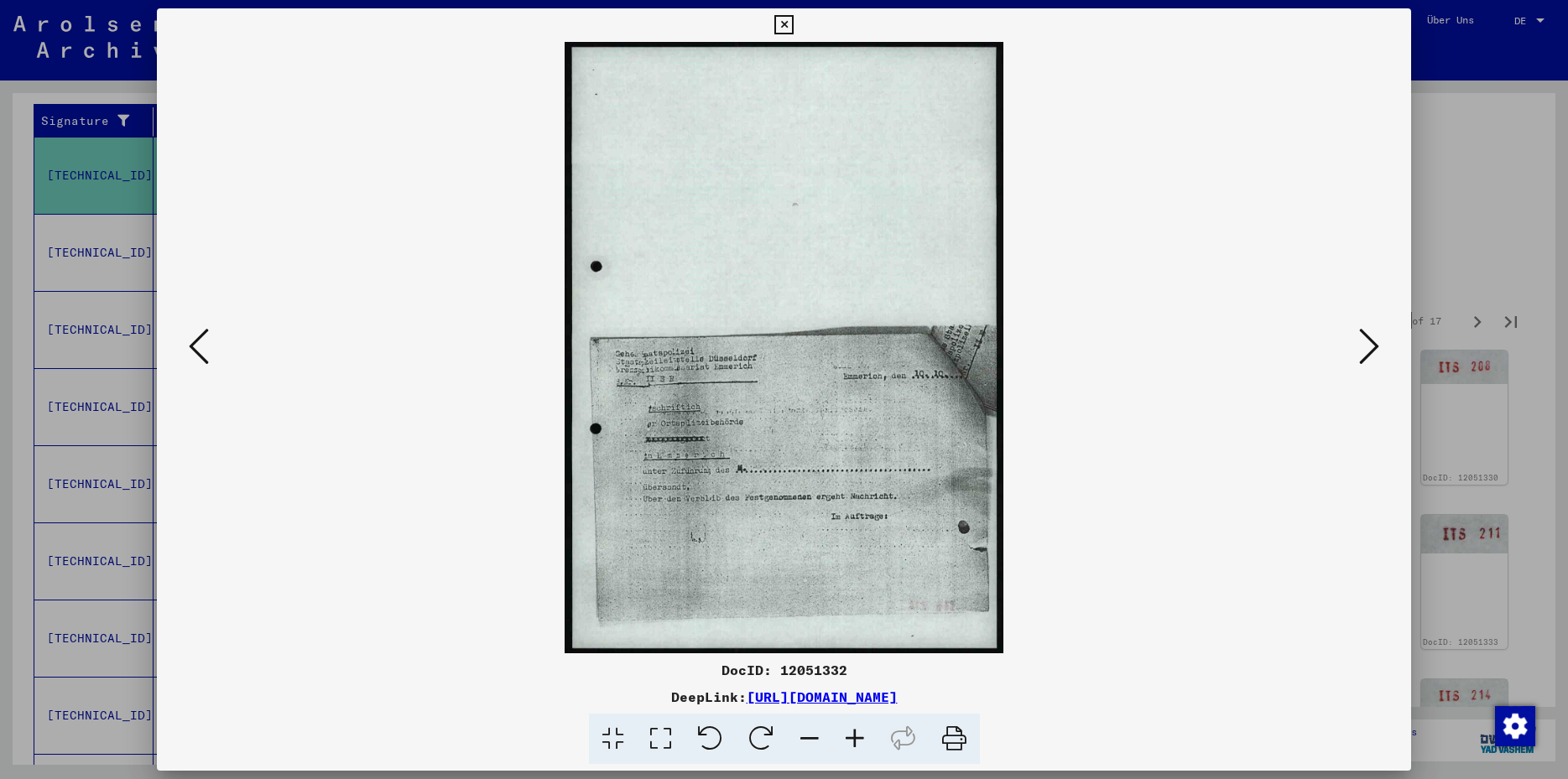
click at [1372, 351] on icon at bounding box center [1369, 346] width 21 height 40
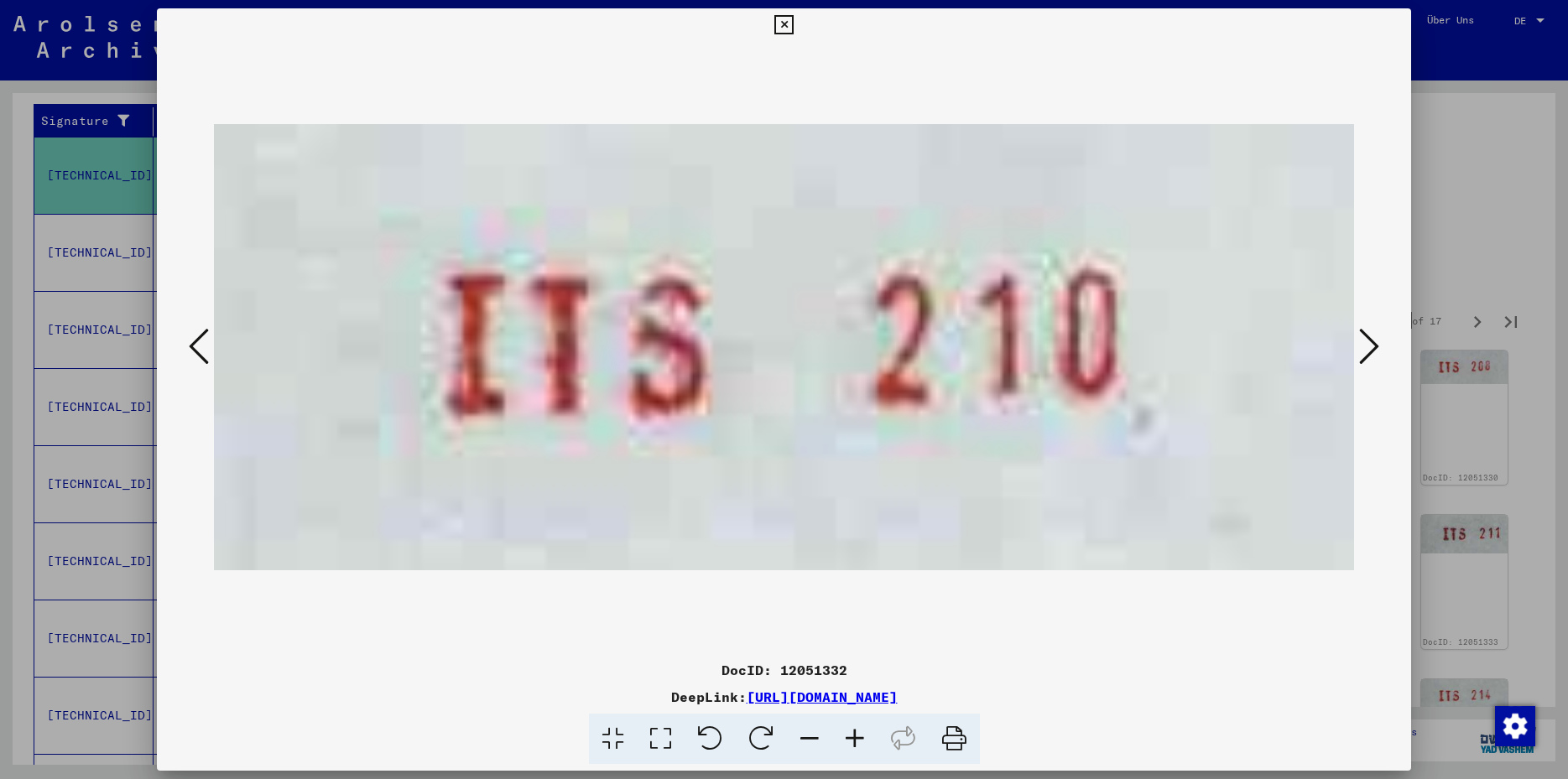
click at [1372, 351] on icon at bounding box center [1369, 346] width 21 height 40
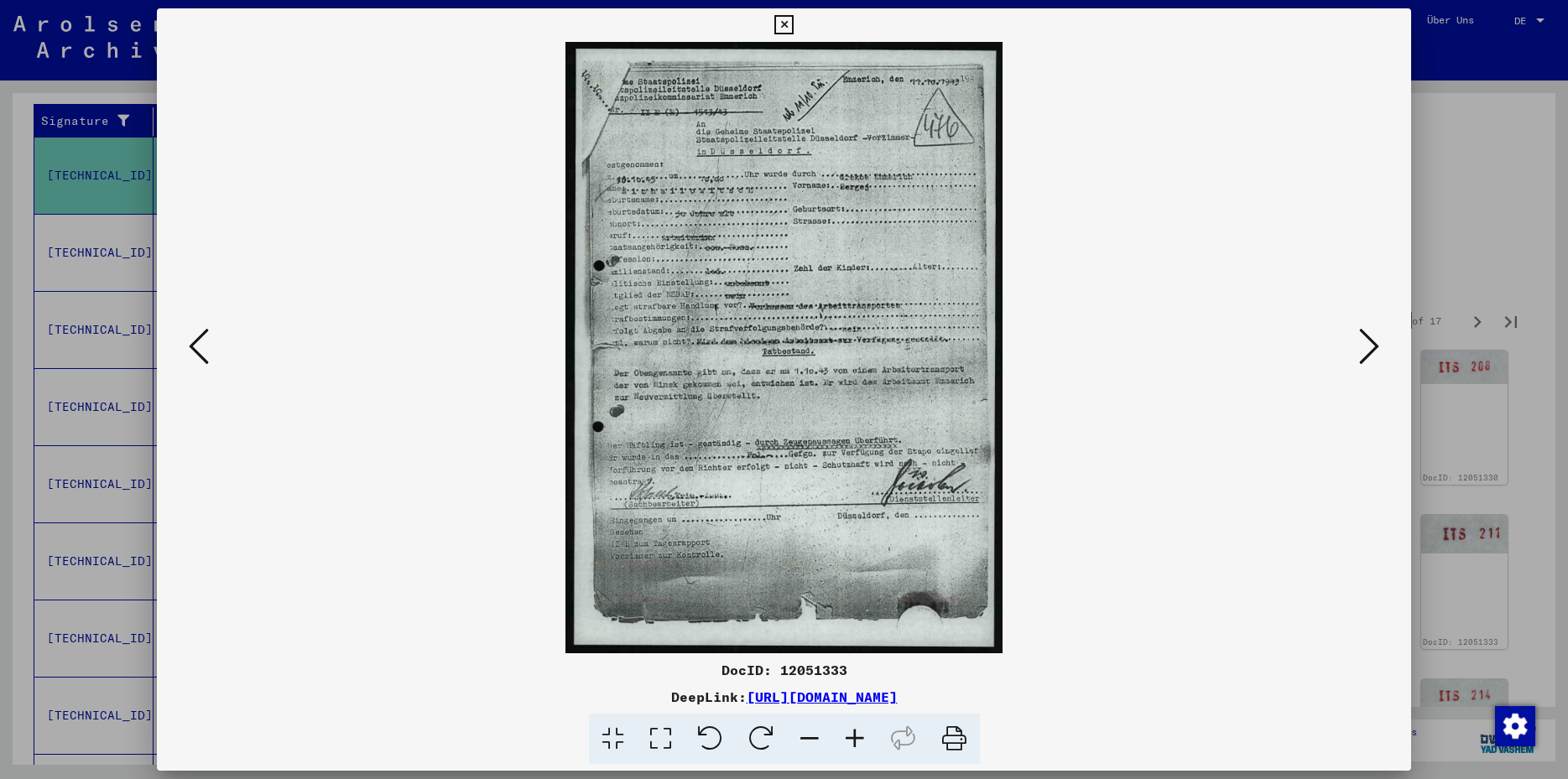
click at [1372, 351] on icon at bounding box center [1369, 346] width 21 height 40
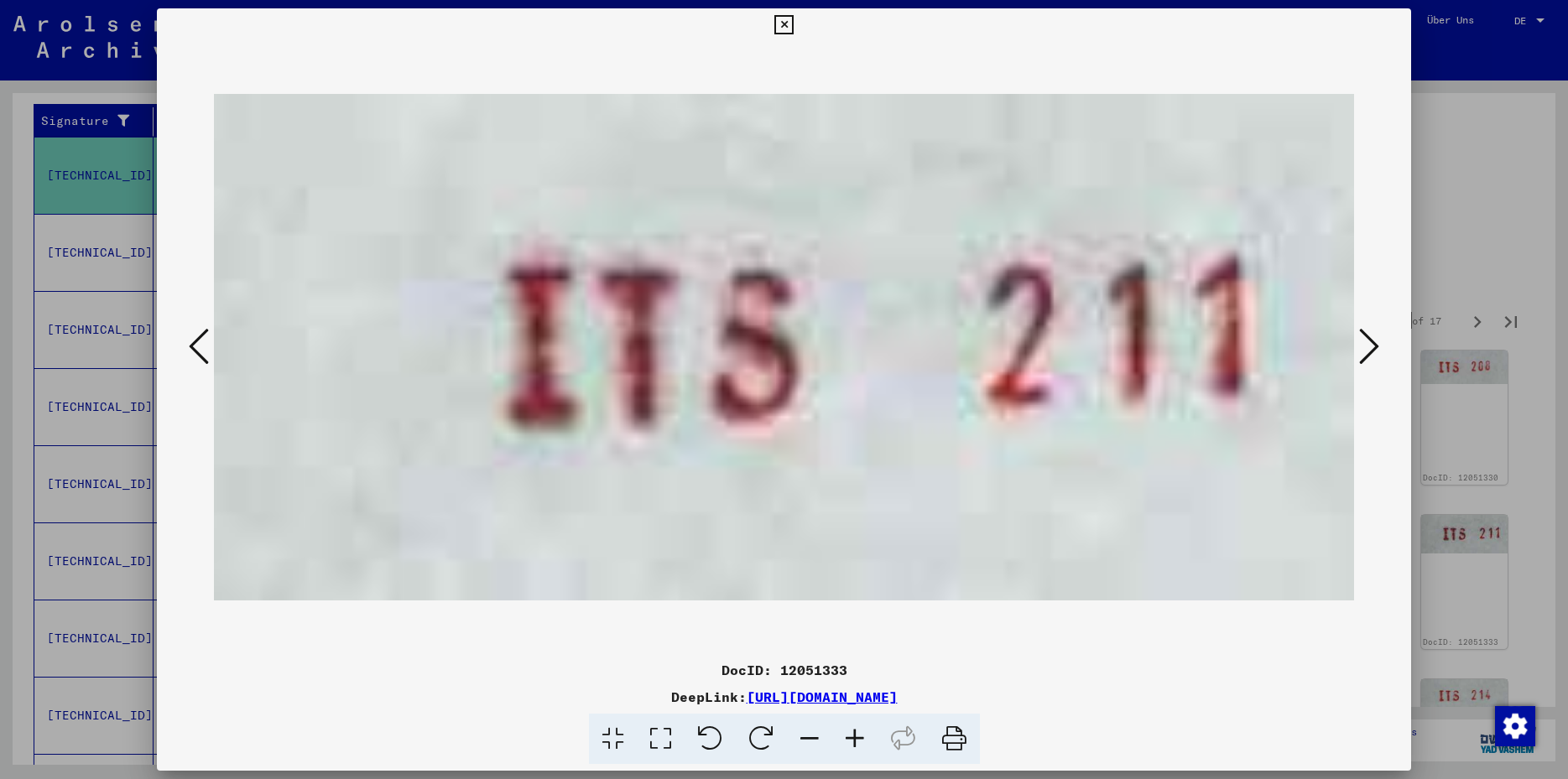
click at [1372, 351] on icon at bounding box center [1369, 346] width 21 height 40
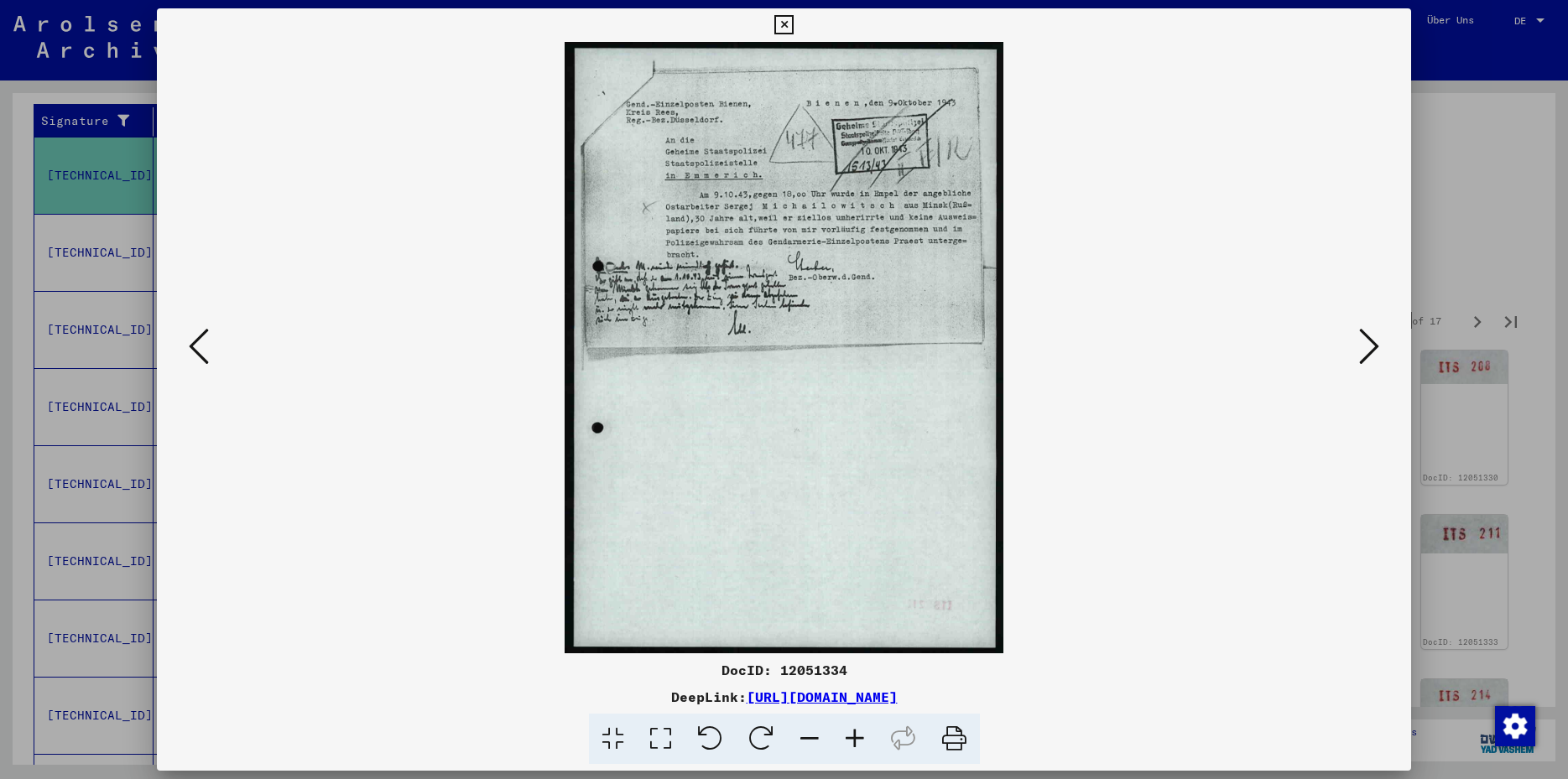
click at [1372, 351] on icon at bounding box center [1369, 346] width 21 height 40
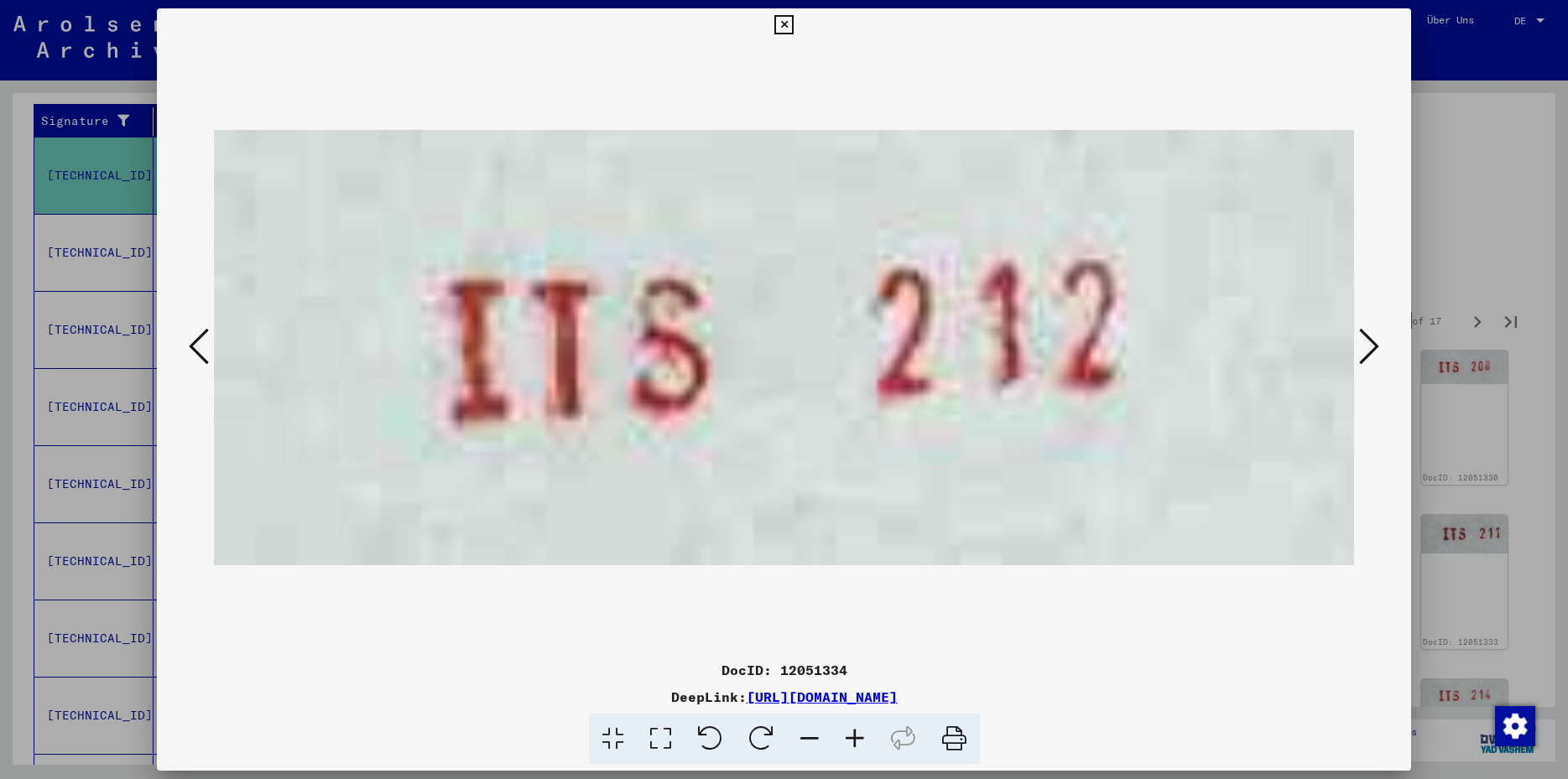
click at [1372, 351] on icon at bounding box center [1369, 346] width 21 height 40
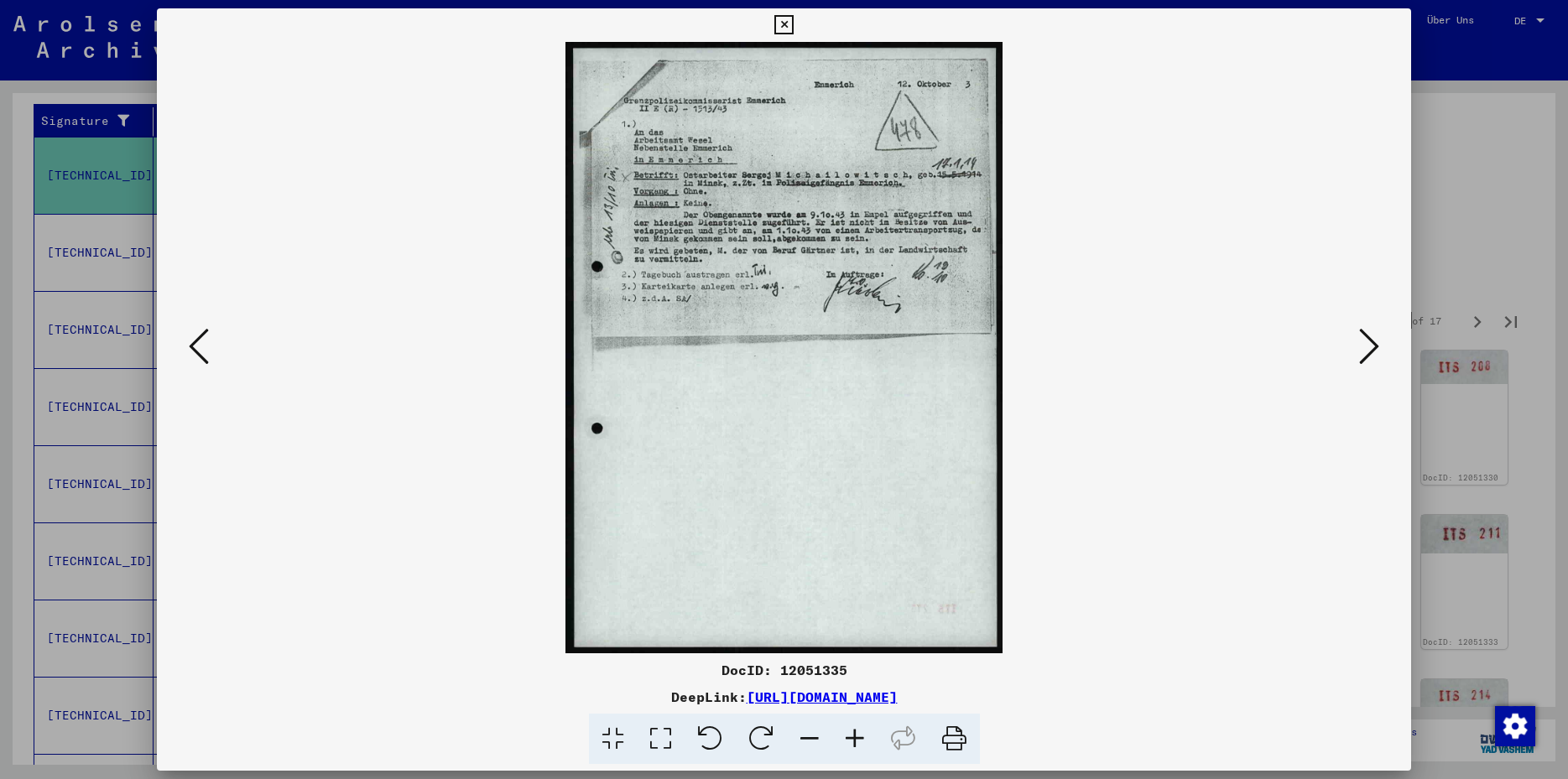
click at [1372, 351] on icon at bounding box center [1369, 346] width 21 height 40
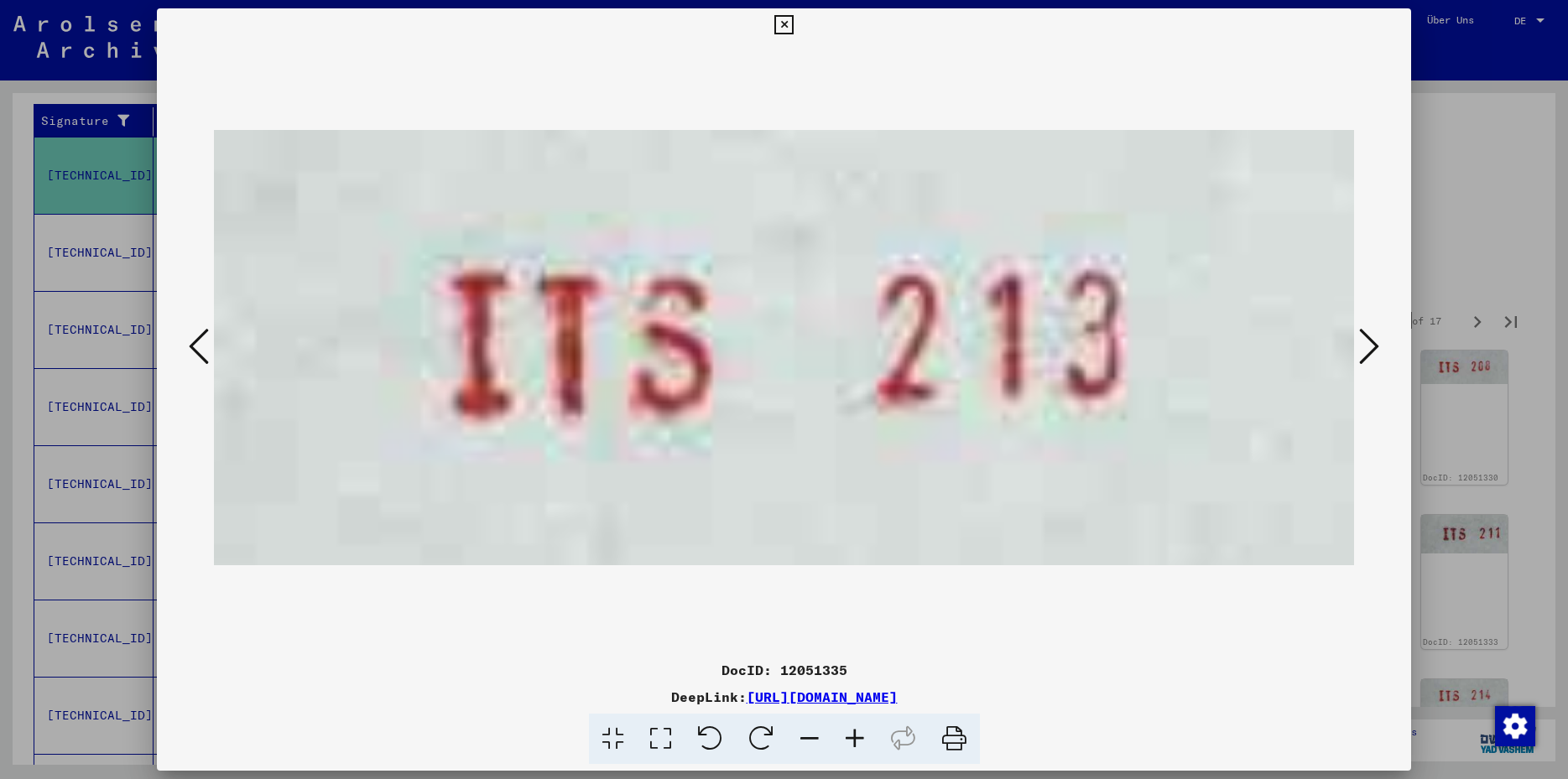
click at [1372, 351] on icon at bounding box center [1369, 346] width 21 height 40
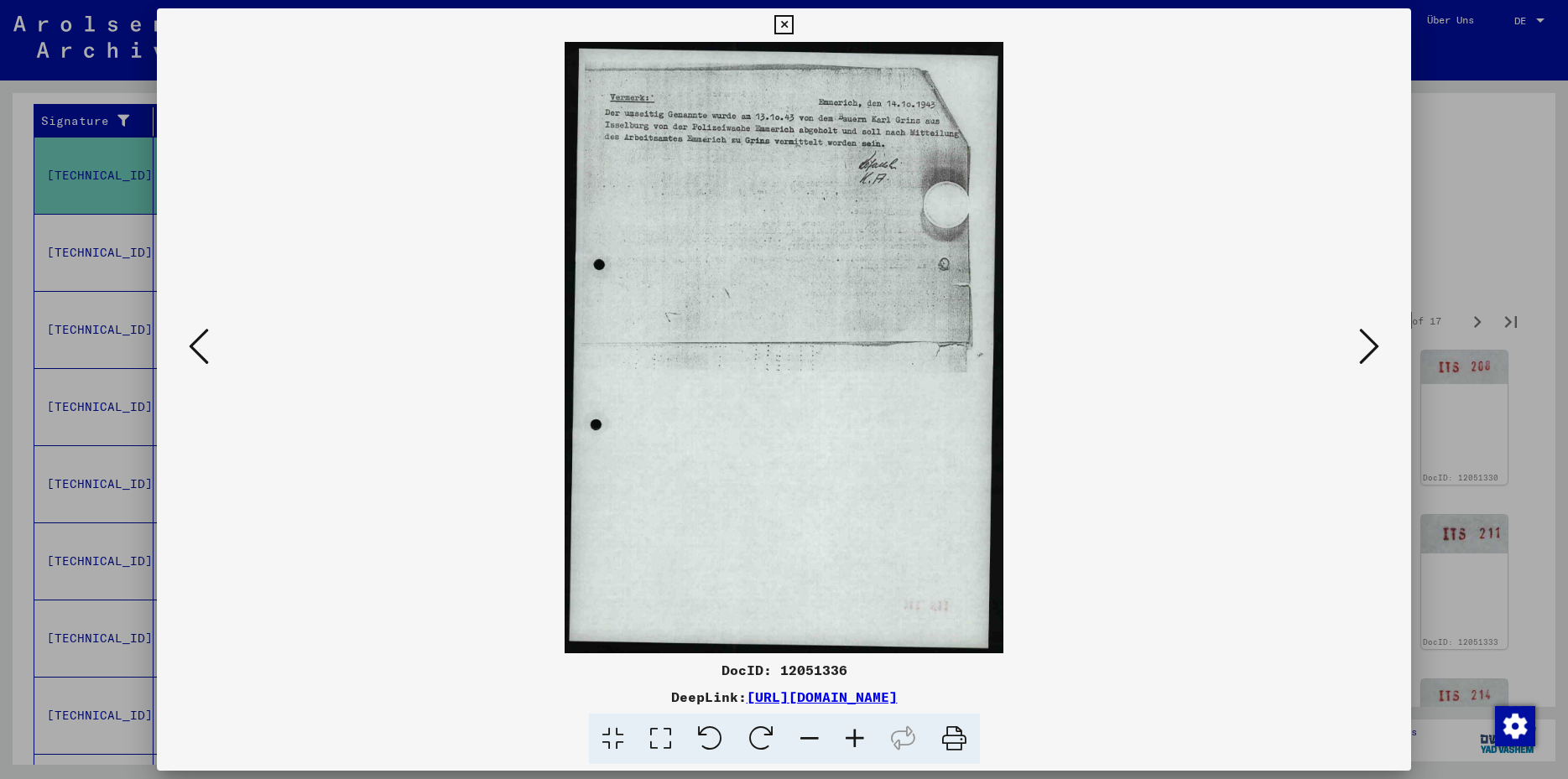
click at [1372, 351] on icon at bounding box center [1369, 346] width 21 height 40
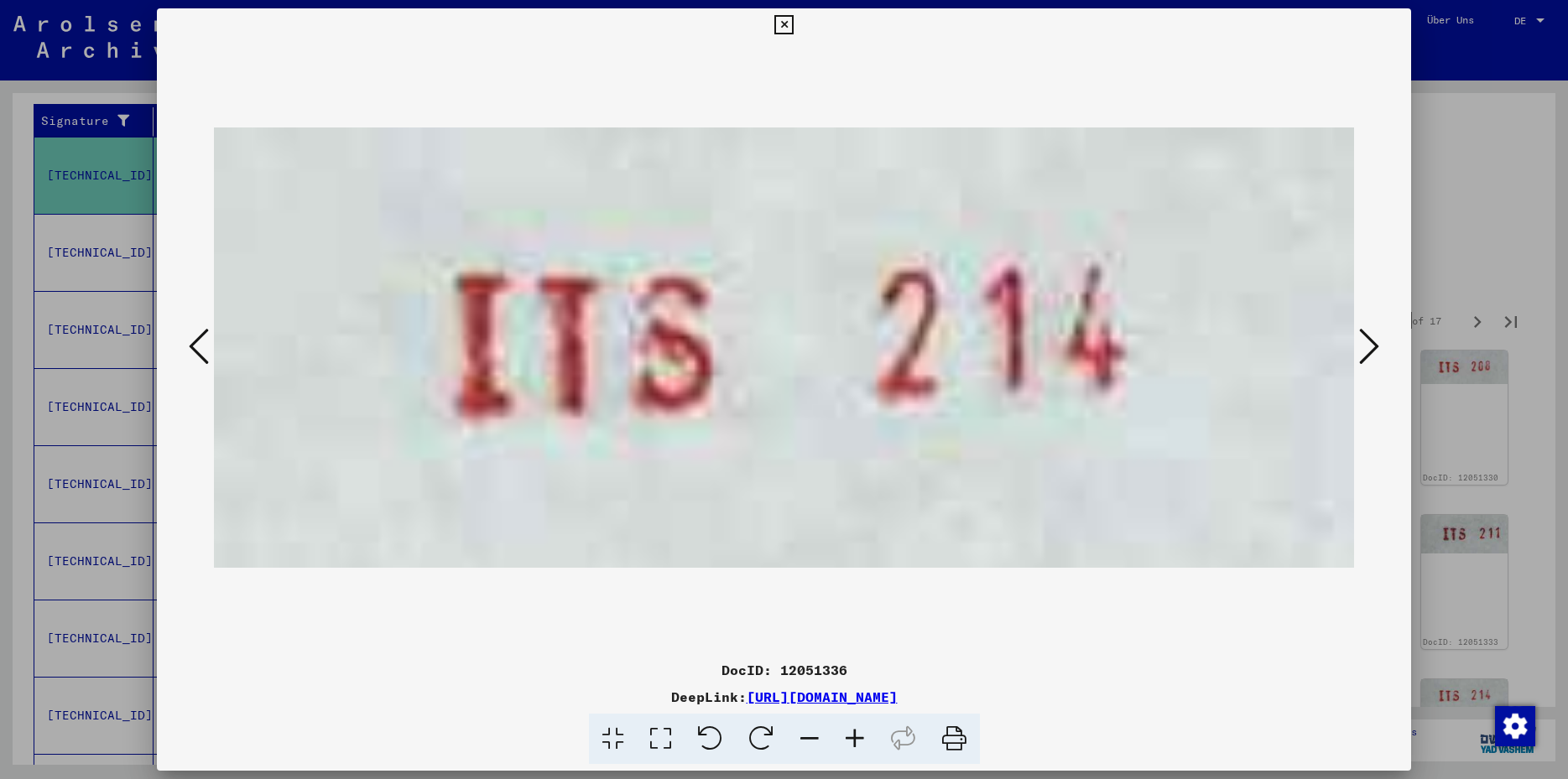
click at [1372, 351] on icon at bounding box center [1369, 346] width 21 height 40
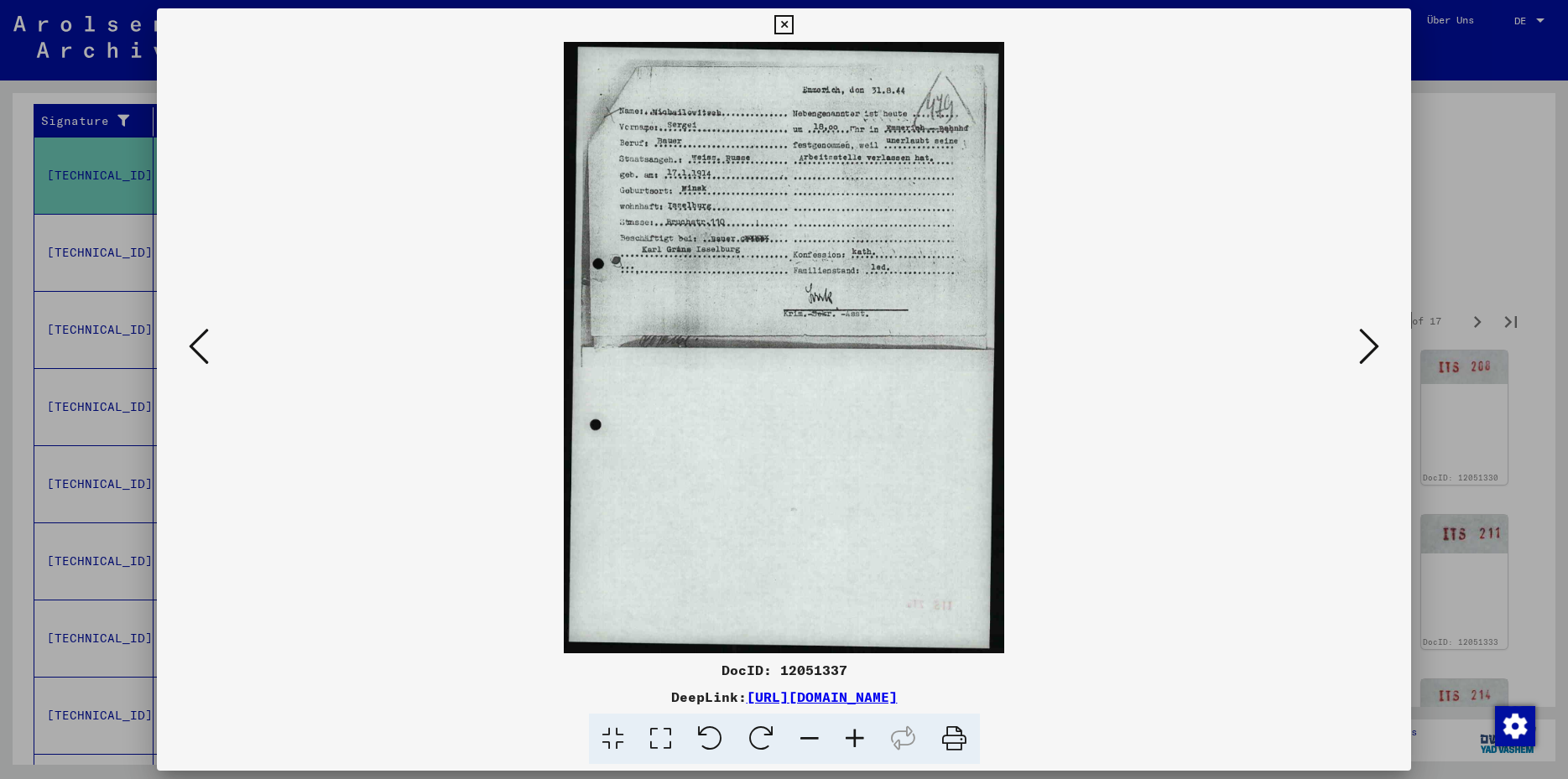
click at [1372, 351] on icon at bounding box center [1369, 346] width 21 height 40
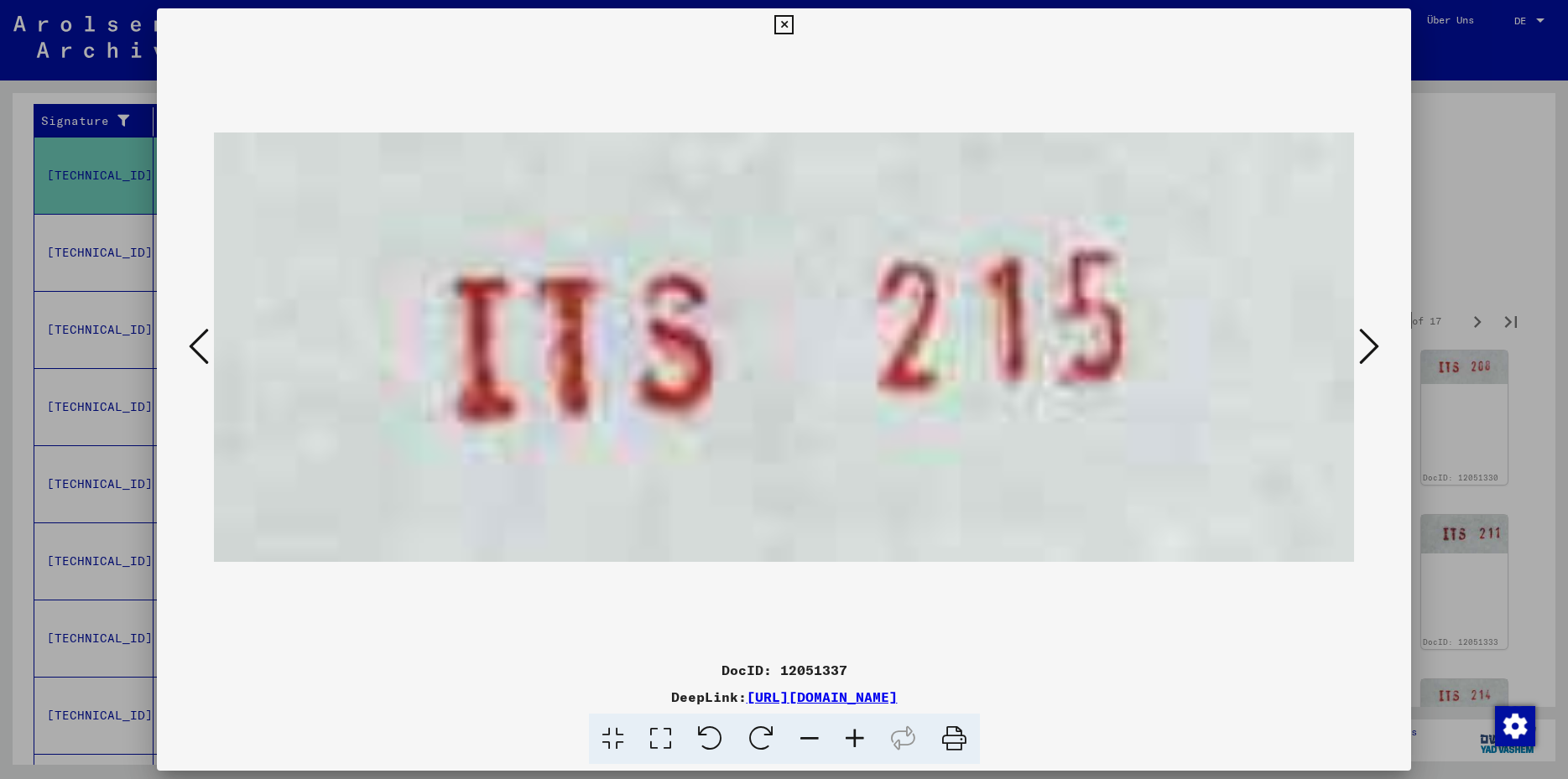
click at [1372, 351] on icon at bounding box center [1369, 346] width 21 height 40
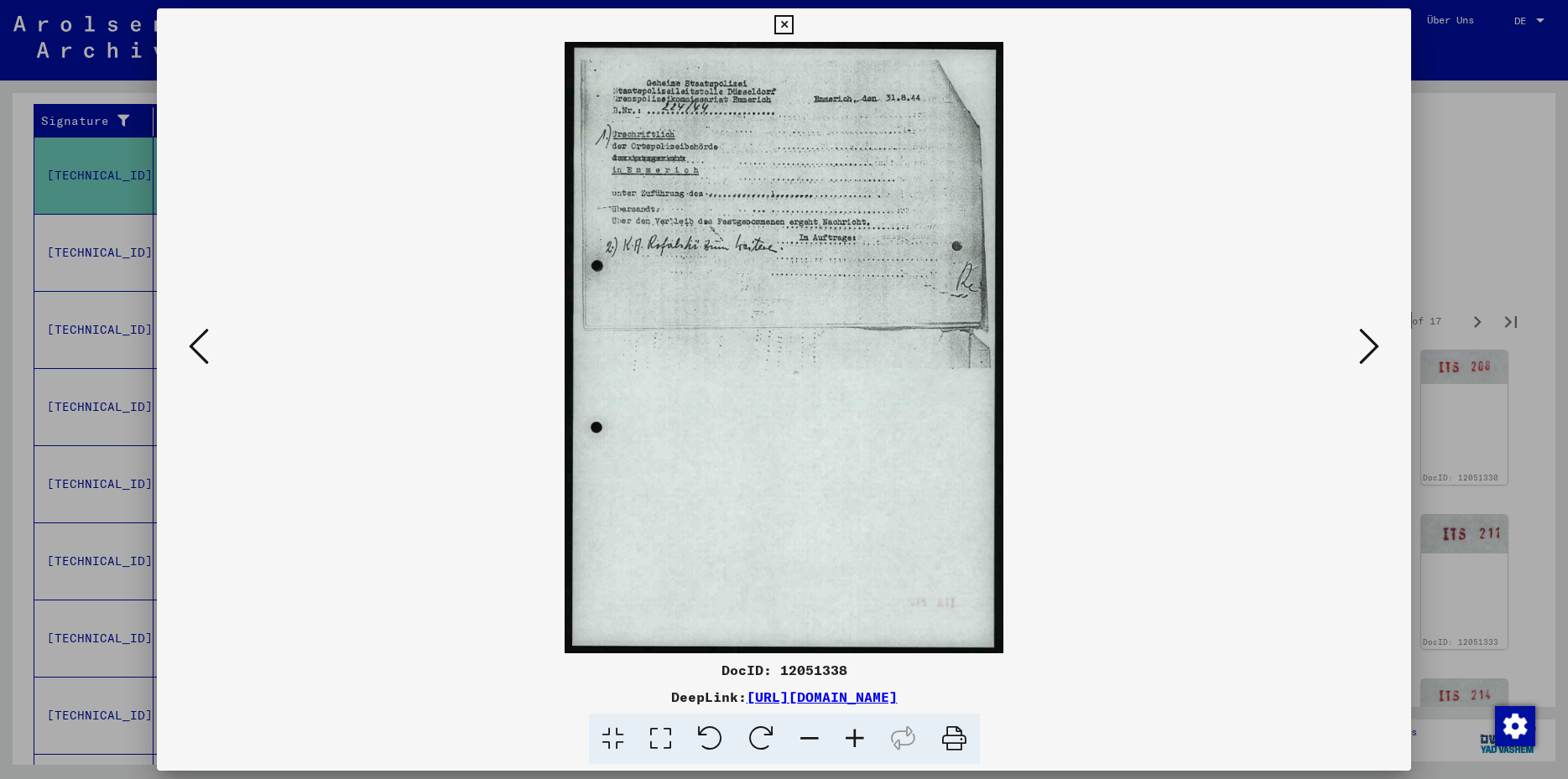
click at [1372, 351] on icon at bounding box center [1369, 346] width 21 height 40
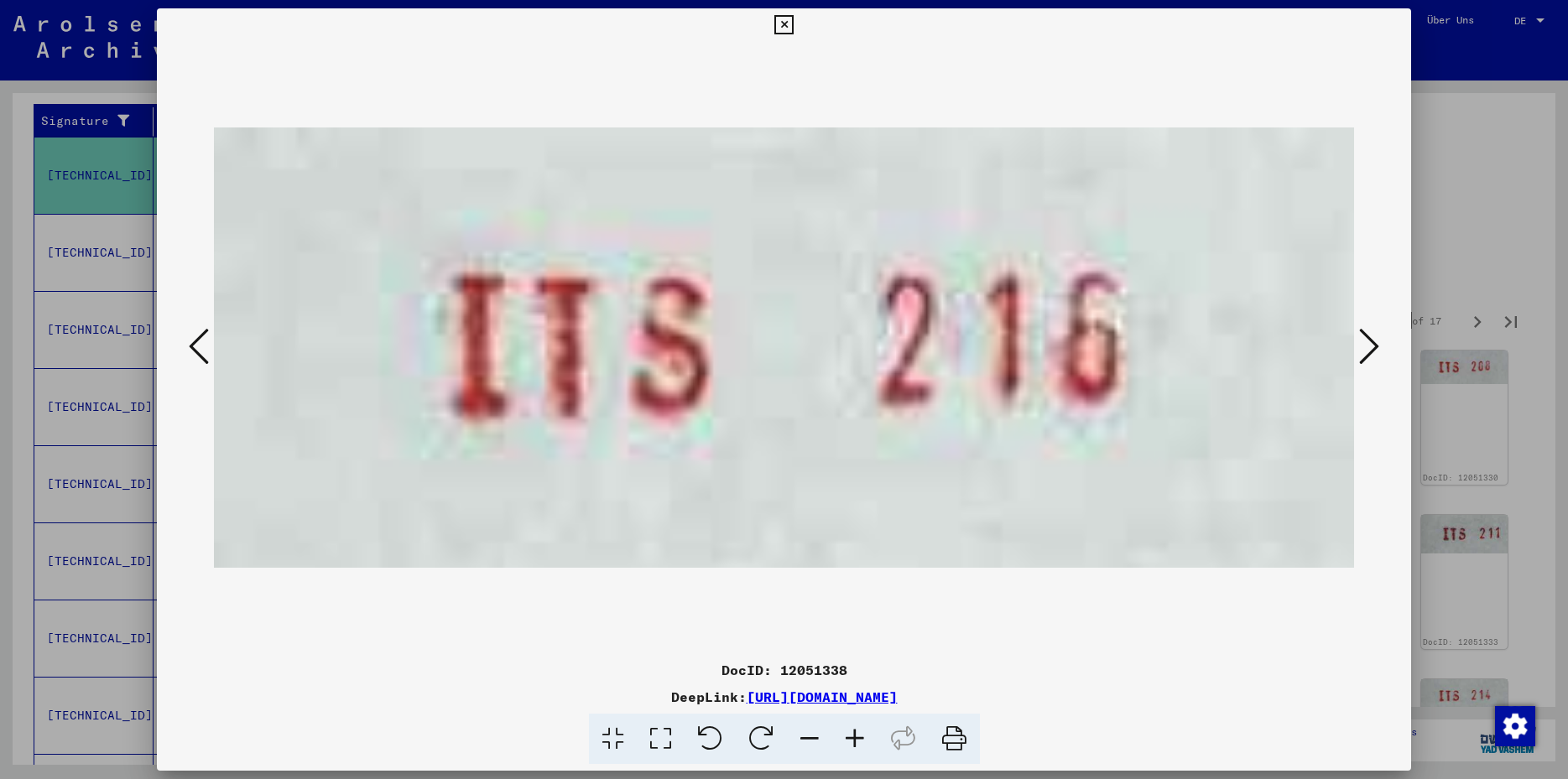
click at [1372, 351] on icon at bounding box center [1369, 346] width 21 height 40
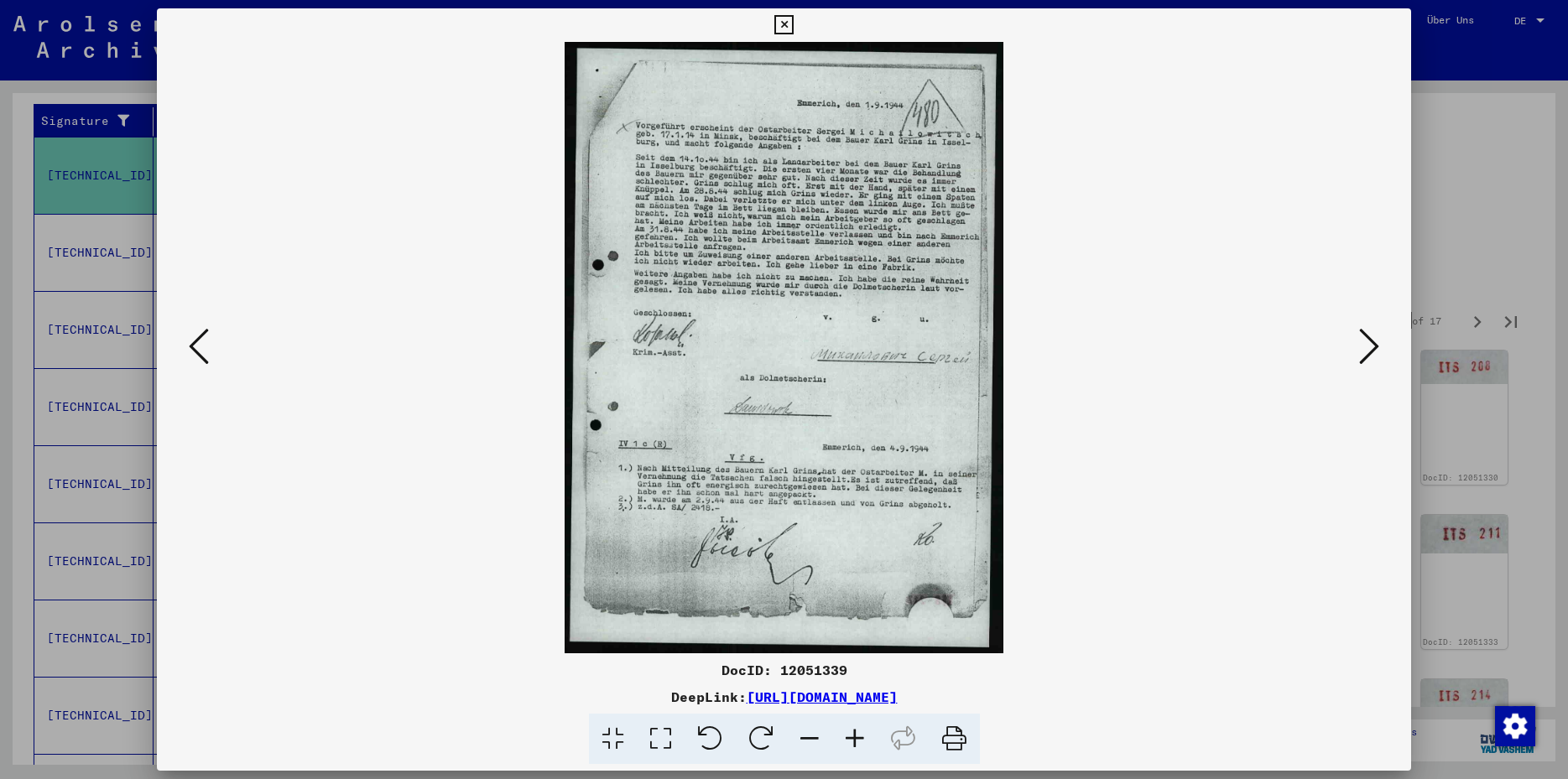
click at [1372, 351] on icon at bounding box center [1369, 346] width 21 height 40
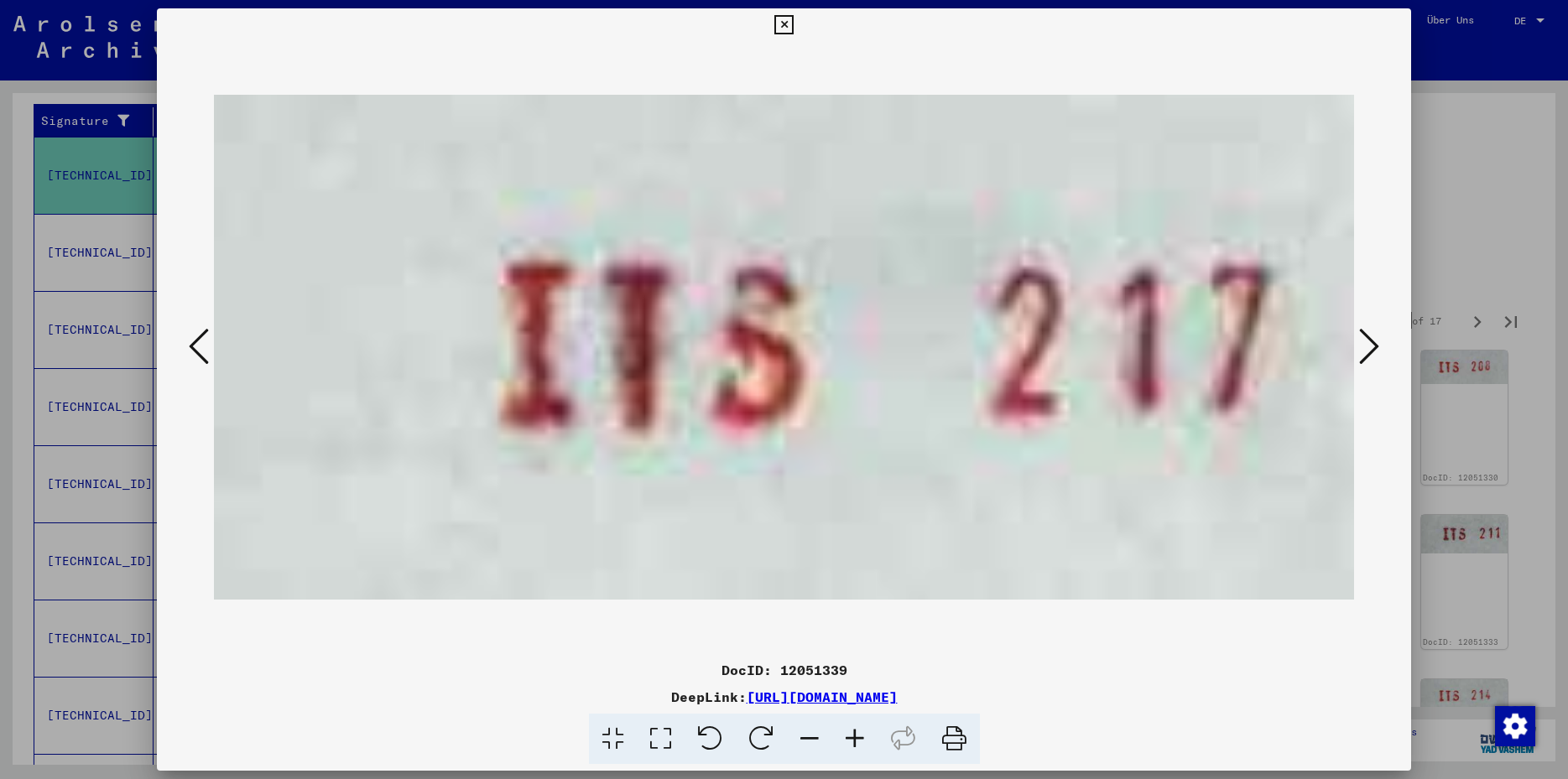
click at [1372, 351] on icon at bounding box center [1369, 346] width 21 height 40
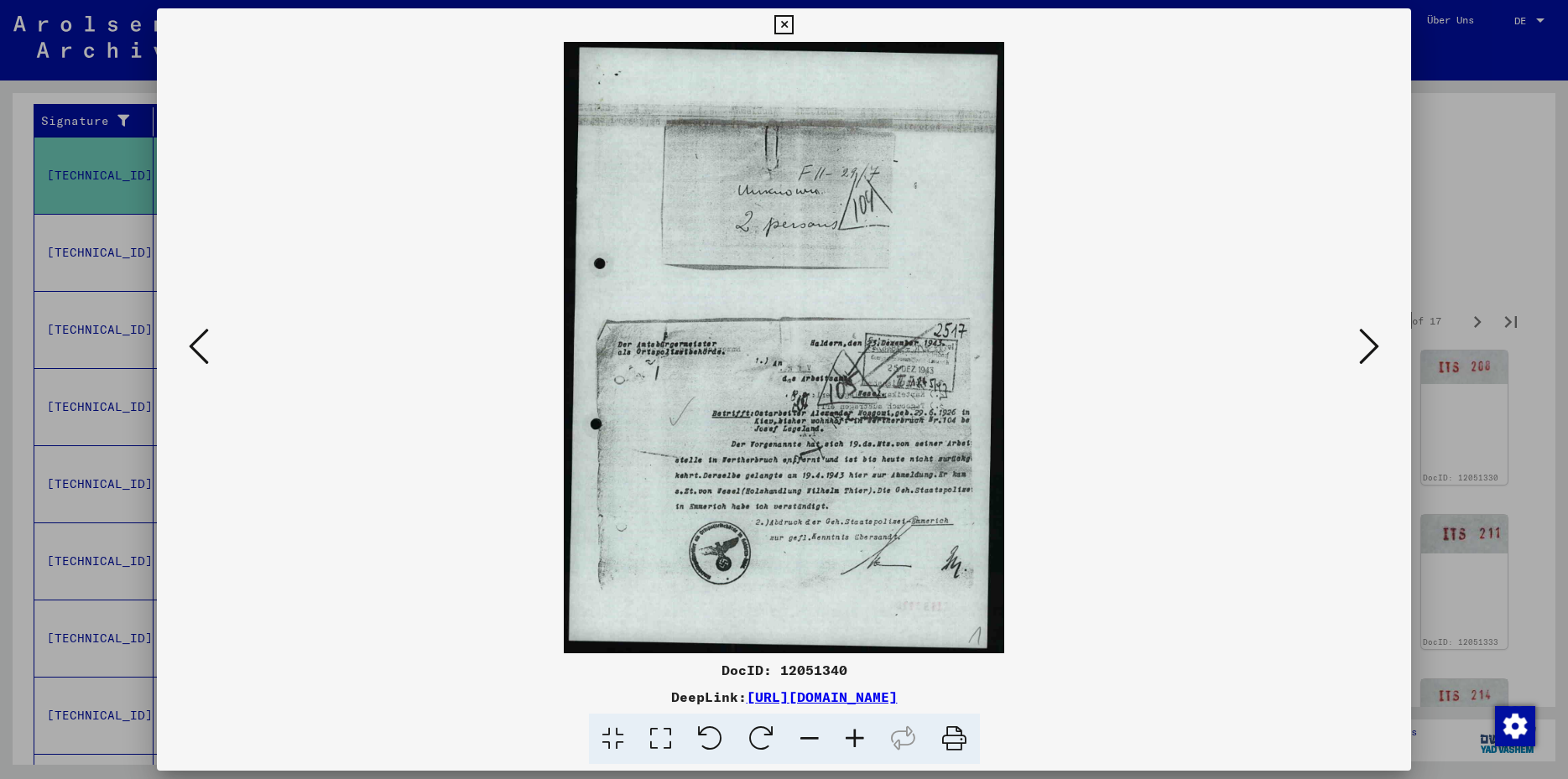
click at [1372, 351] on icon at bounding box center [1369, 346] width 21 height 40
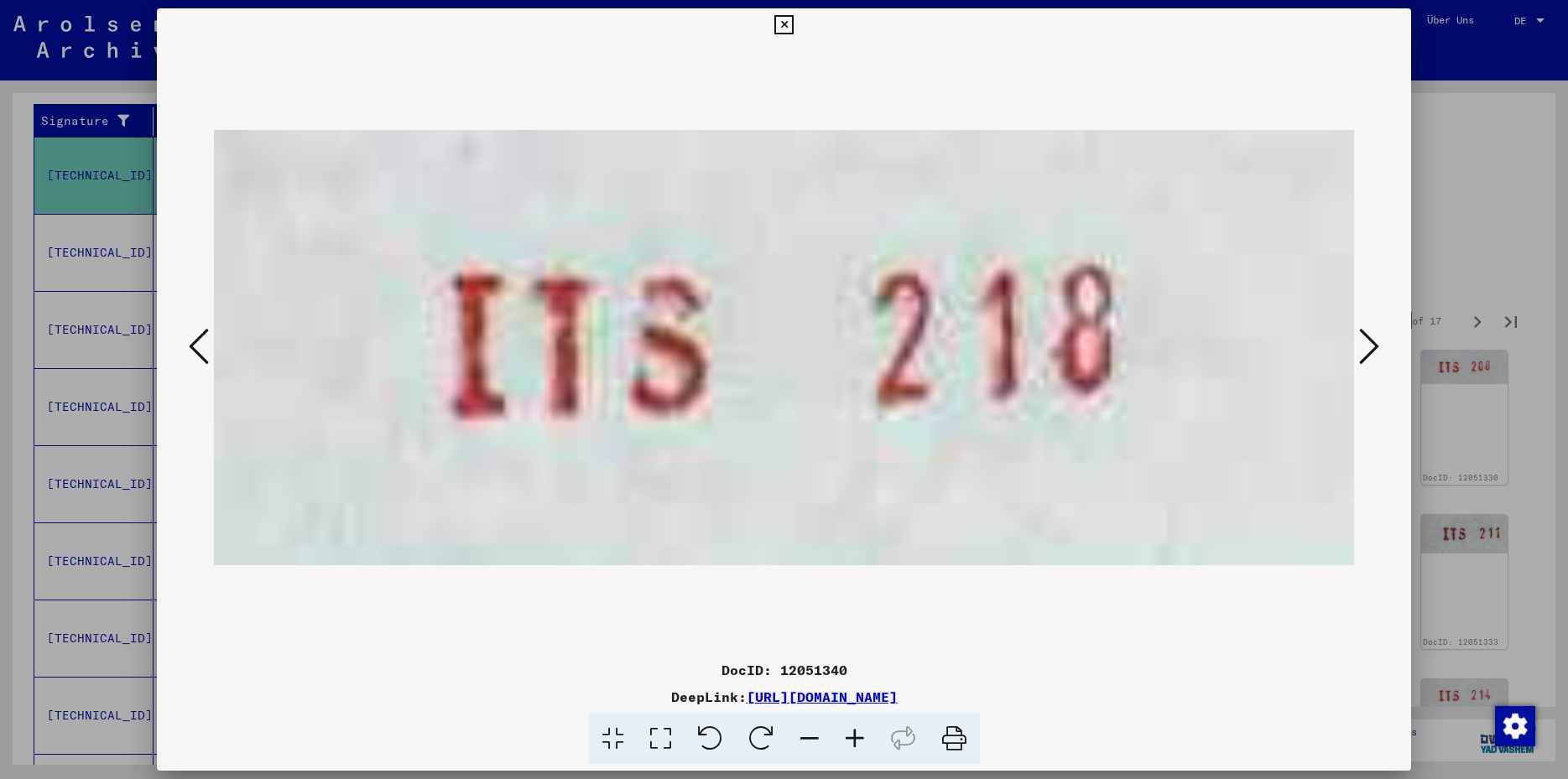
click at [1372, 351] on icon at bounding box center [1369, 346] width 21 height 40
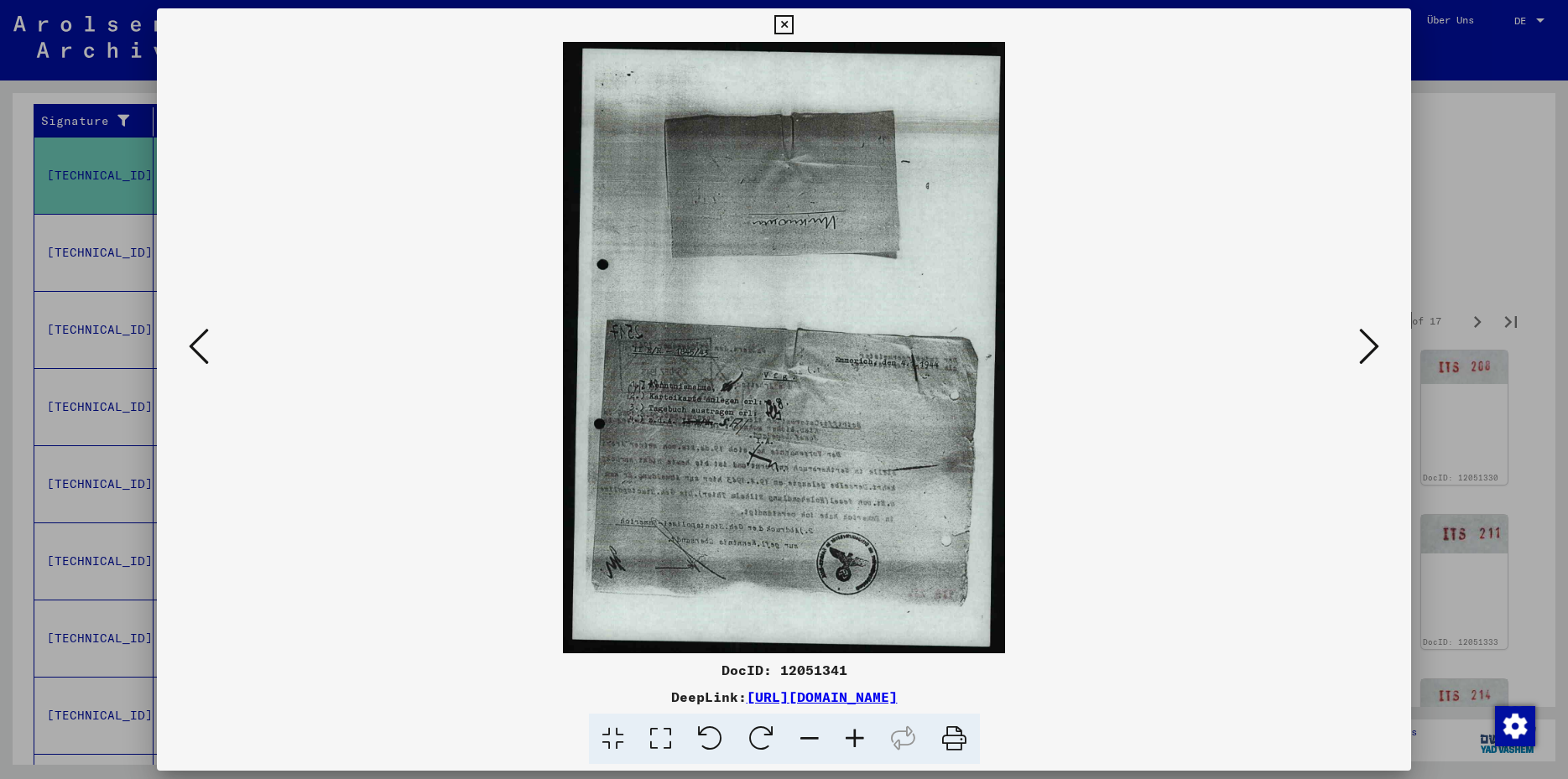
click at [1372, 351] on icon at bounding box center [1369, 346] width 21 height 40
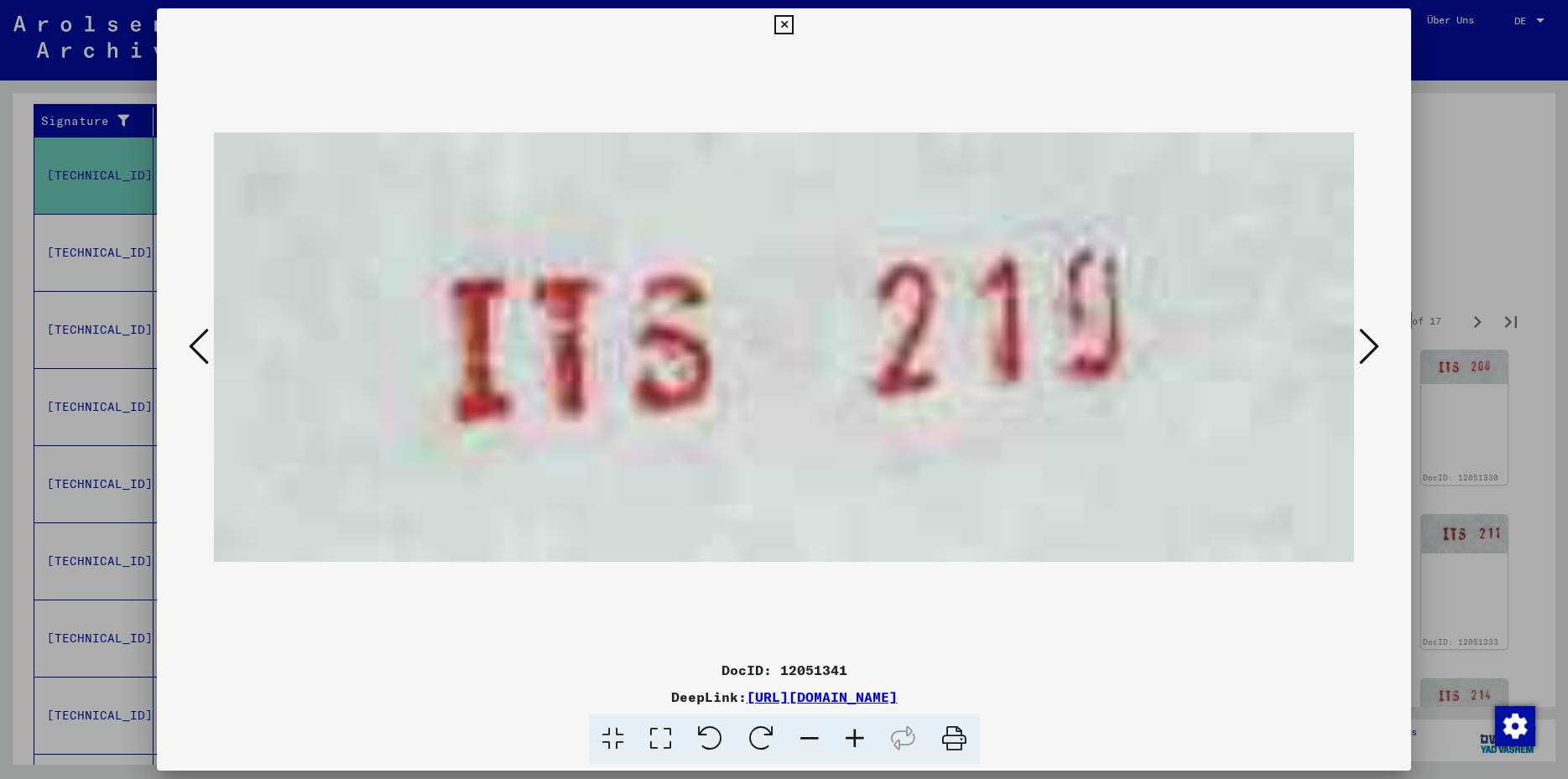
click at [1372, 351] on icon at bounding box center [1369, 346] width 21 height 40
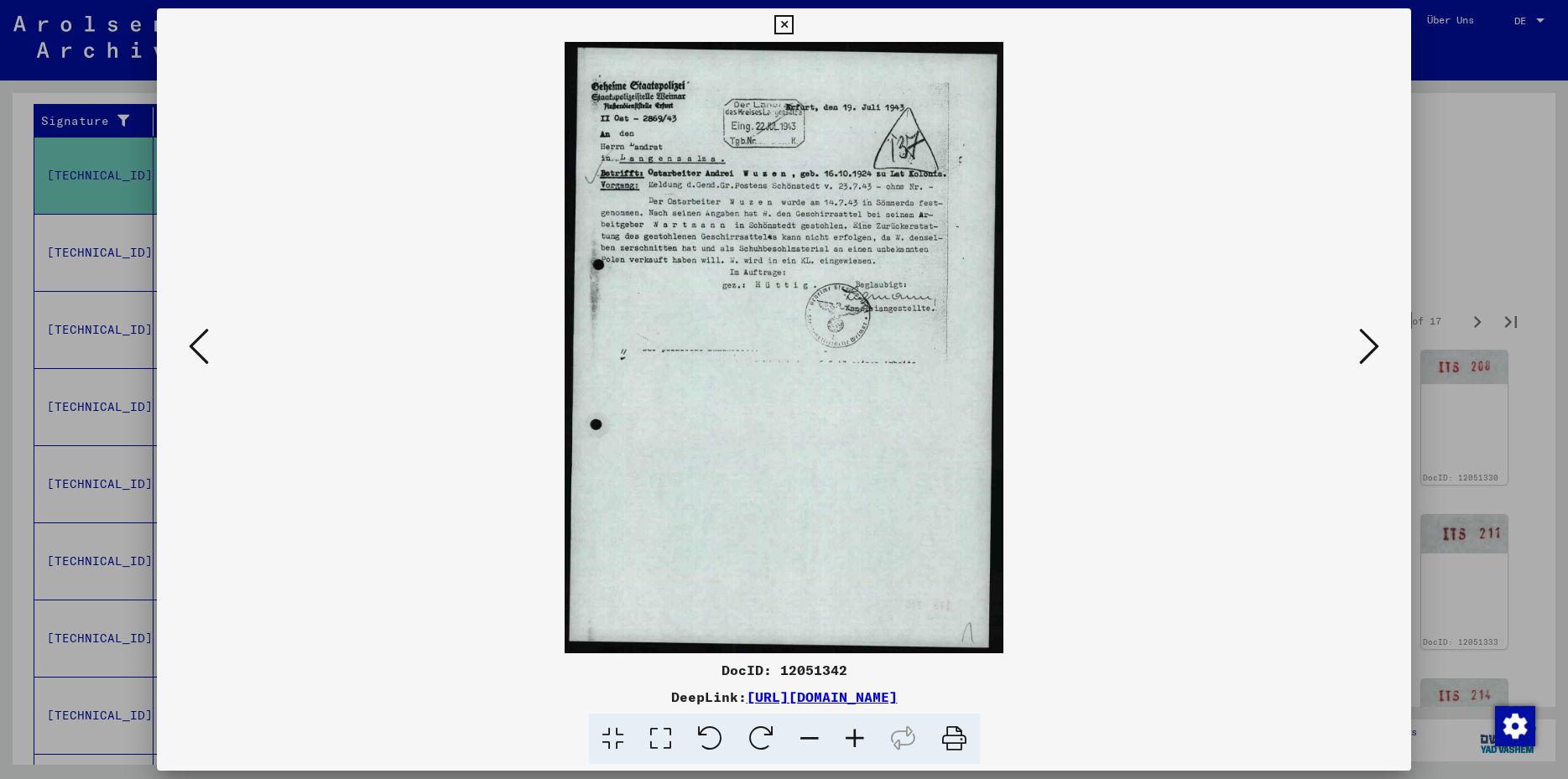
click at [1372, 351] on icon at bounding box center [1369, 346] width 21 height 40
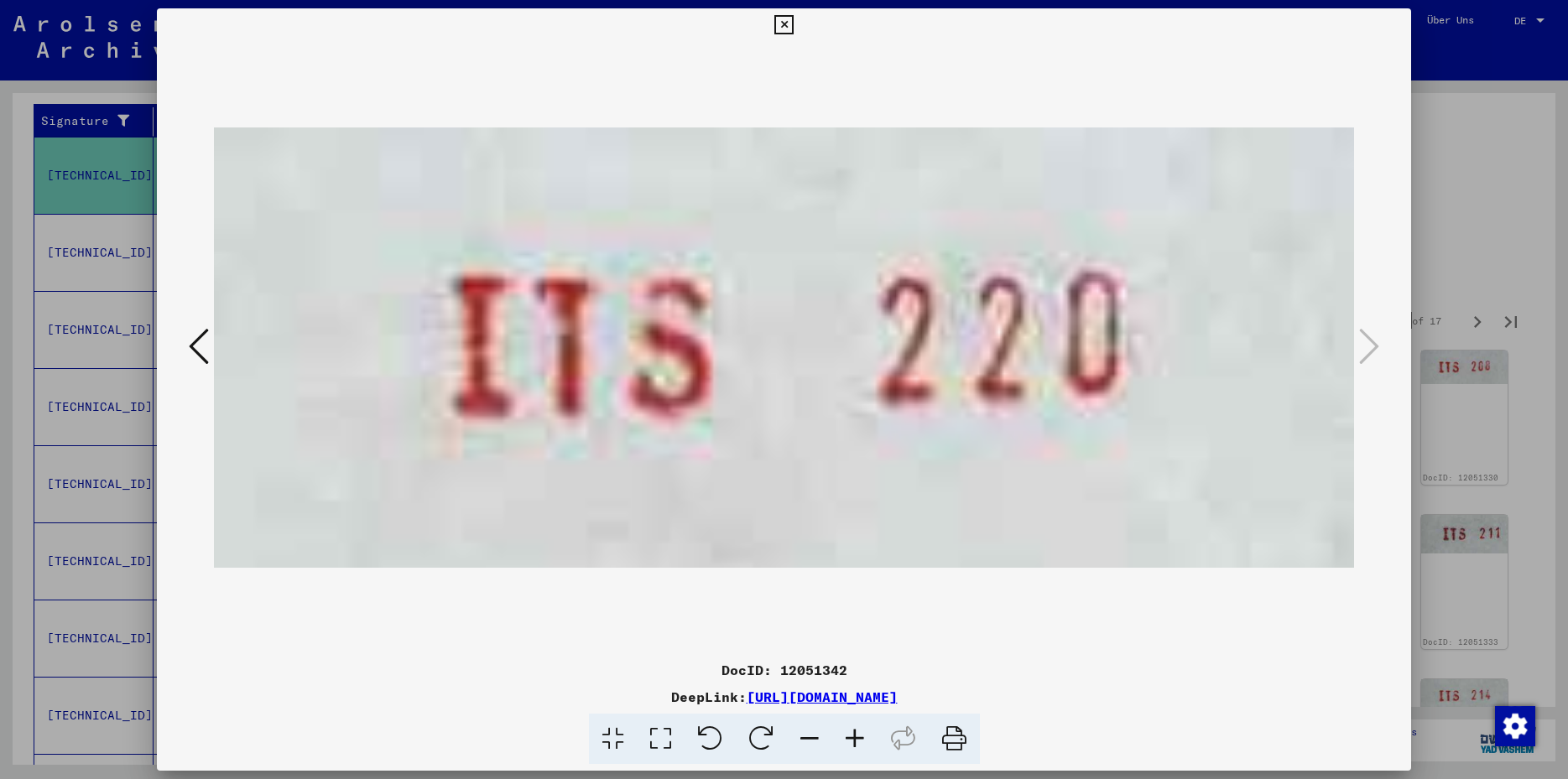
click at [793, 22] on icon at bounding box center [784, 25] width 20 height 21
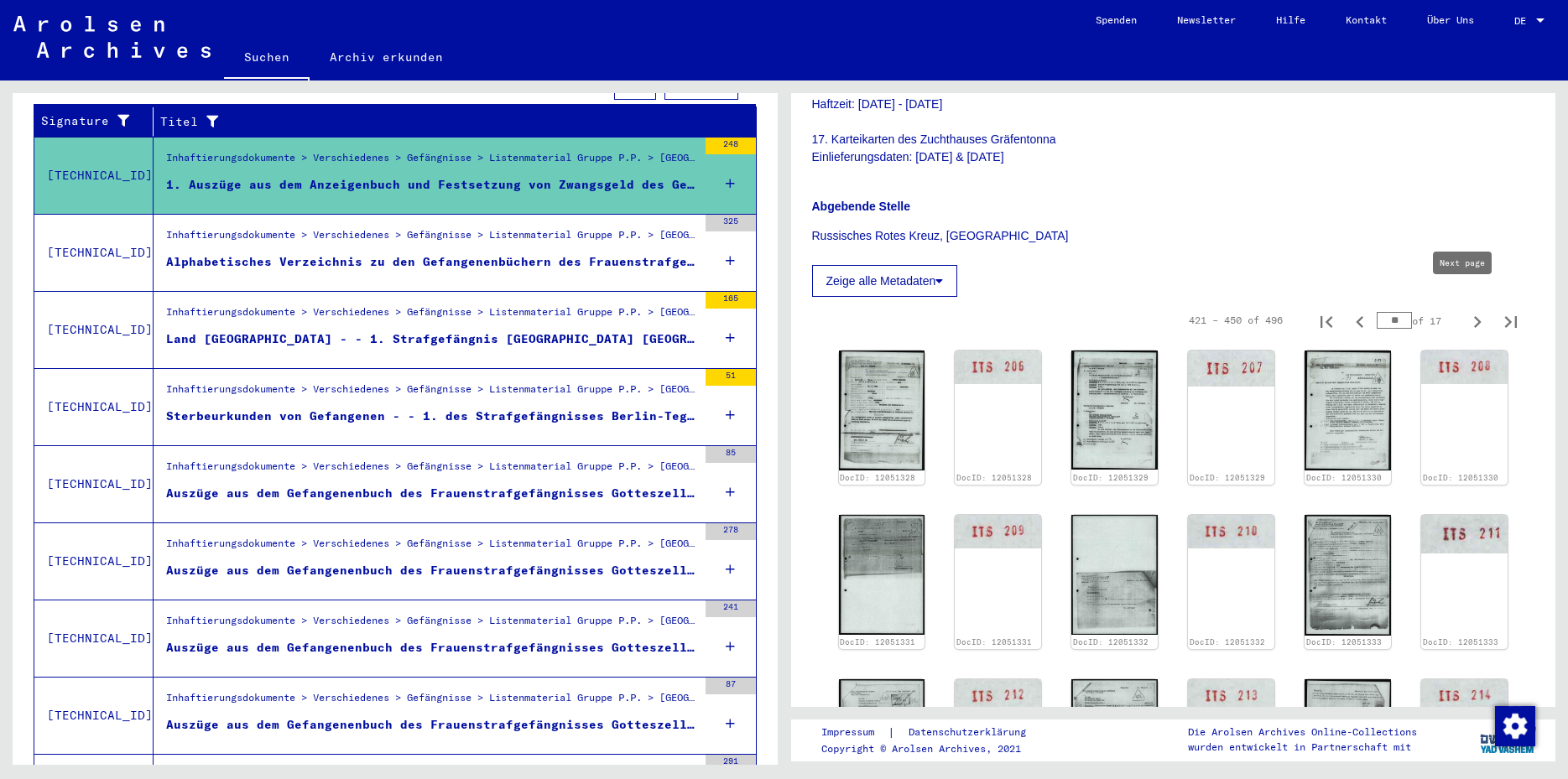
click at [1466, 310] on icon "Next page" at bounding box center [1478, 322] width 23 height 23
type input "**"
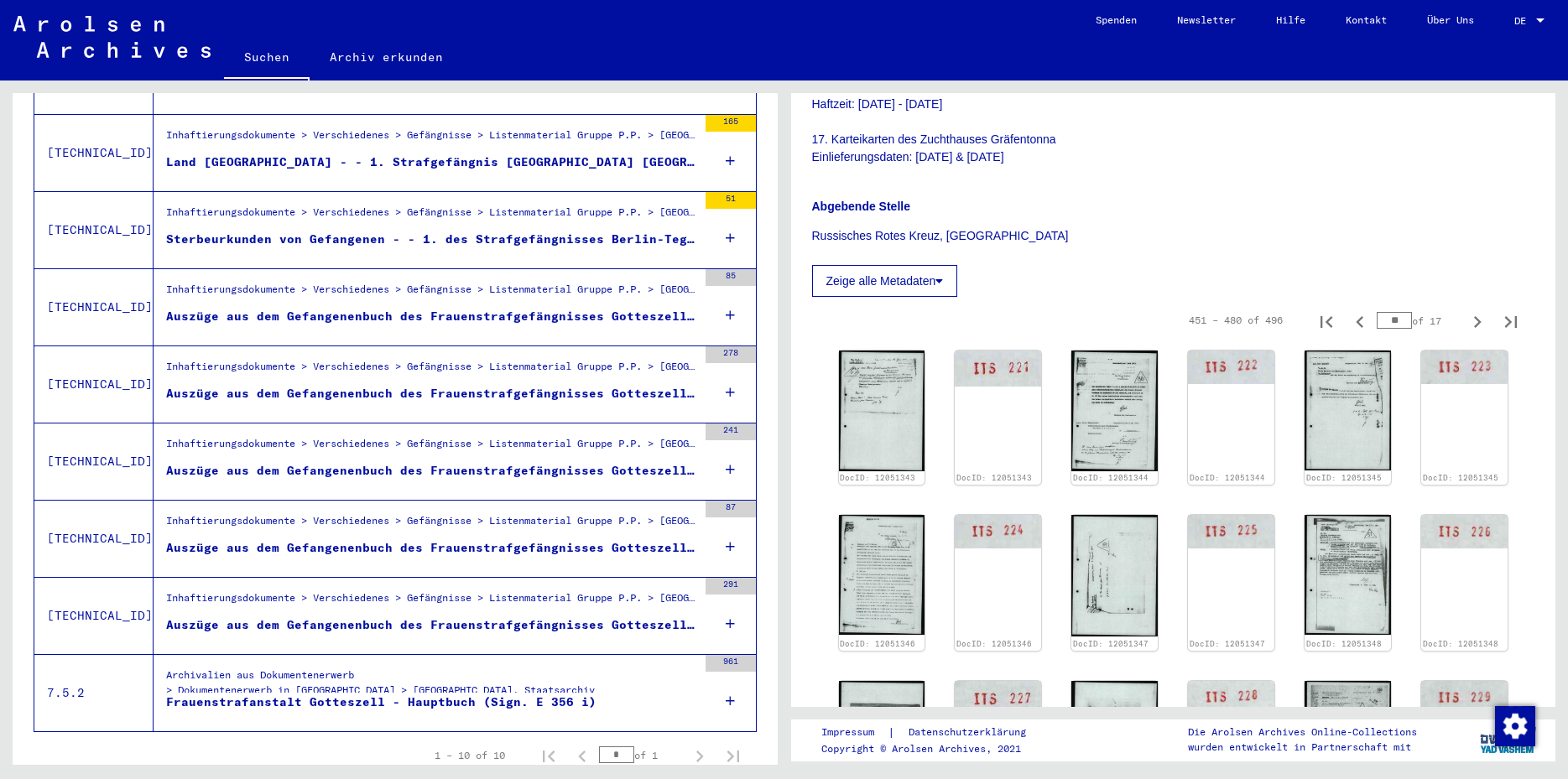
scroll to position [524, 0]
